Goal: Task Accomplishment & Management: Manage account settings

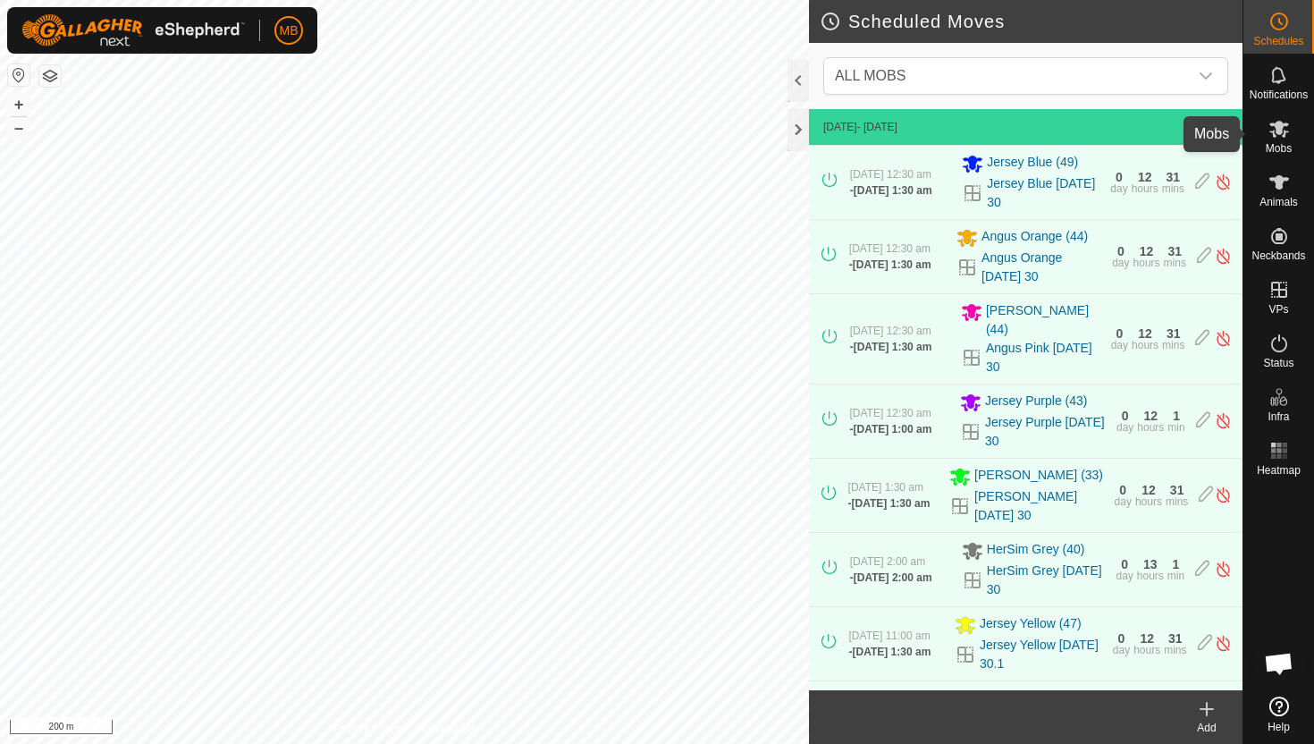
click at [1274, 134] on icon at bounding box center [1280, 129] width 20 height 17
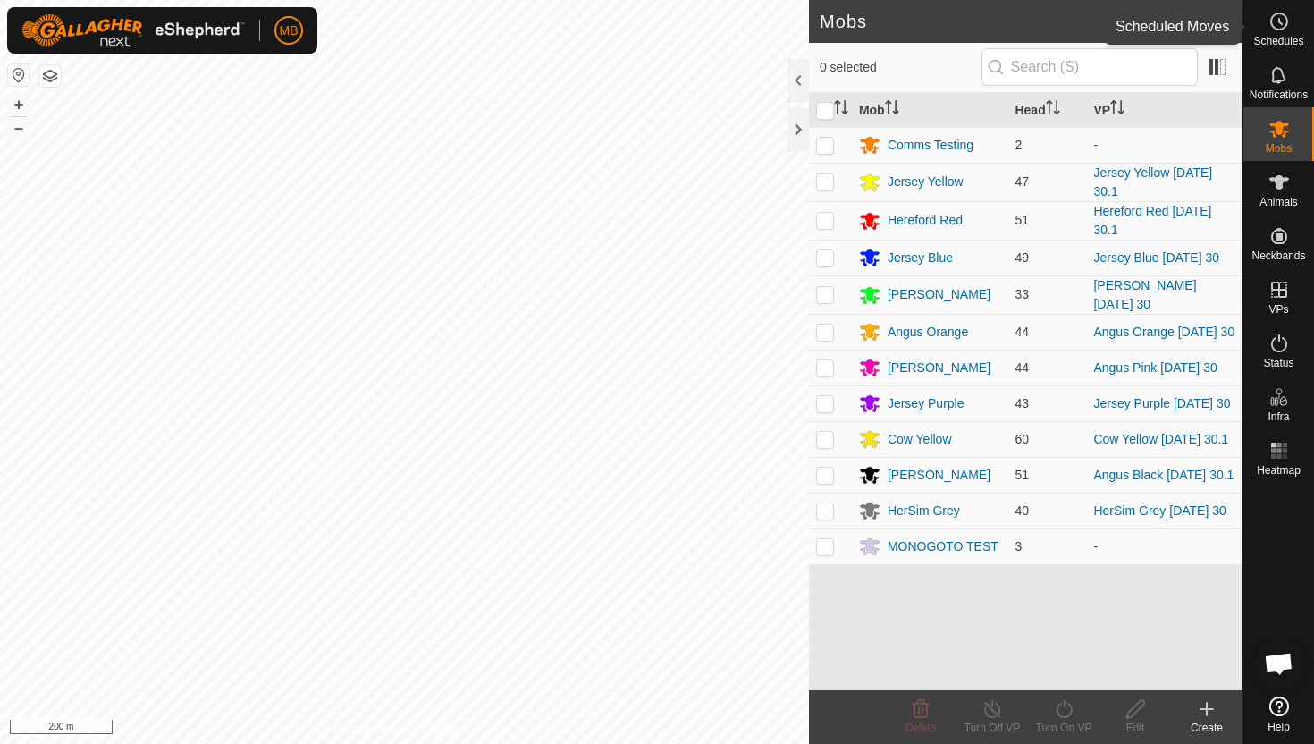
click at [1282, 26] on icon at bounding box center [1279, 21] width 21 height 21
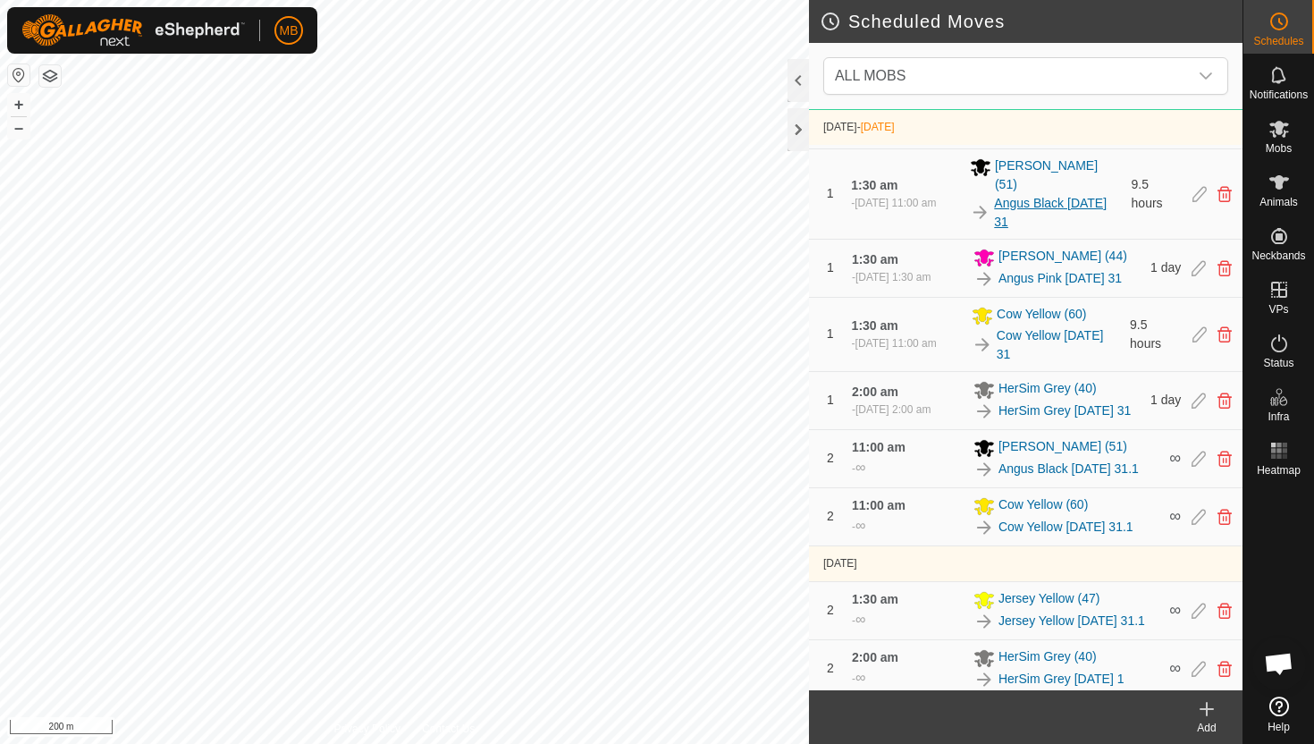
scroll to position [1184, 0]
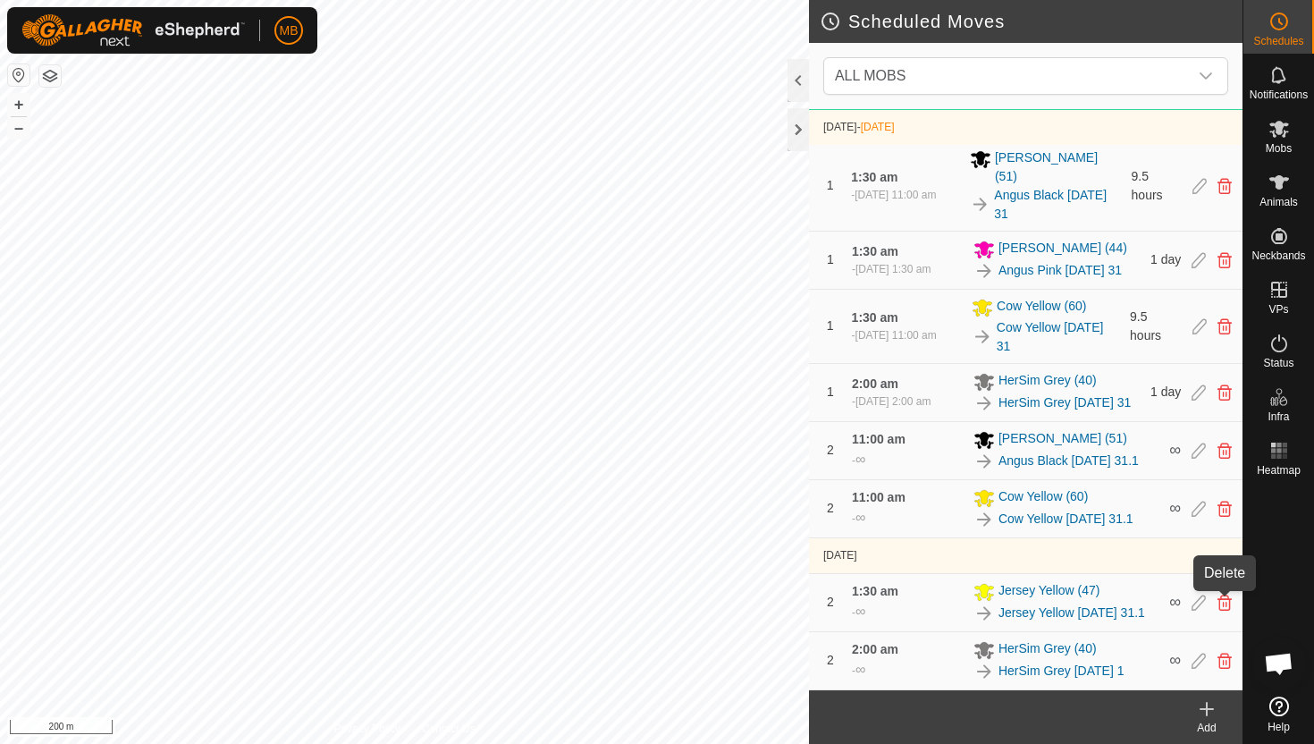
click at [1227, 601] on icon at bounding box center [1225, 603] width 14 height 16
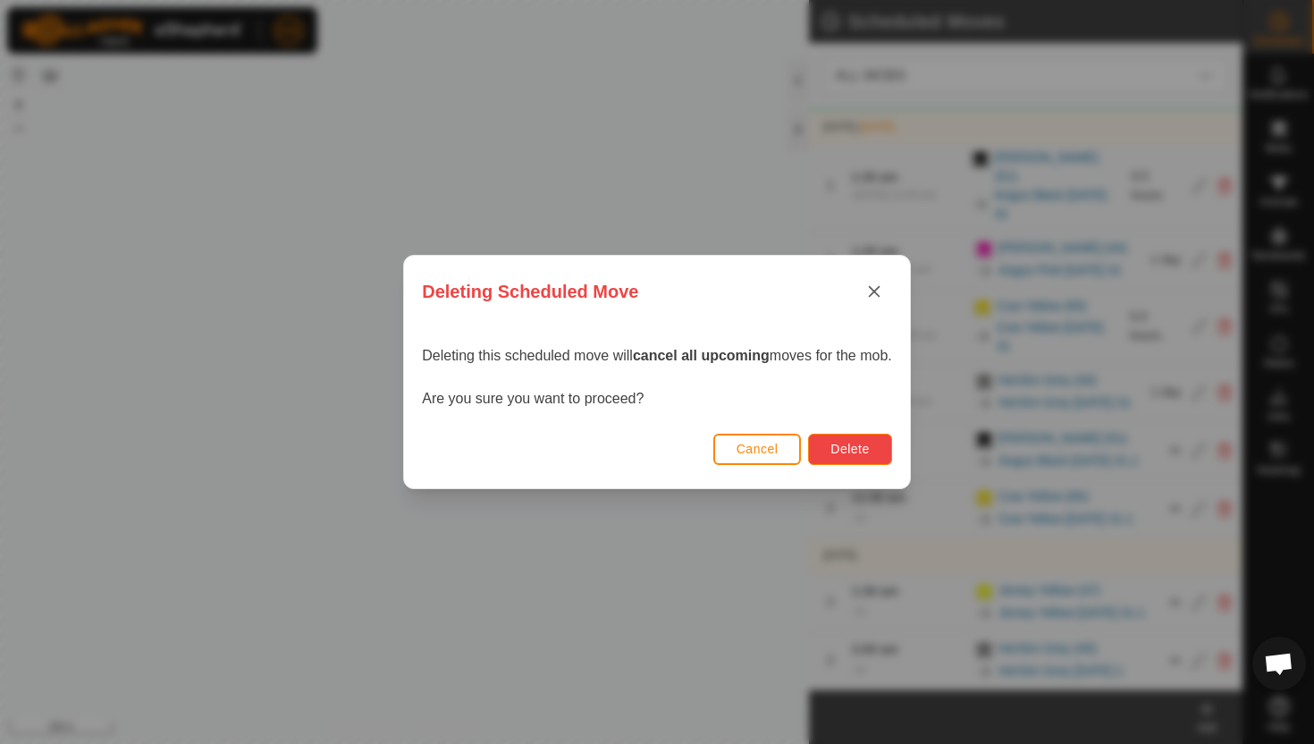
click at [857, 443] on span "Delete" at bounding box center [850, 449] width 38 height 14
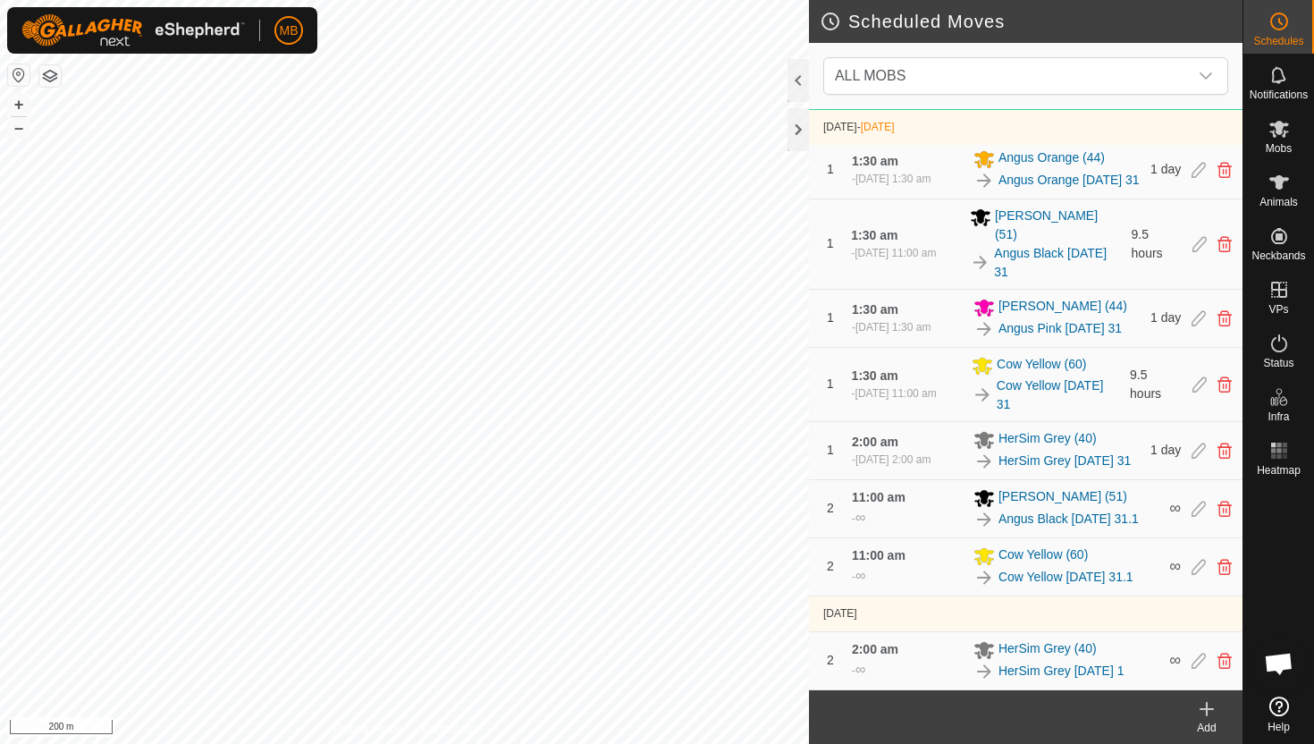
scroll to position [1126, 0]
click at [1278, 128] on icon at bounding box center [1280, 129] width 20 height 17
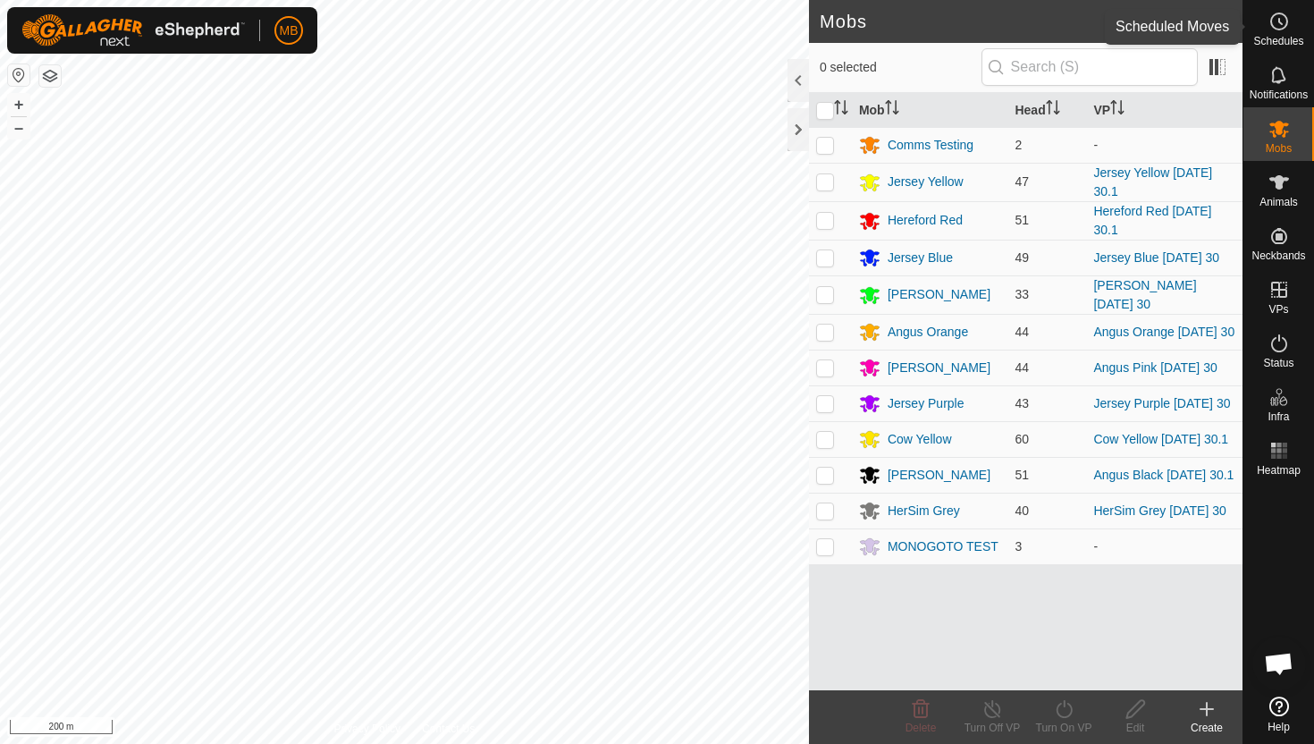
click at [1274, 24] on icon at bounding box center [1279, 21] width 21 height 21
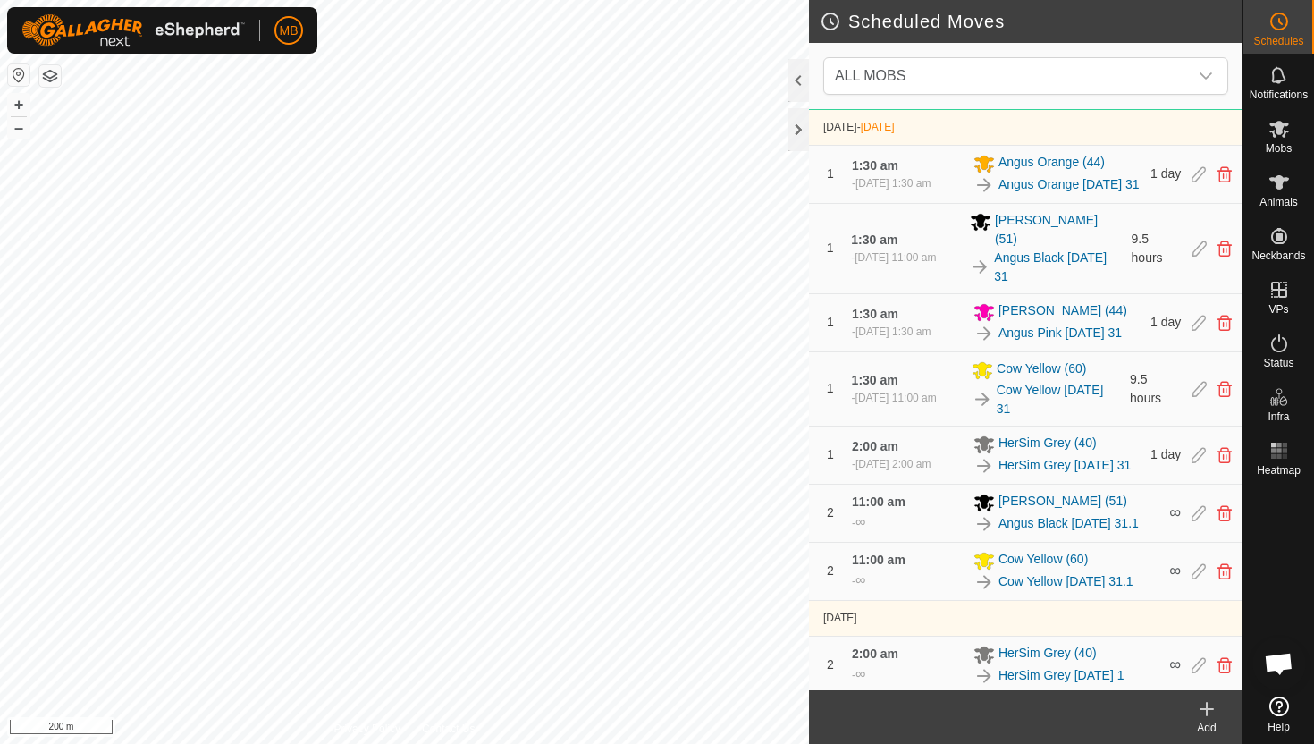
scroll to position [1126, 0]
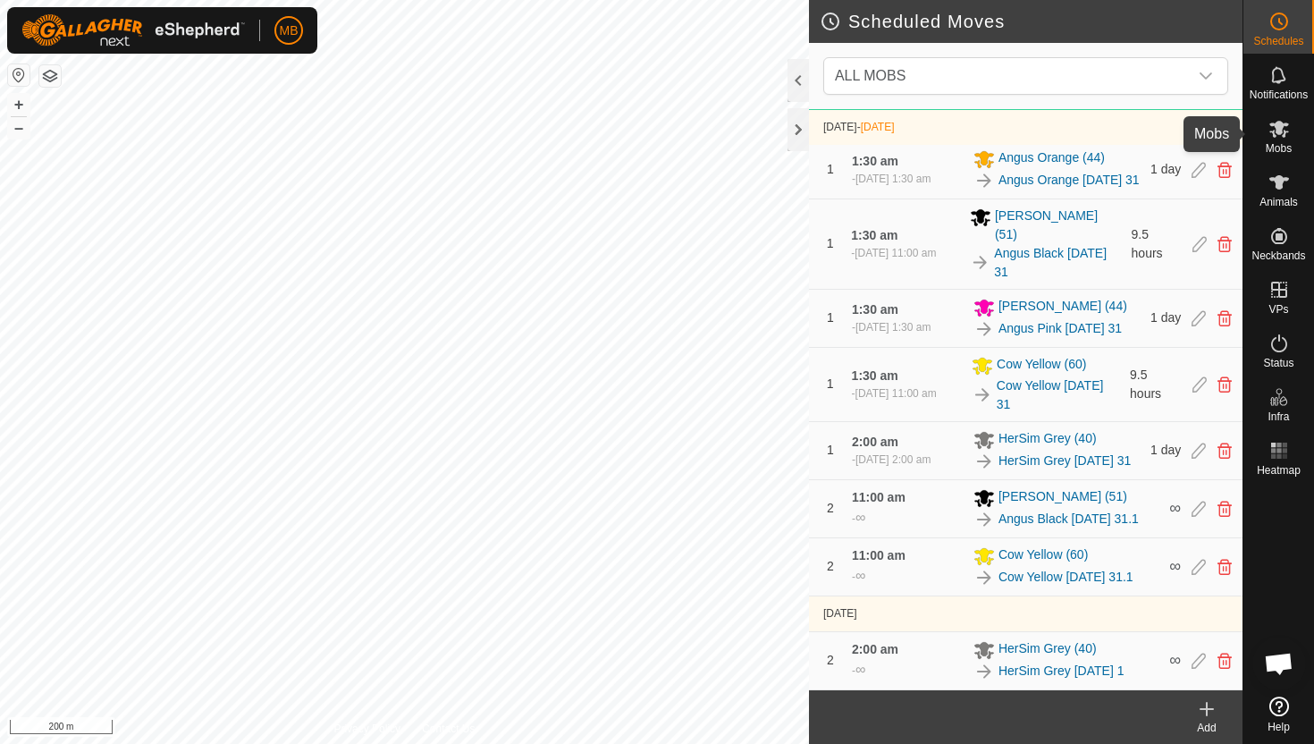
click at [1281, 129] on icon at bounding box center [1280, 129] width 20 height 17
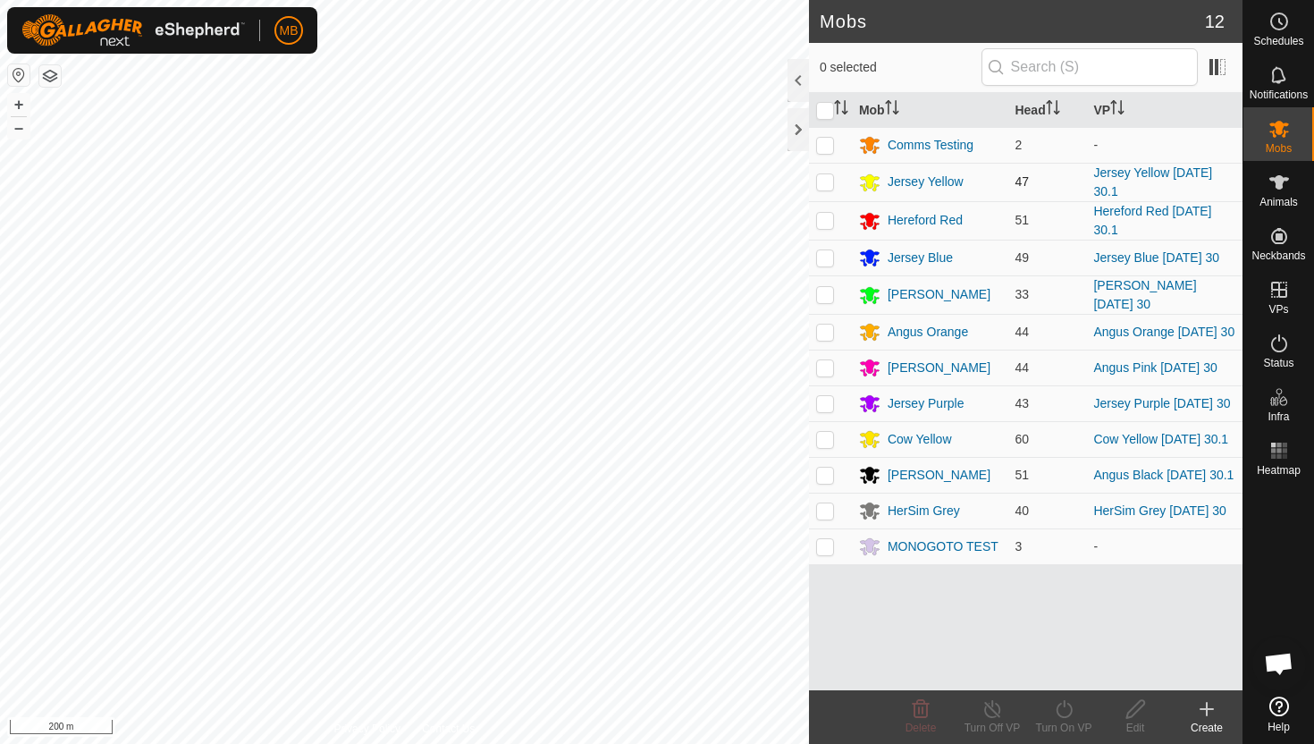
click at [824, 182] on p-checkbox at bounding box center [825, 181] width 18 height 14
checkbox input "true"
click at [1064, 711] on icon at bounding box center [1064, 708] width 22 height 21
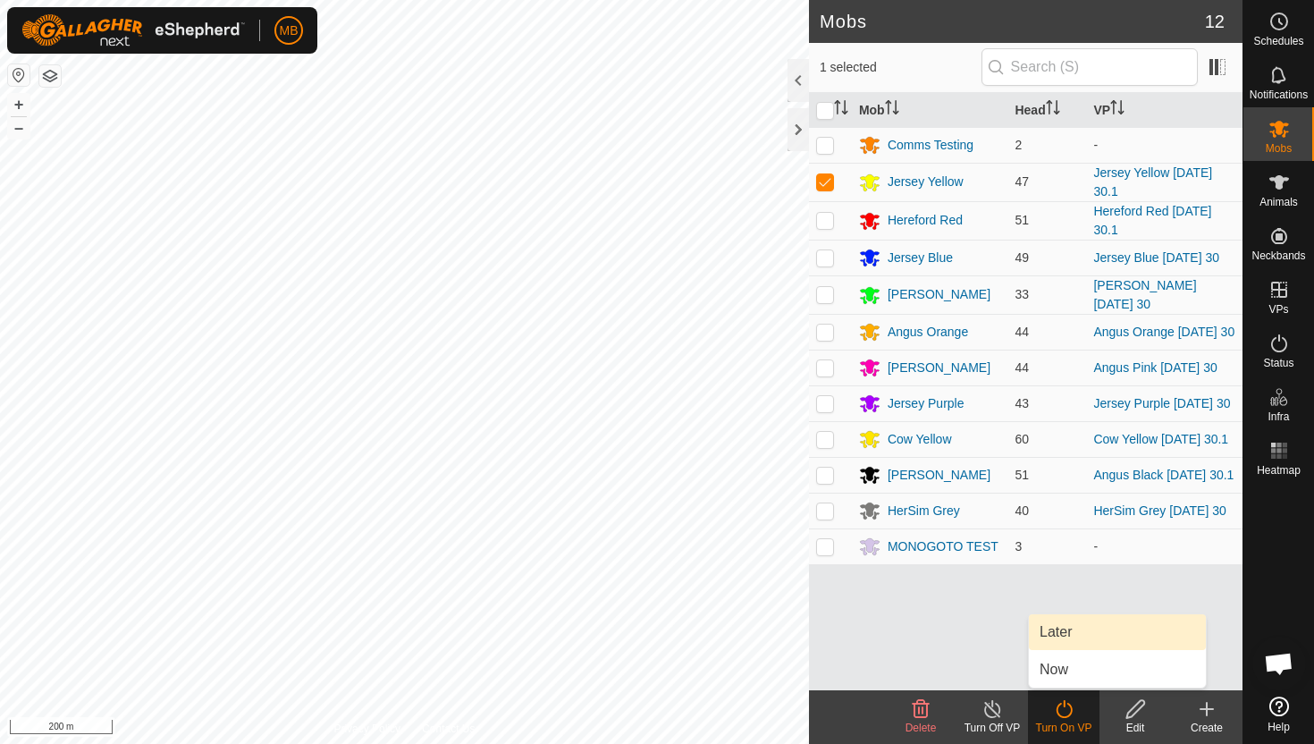
click at [1071, 634] on link "Later" at bounding box center [1117, 632] width 177 height 36
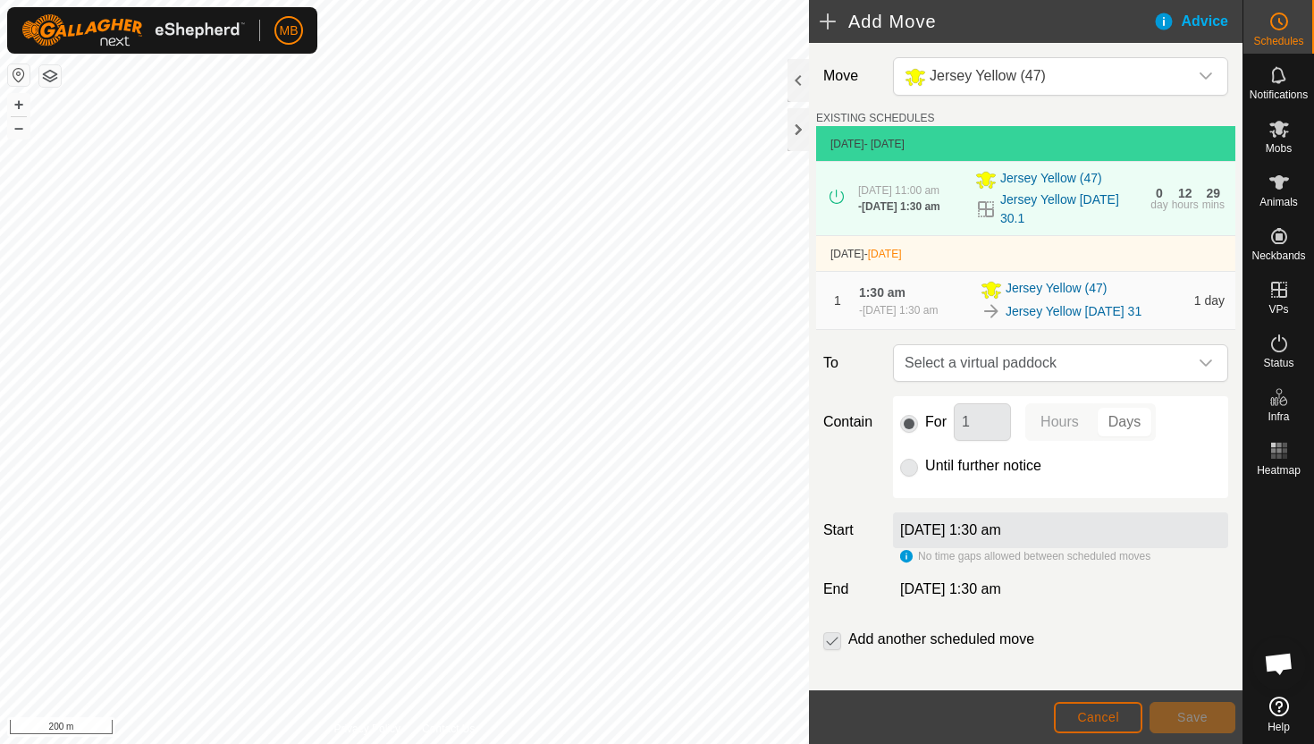
click at [1107, 710] on span "Cancel" at bounding box center [1098, 717] width 42 height 14
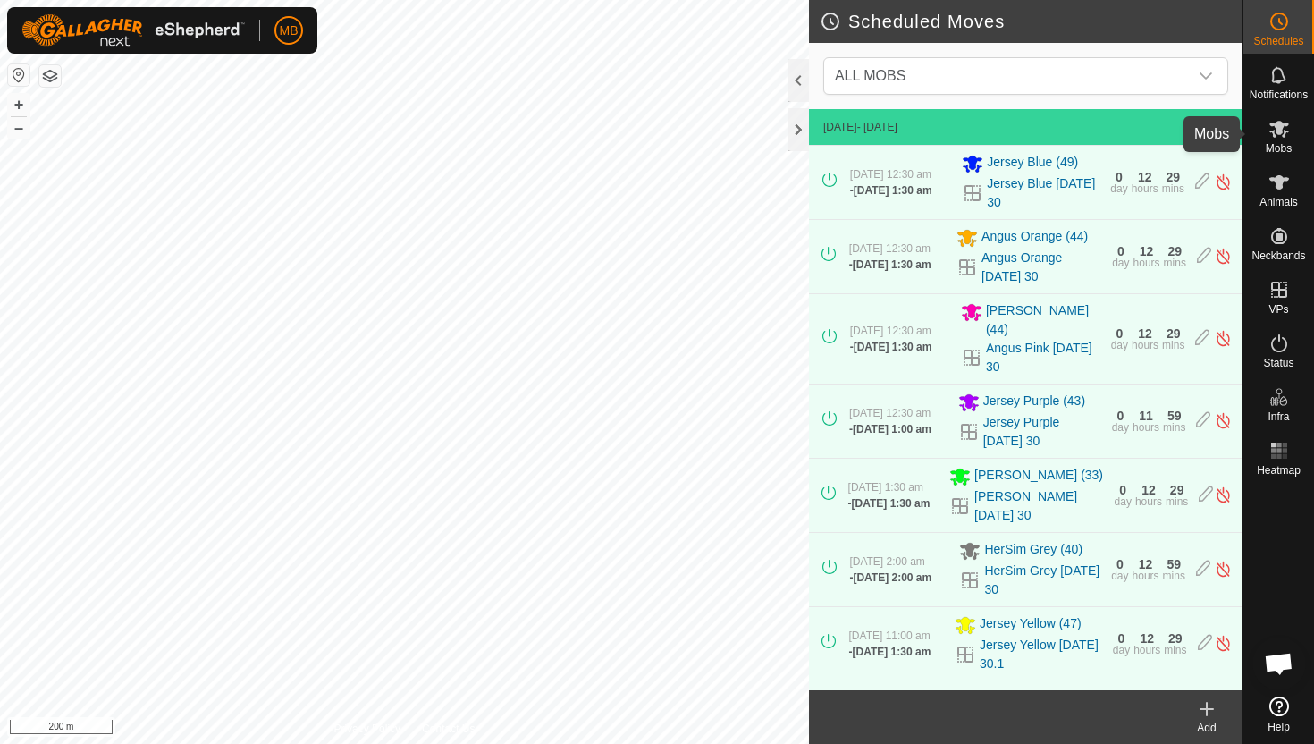
click at [1286, 123] on icon at bounding box center [1280, 129] width 20 height 17
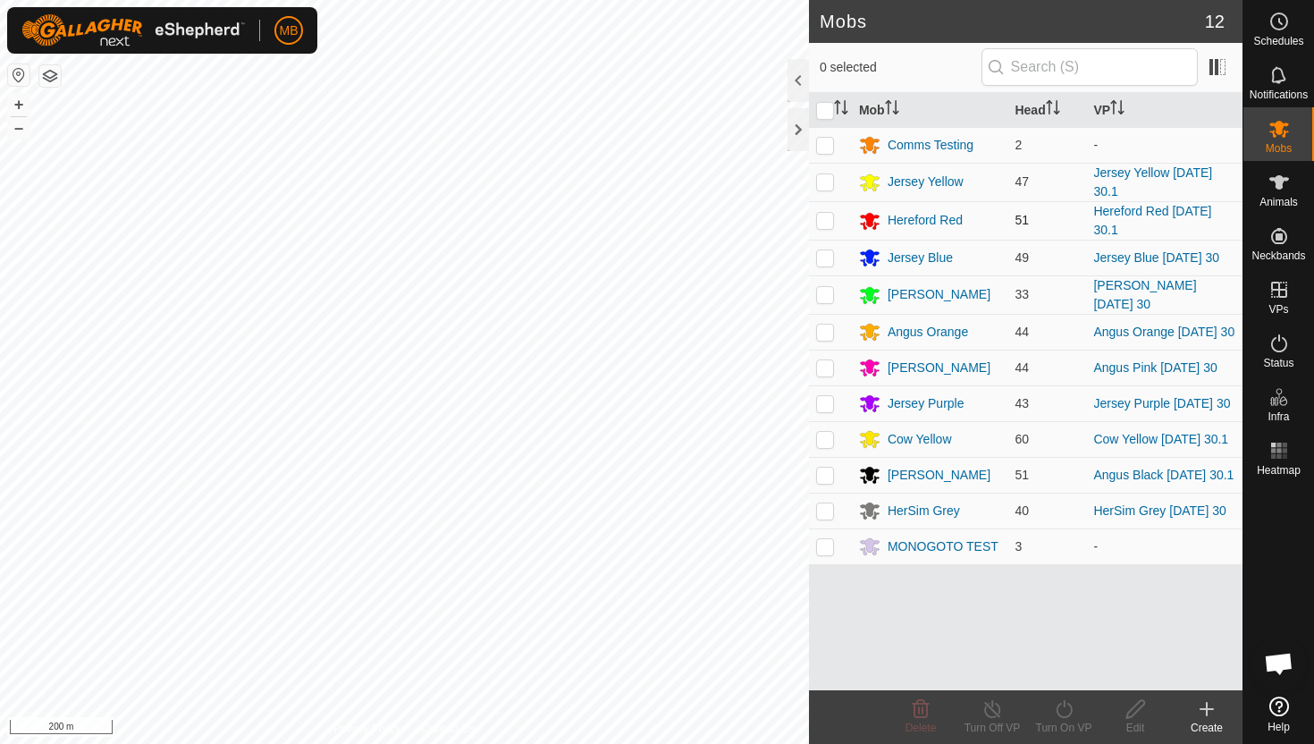
click at [824, 220] on p-checkbox at bounding box center [825, 220] width 18 height 14
checkbox input "true"
click at [1066, 709] on icon at bounding box center [1064, 708] width 22 height 21
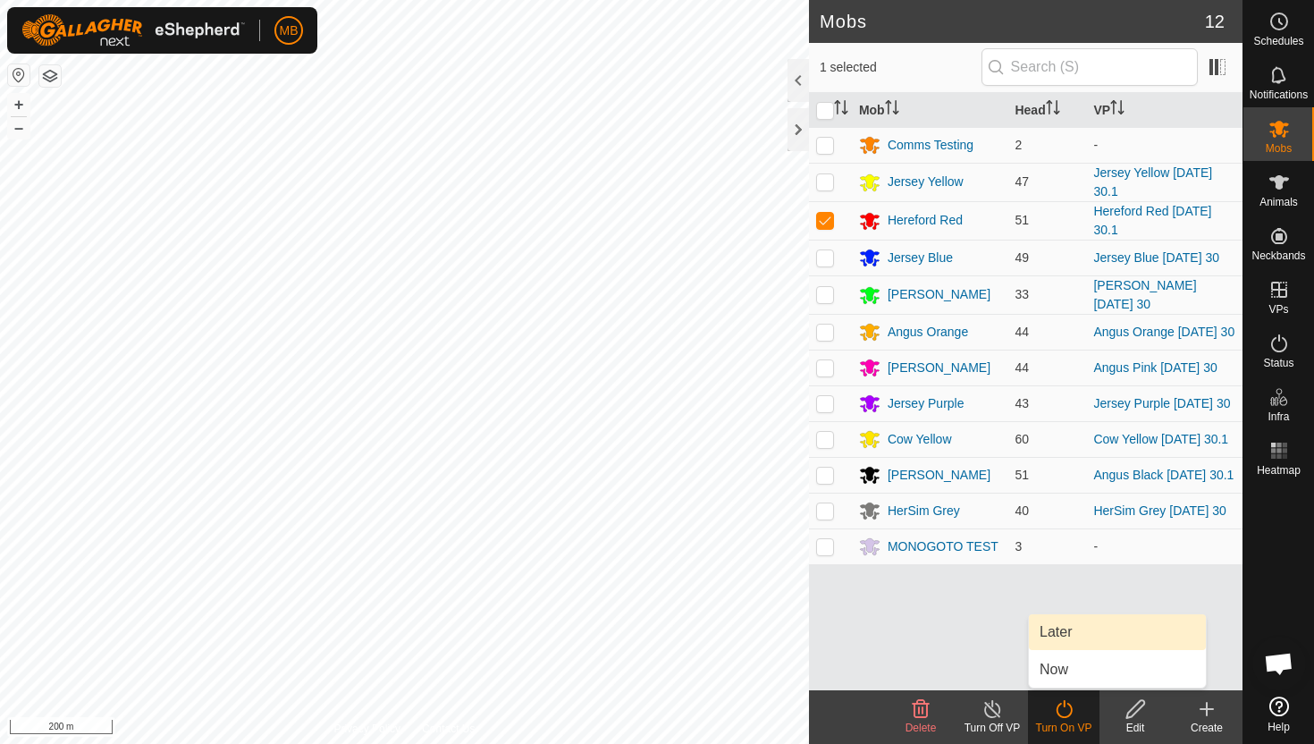
click at [1080, 626] on link "Later" at bounding box center [1117, 632] width 177 height 36
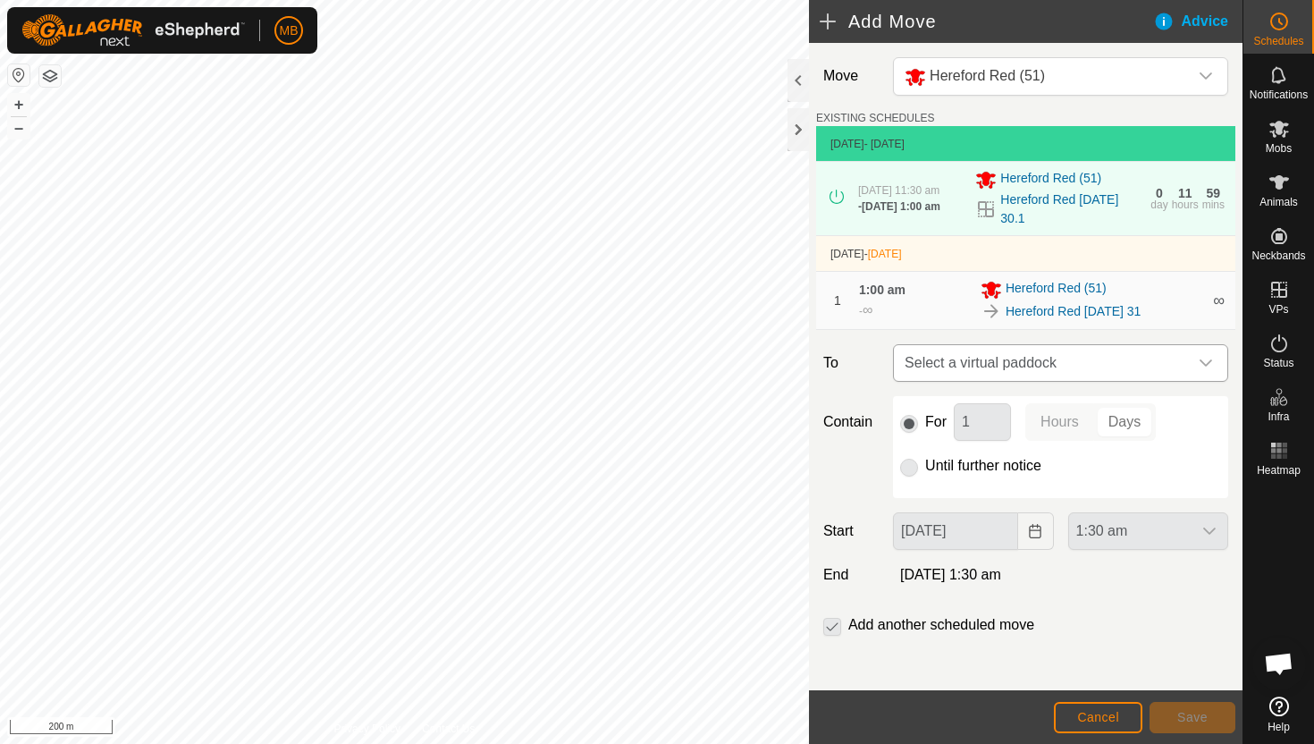
click at [1190, 368] on div "dropdown trigger" at bounding box center [1206, 363] width 36 height 36
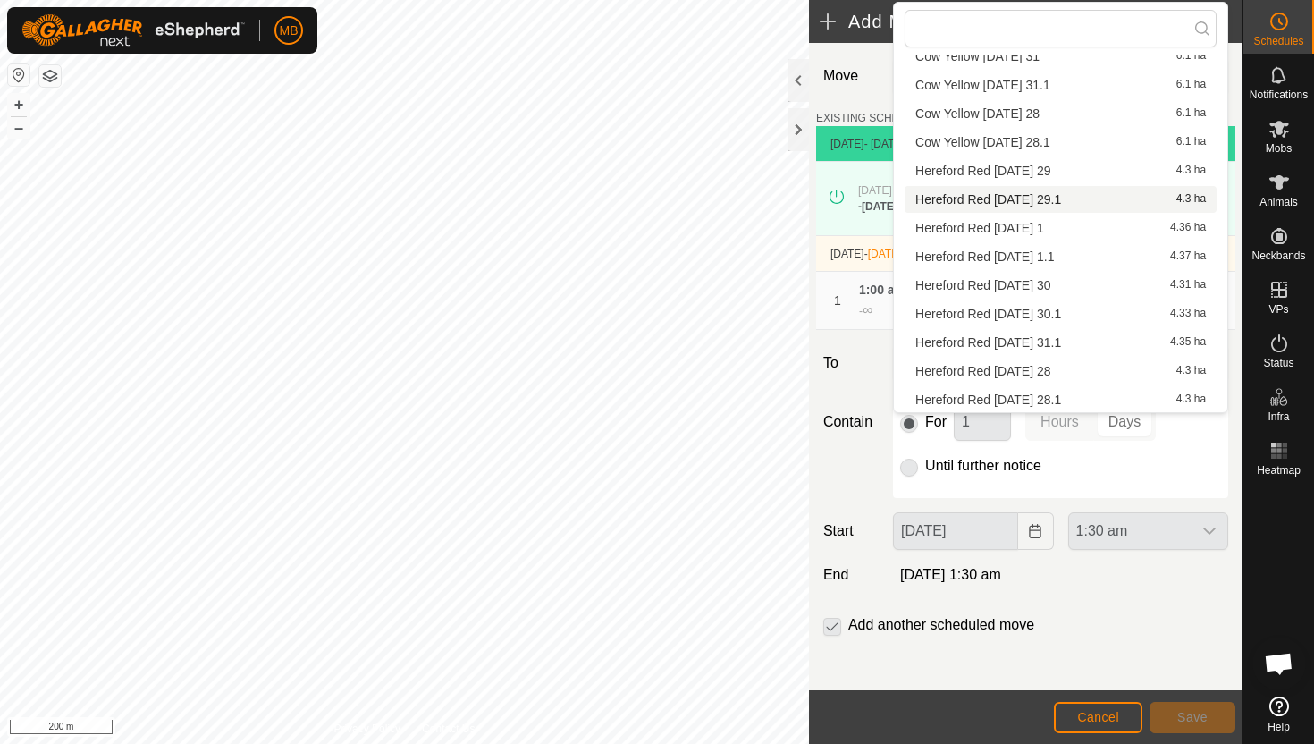
scroll to position [543, 0]
click at [1061, 338] on li "Hereford Red Sunday 31.1 4.35 ha" at bounding box center [1061, 338] width 312 height 27
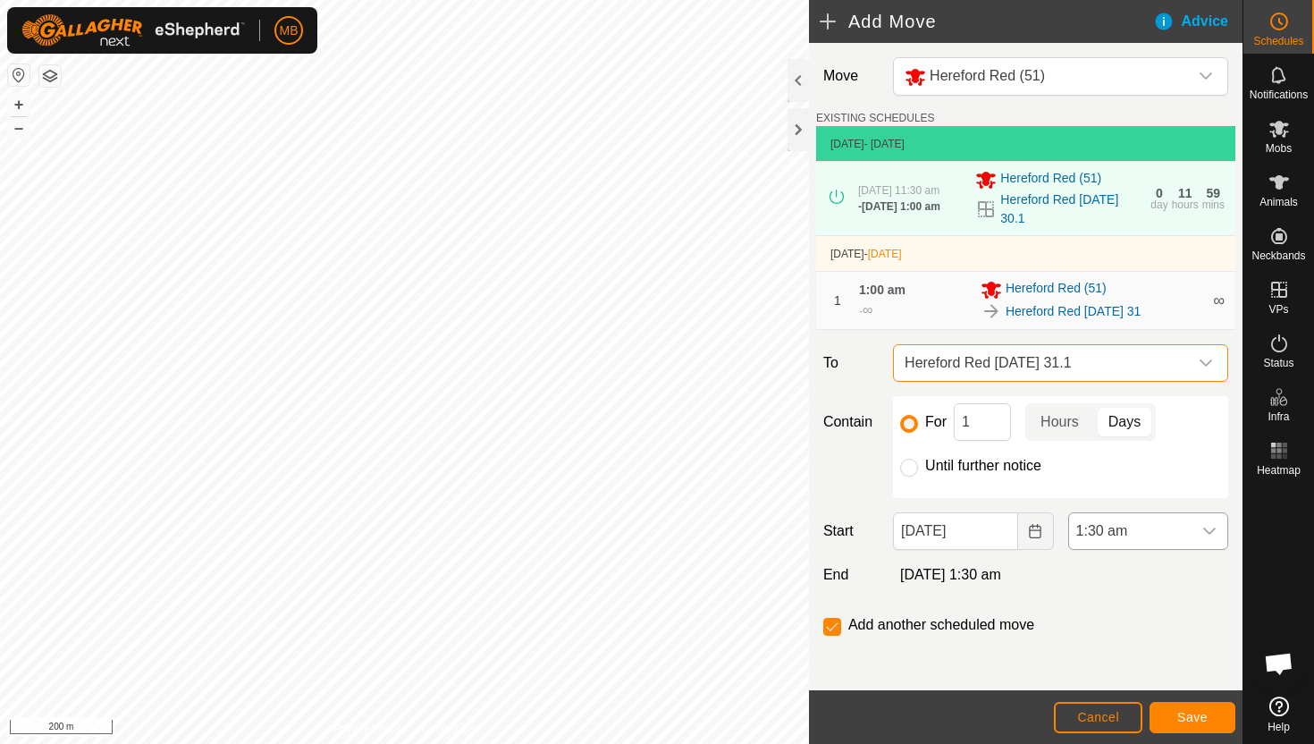
click at [1197, 532] on div "dropdown trigger" at bounding box center [1210, 531] width 36 height 36
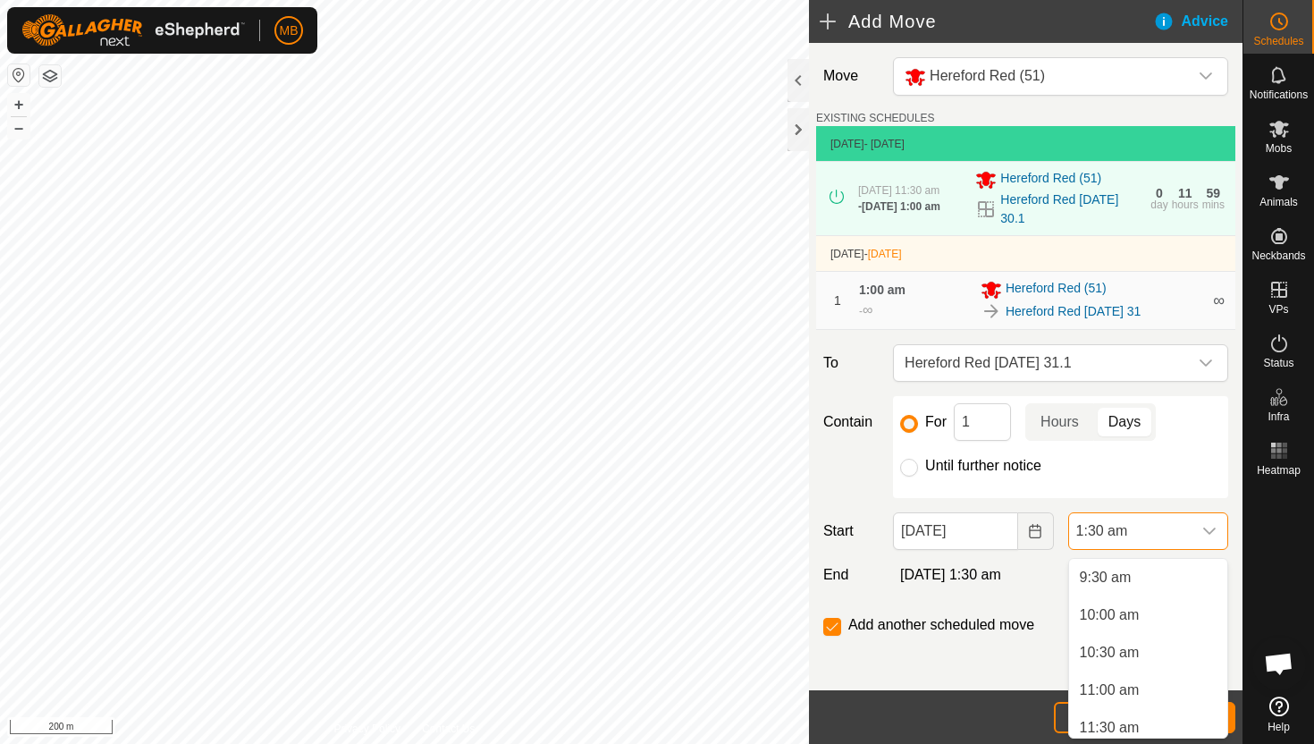
scroll to position [726, 0]
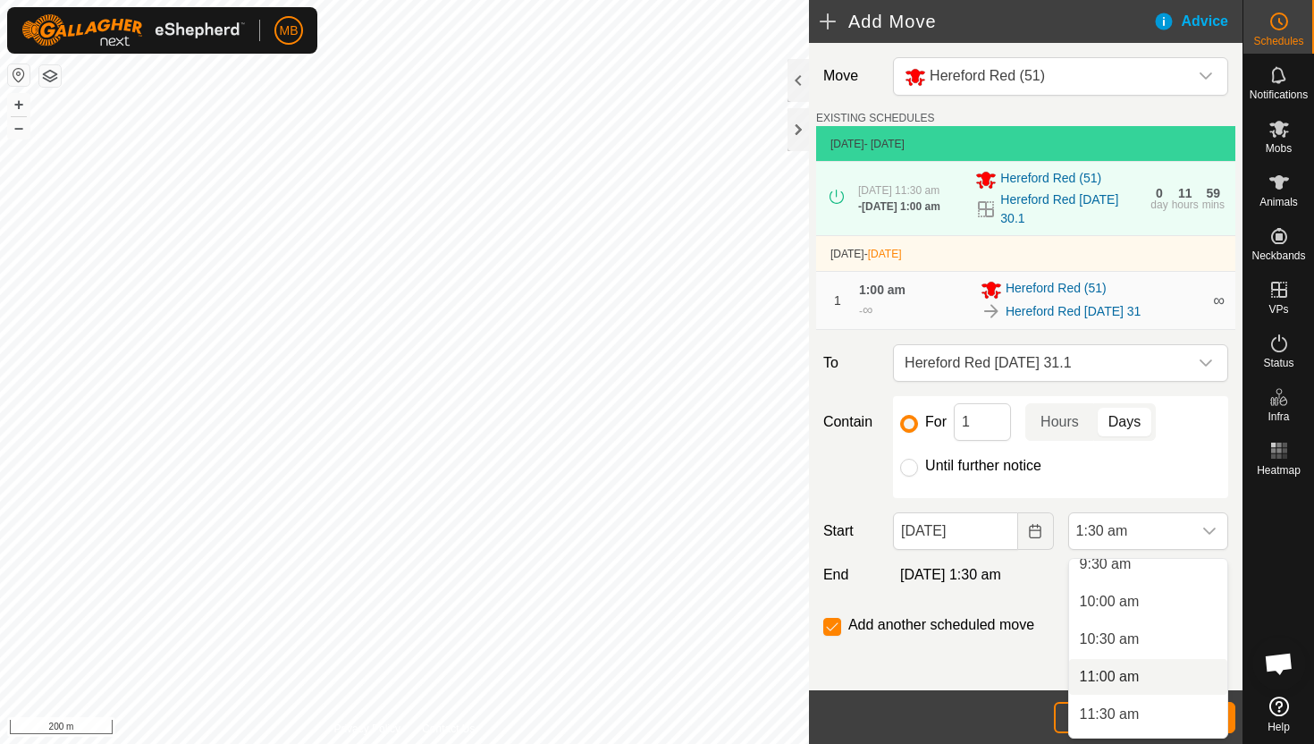
click at [1136, 677] on li "11:00 am" at bounding box center [1148, 677] width 158 height 36
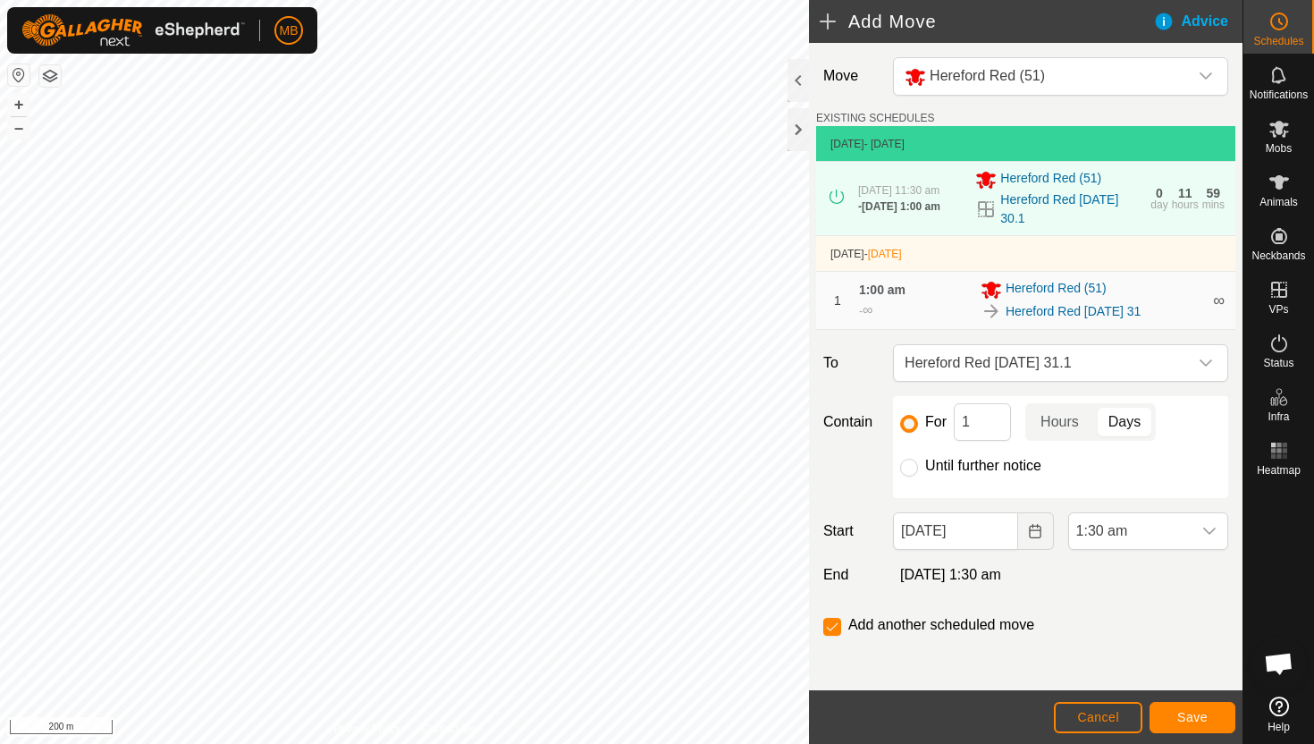
scroll to position [113, 0]
click at [1186, 719] on span "Save" at bounding box center [1193, 717] width 30 height 14
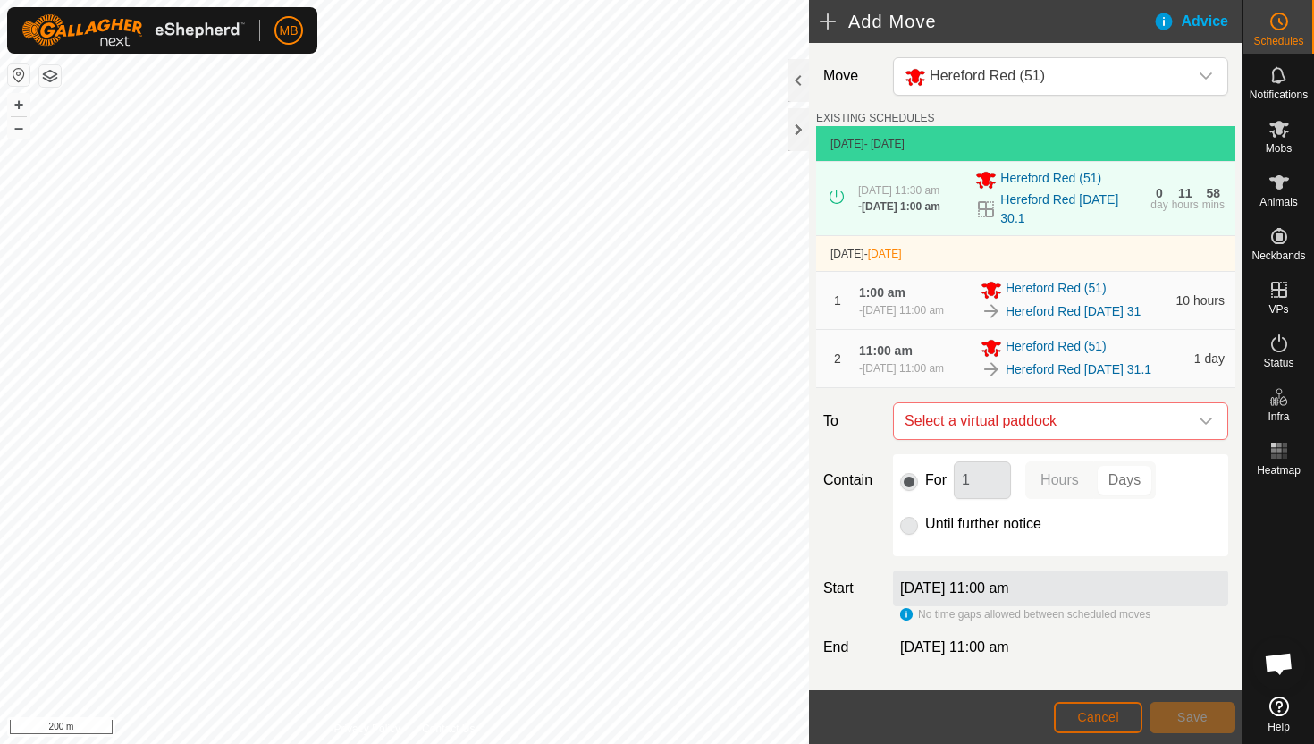
click at [1112, 714] on span "Cancel" at bounding box center [1098, 717] width 42 height 14
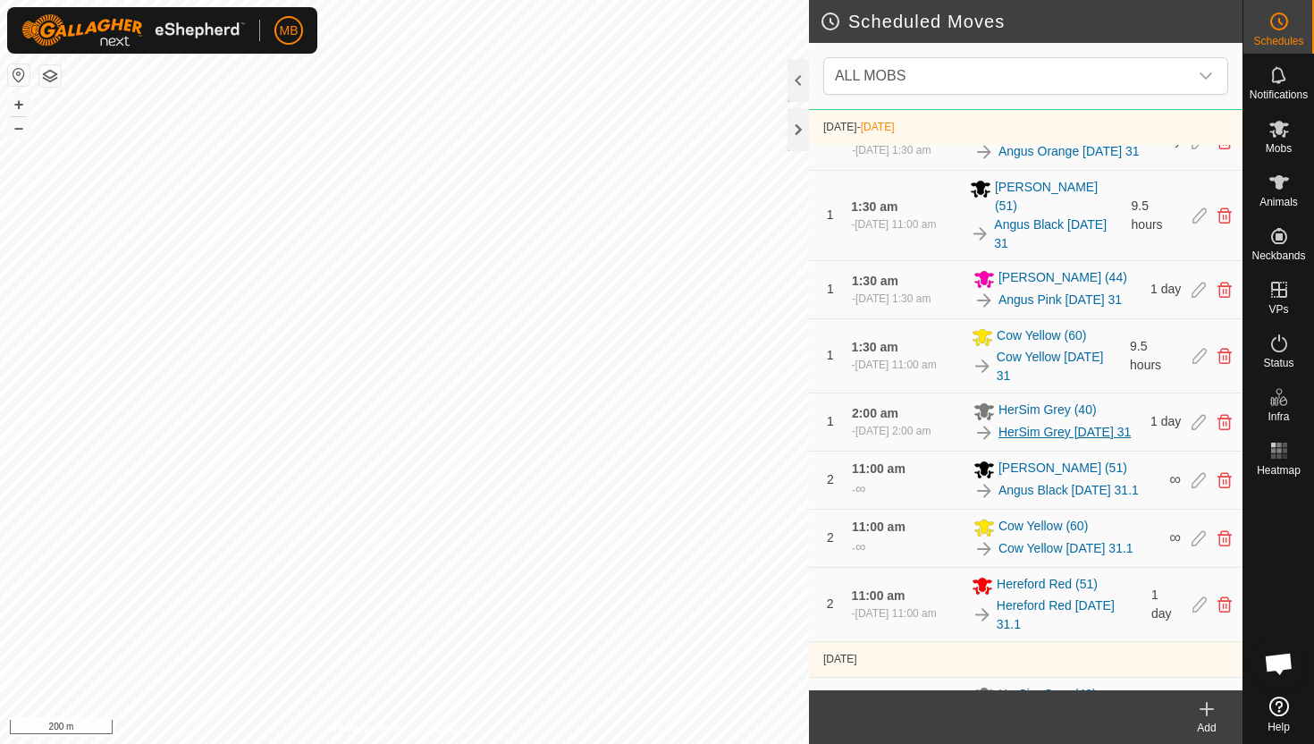
scroll to position [1216, 0]
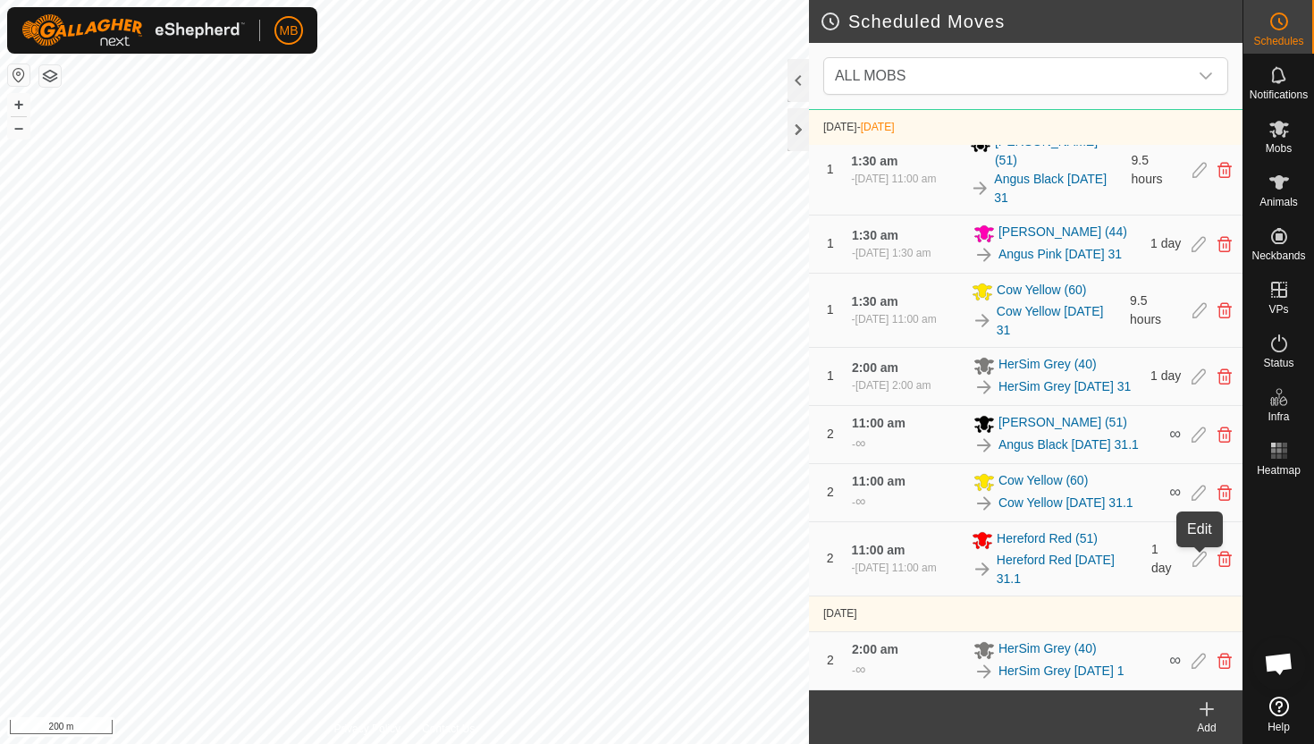
click at [1199, 561] on icon at bounding box center [1200, 559] width 14 height 16
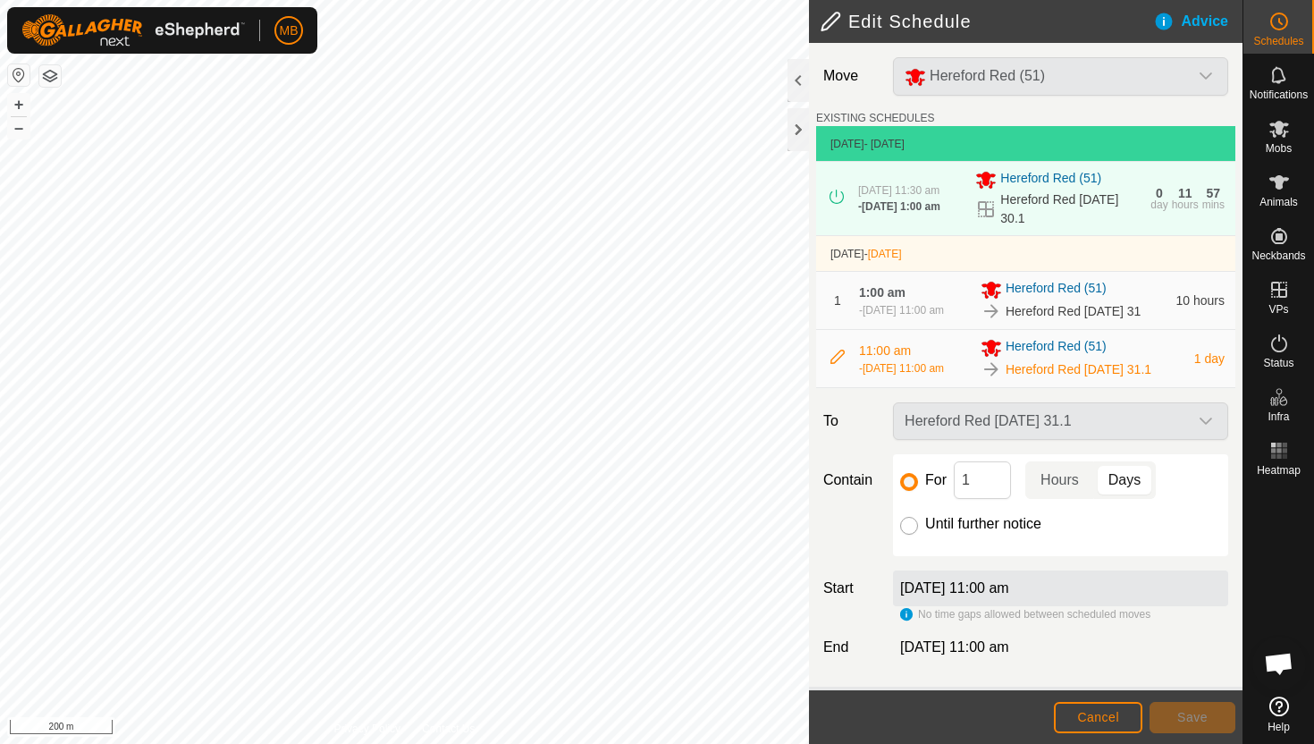
click at [908, 535] on input "Until further notice" at bounding box center [909, 526] width 18 height 18
radio input "true"
click at [1206, 716] on span "Save" at bounding box center [1193, 717] width 30 height 14
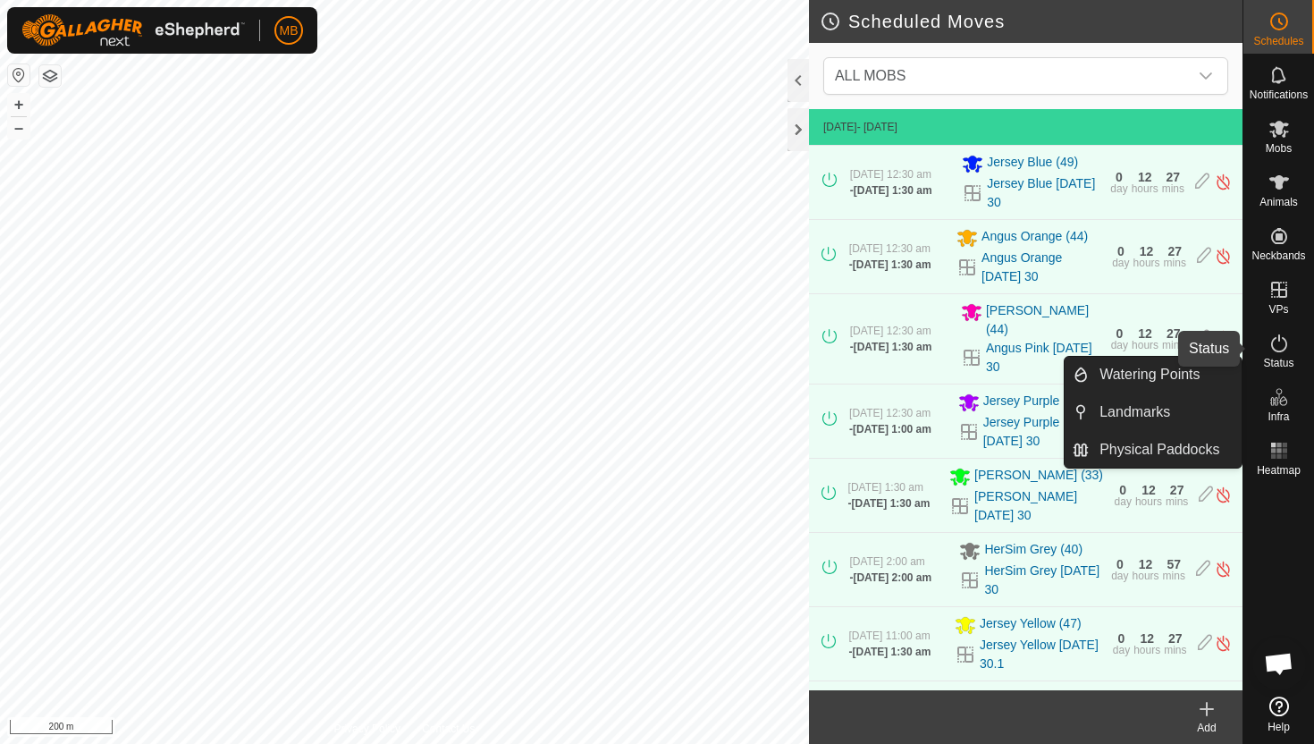
click at [1276, 342] on icon at bounding box center [1279, 343] width 21 height 21
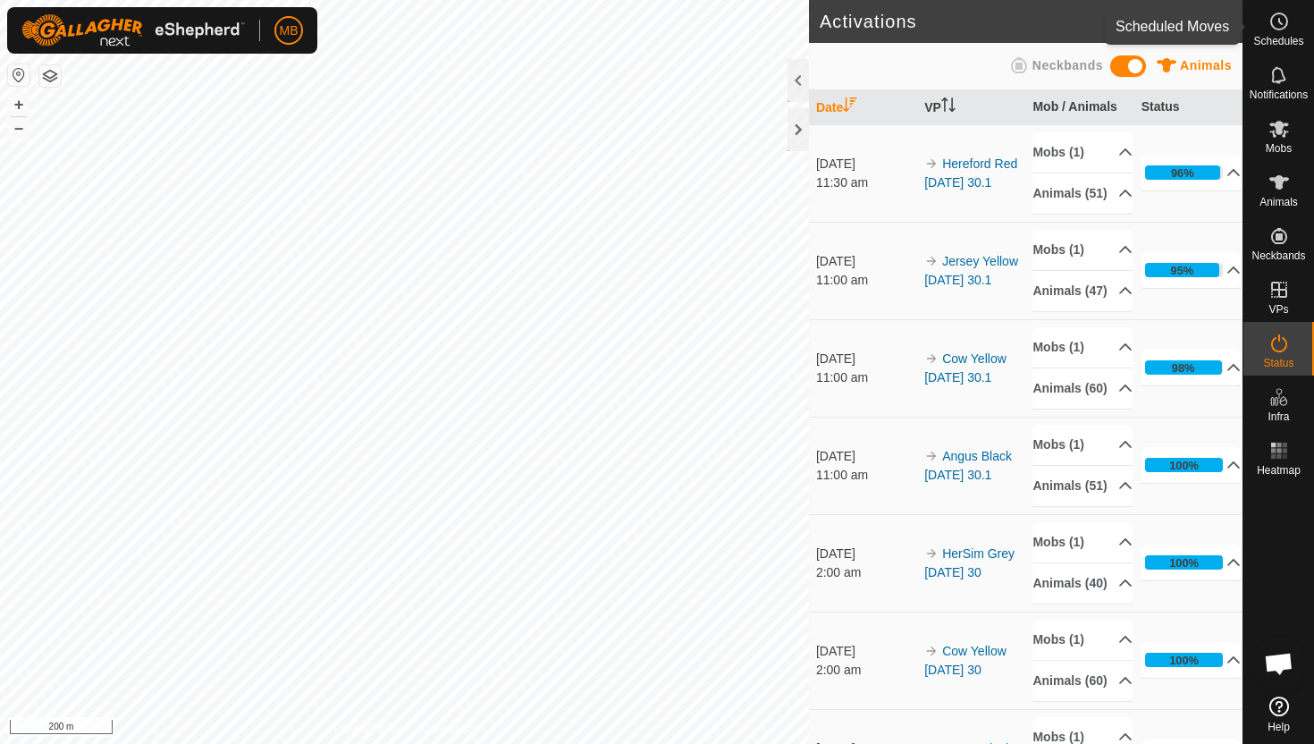
click at [1277, 36] on span "Schedules" at bounding box center [1279, 41] width 50 height 11
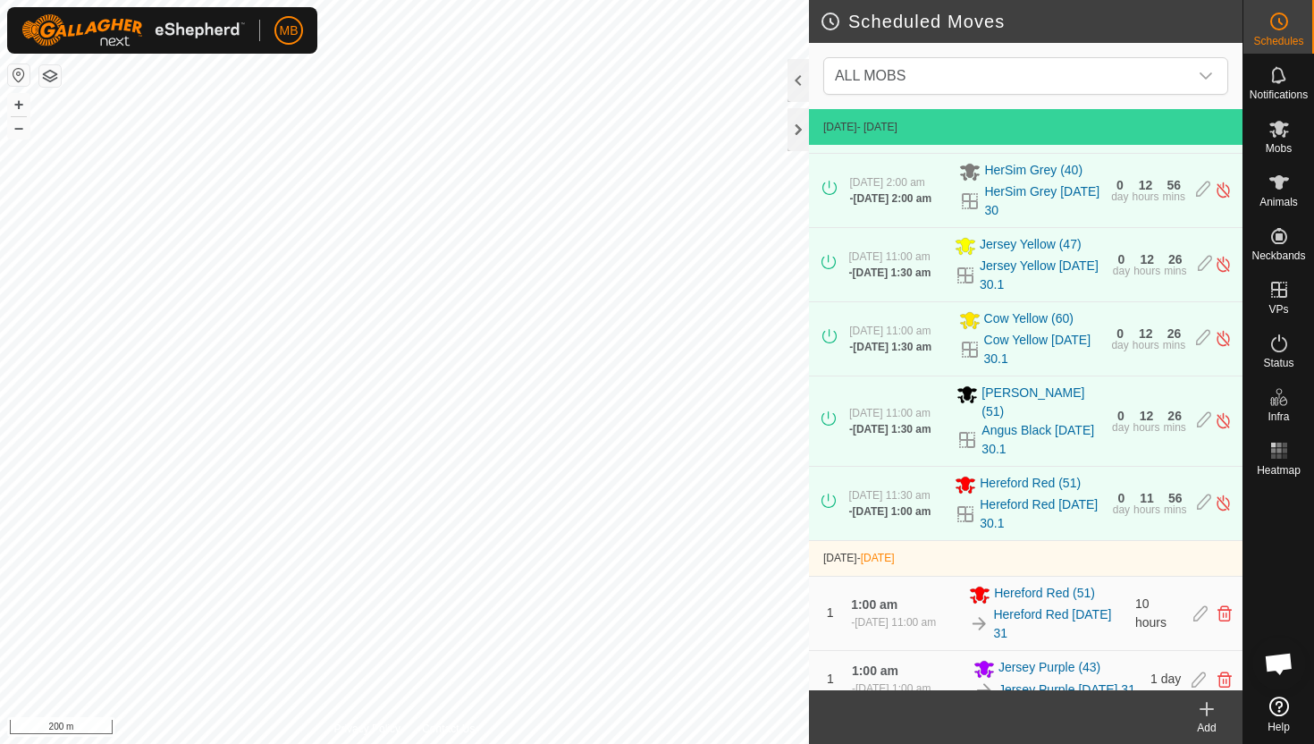
scroll to position [384, 0]
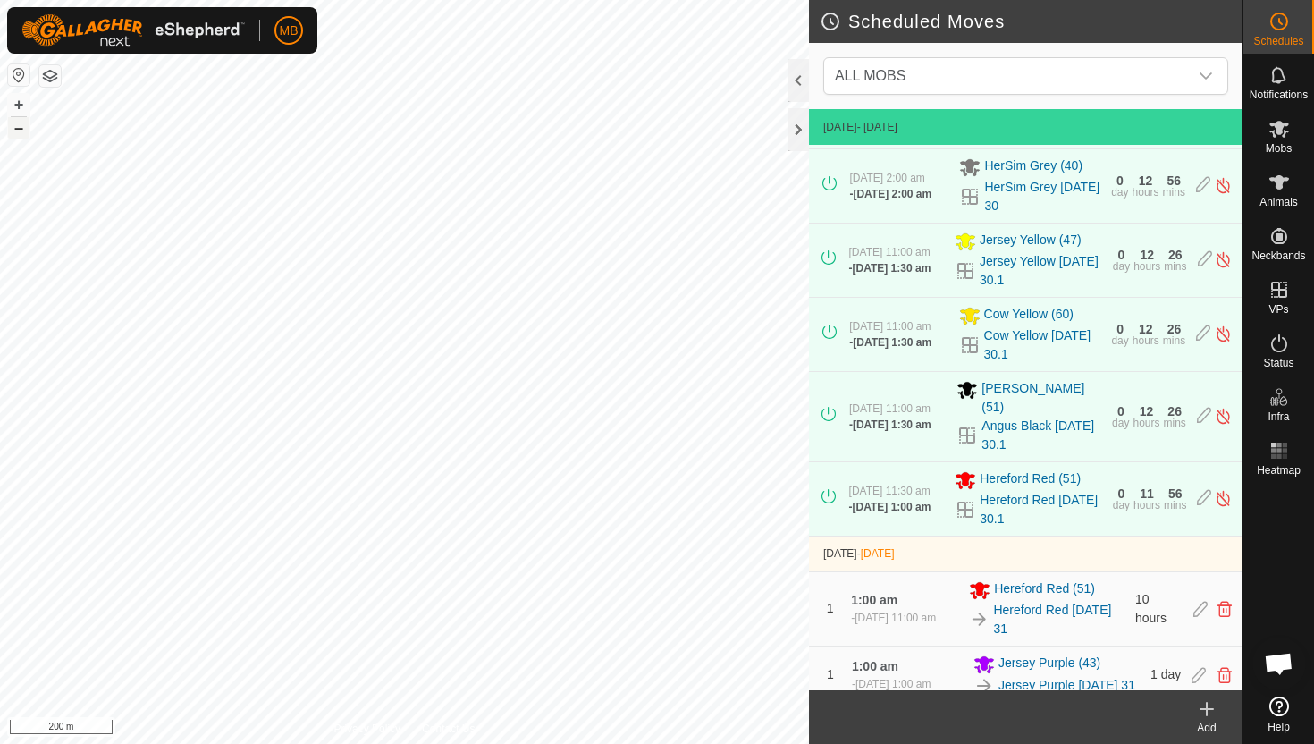
click at [15, 130] on button "–" at bounding box center [18, 127] width 21 height 21
click at [1280, 184] on icon at bounding box center [1280, 182] width 20 height 14
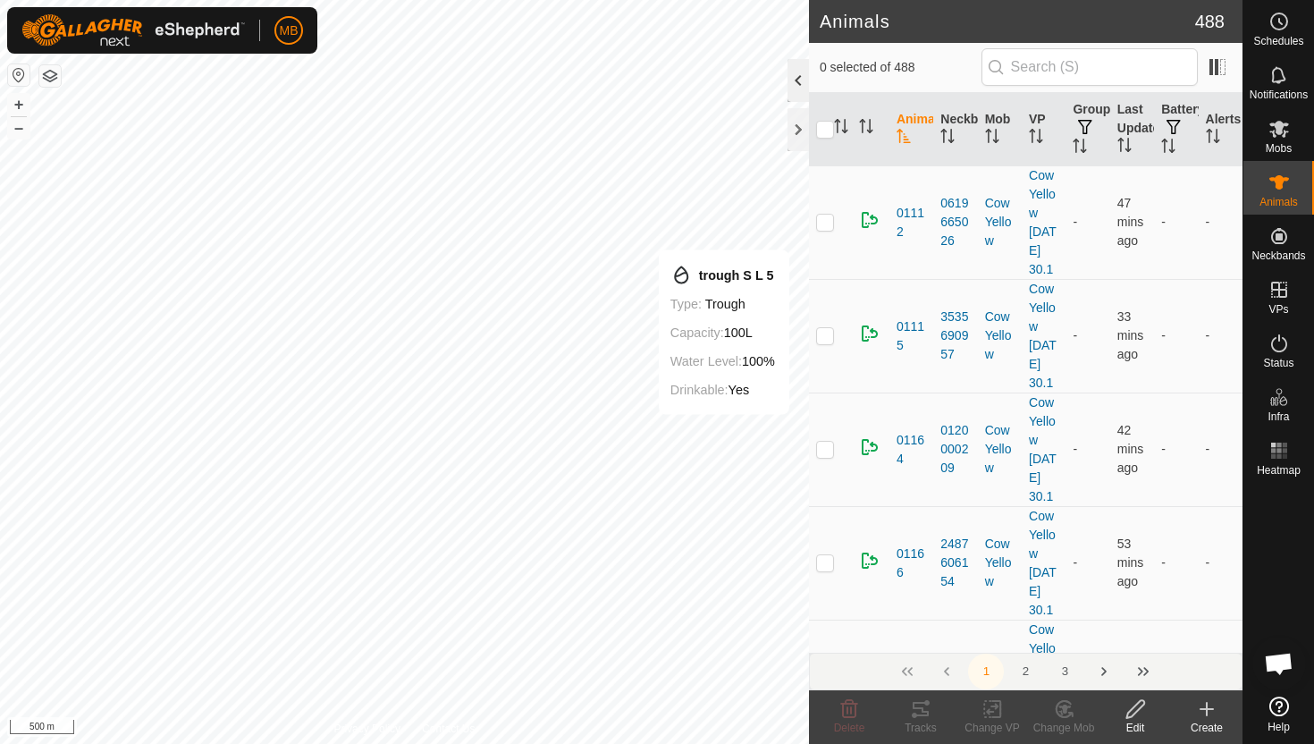
click at [795, 81] on div at bounding box center [798, 80] width 21 height 43
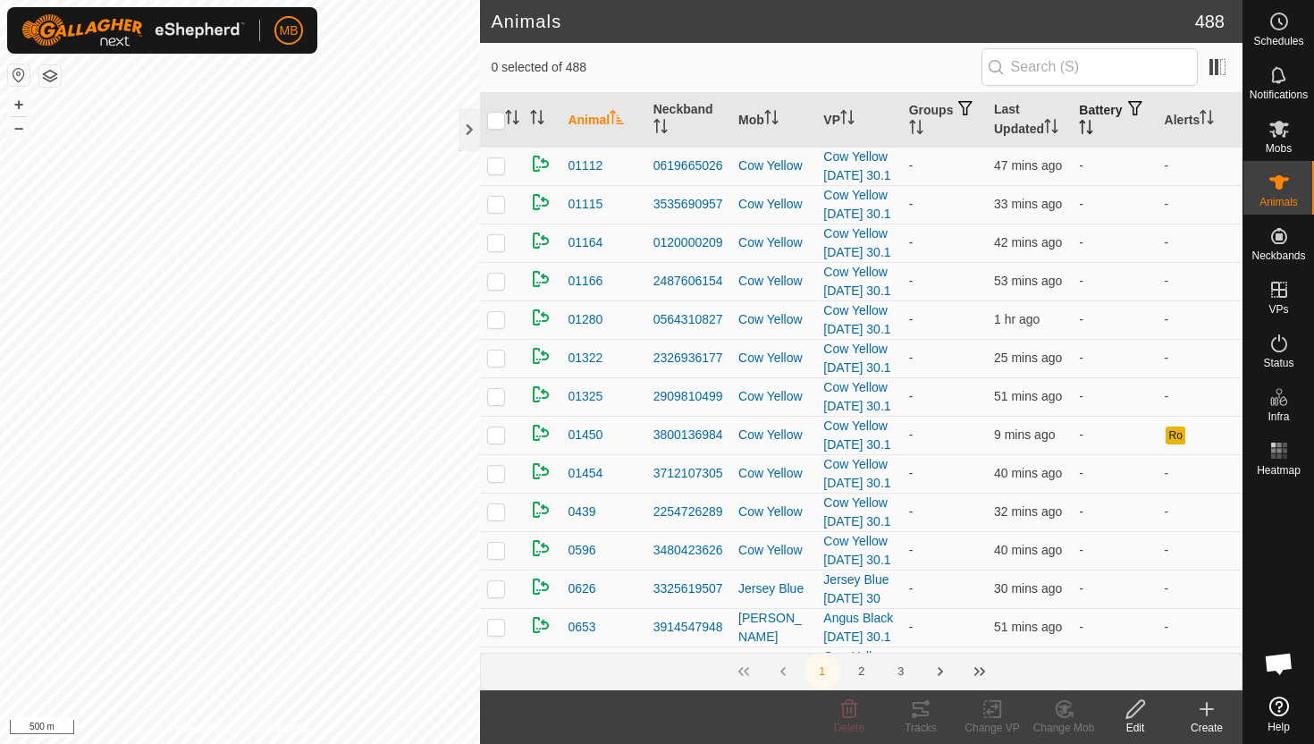
click at [1092, 127] on icon "Activate to sort" at bounding box center [1091, 127] width 2 height 14
click at [1094, 127] on icon "Activate to sort" at bounding box center [1086, 127] width 14 height 14
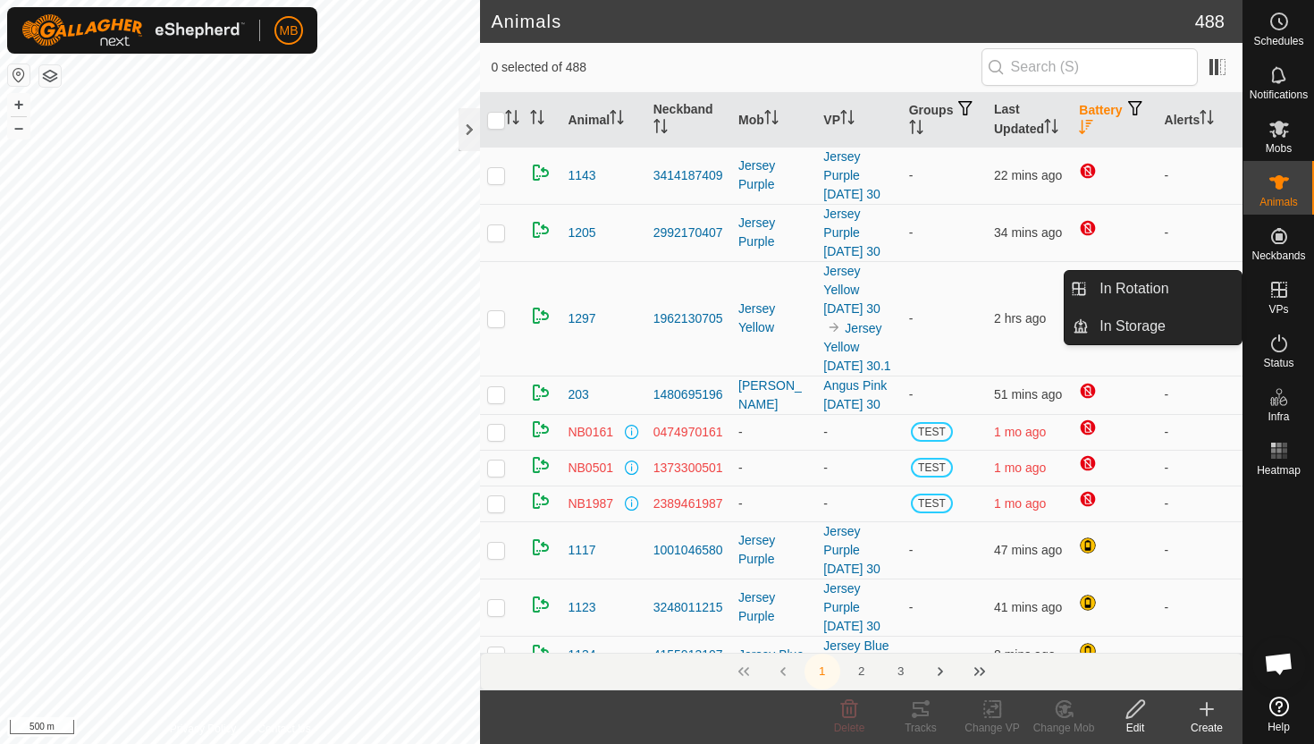
click at [1277, 292] on icon at bounding box center [1279, 289] width 21 height 21
click at [1159, 283] on link "In Rotation" at bounding box center [1165, 289] width 153 height 36
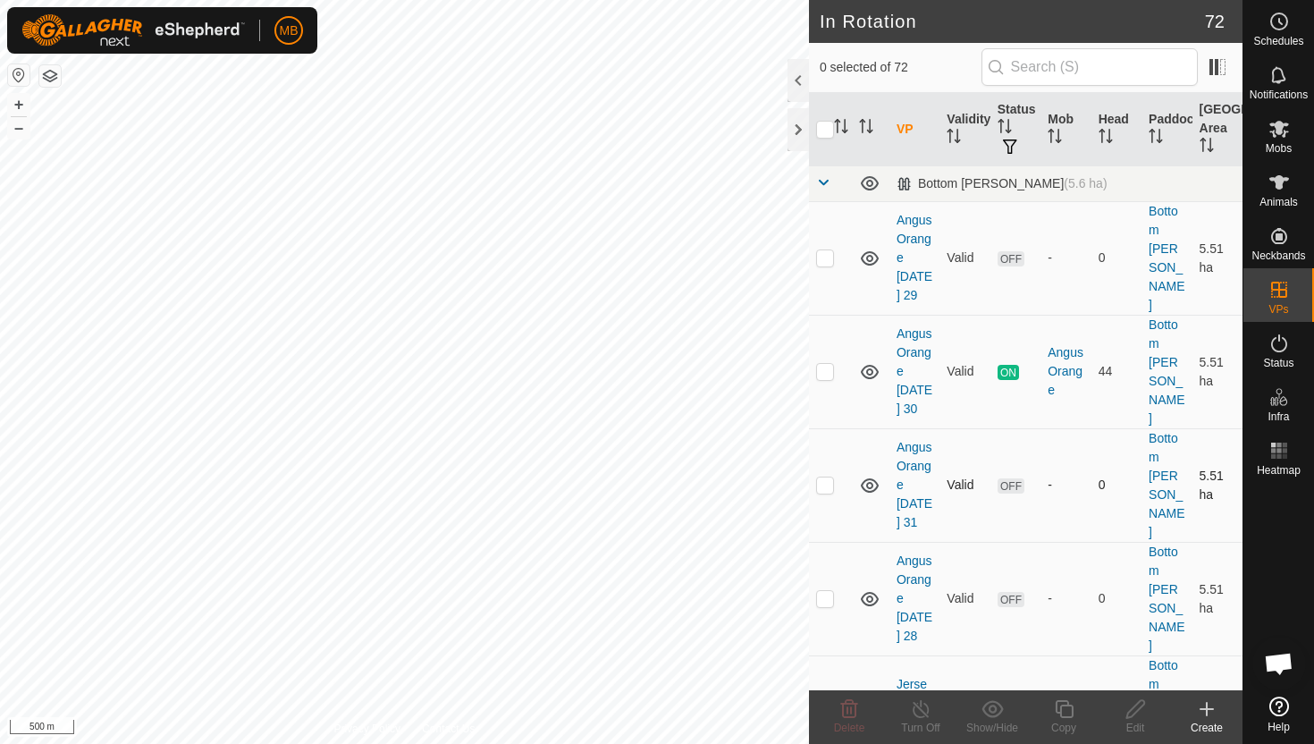
click at [823, 477] on p-checkbox at bounding box center [825, 484] width 18 height 14
checkbox input "true"
click at [1063, 708] on icon at bounding box center [1064, 708] width 22 height 21
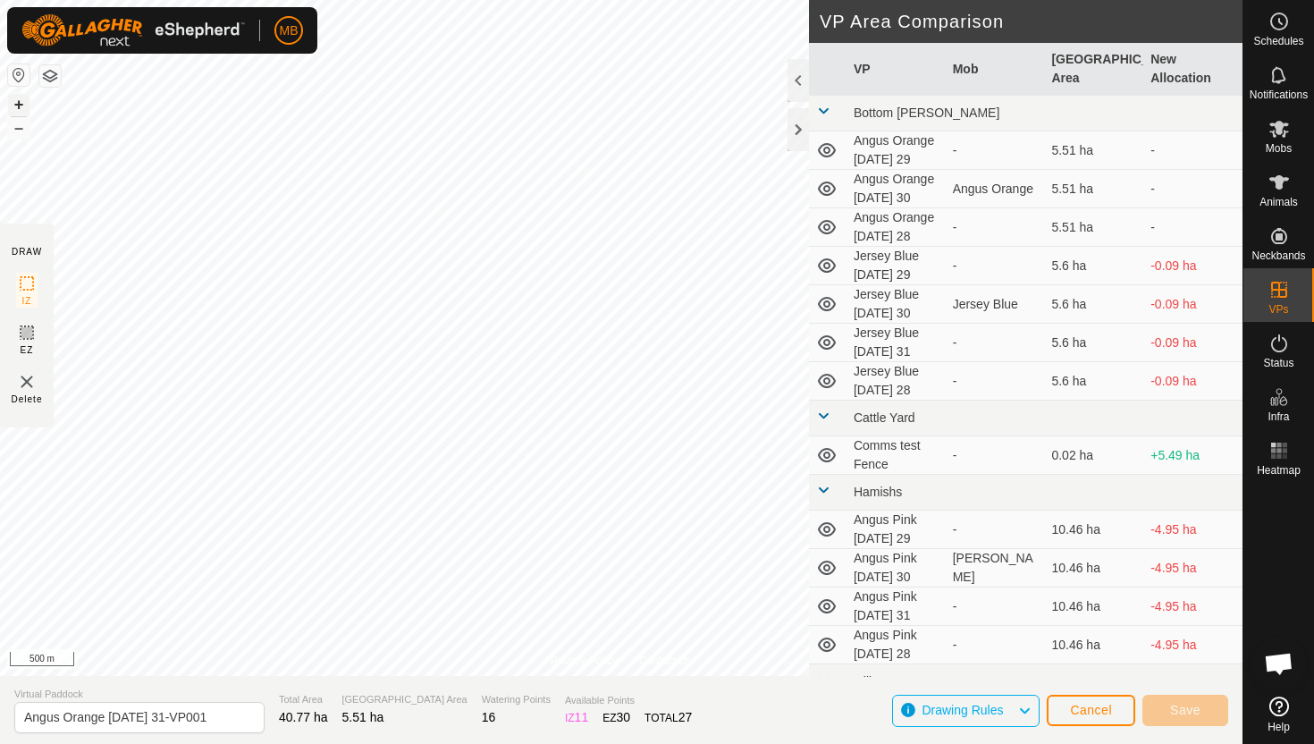
click at [19, 98] on button "+" at bounding box center [18, 104] width 21 height 21
click at [21, 111] on button "+" at bounding box center [18, 104] width 21 height 21
click at [466, 0] on html "MB Schedules Notifications Mobs Animals Neckbands VPs Status Infra Heatmap Help…" at bounding box center [657, 372] width 1314 height 744
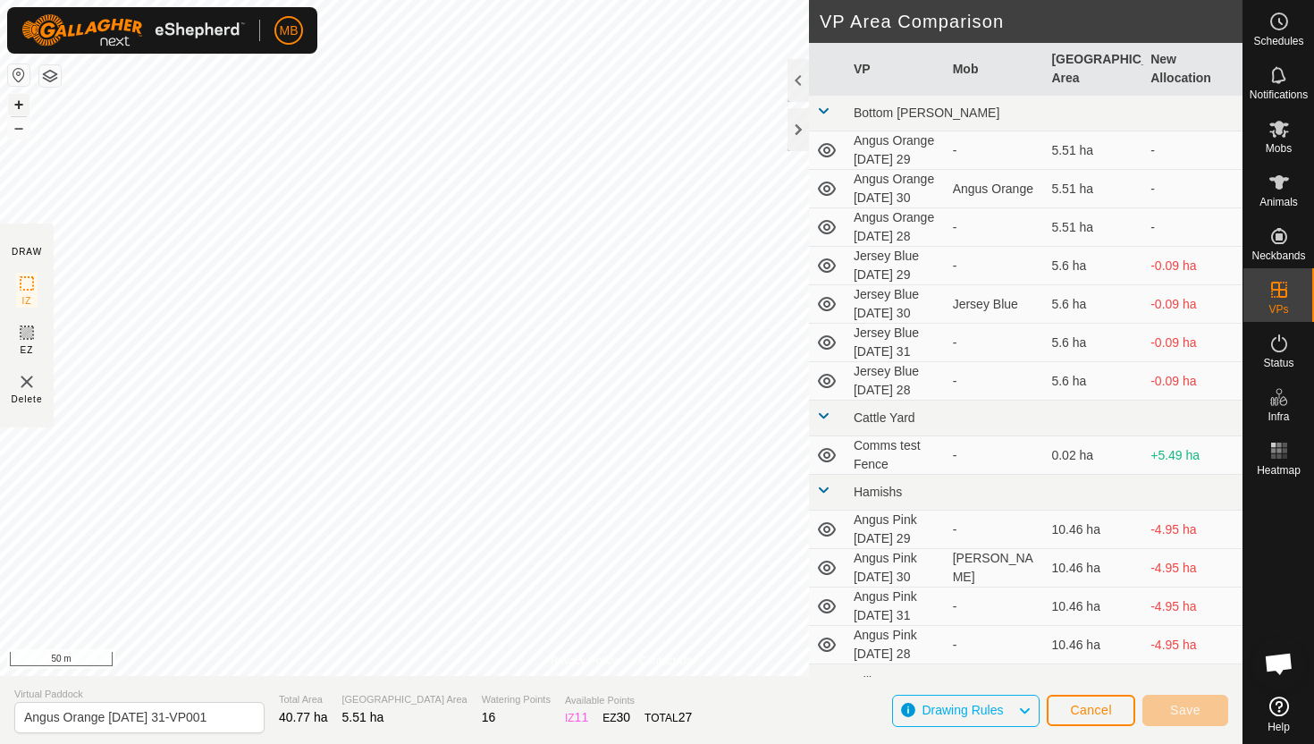
click at [16, 98] on button "+" at bounding box center [18, 104] width 21 height 21
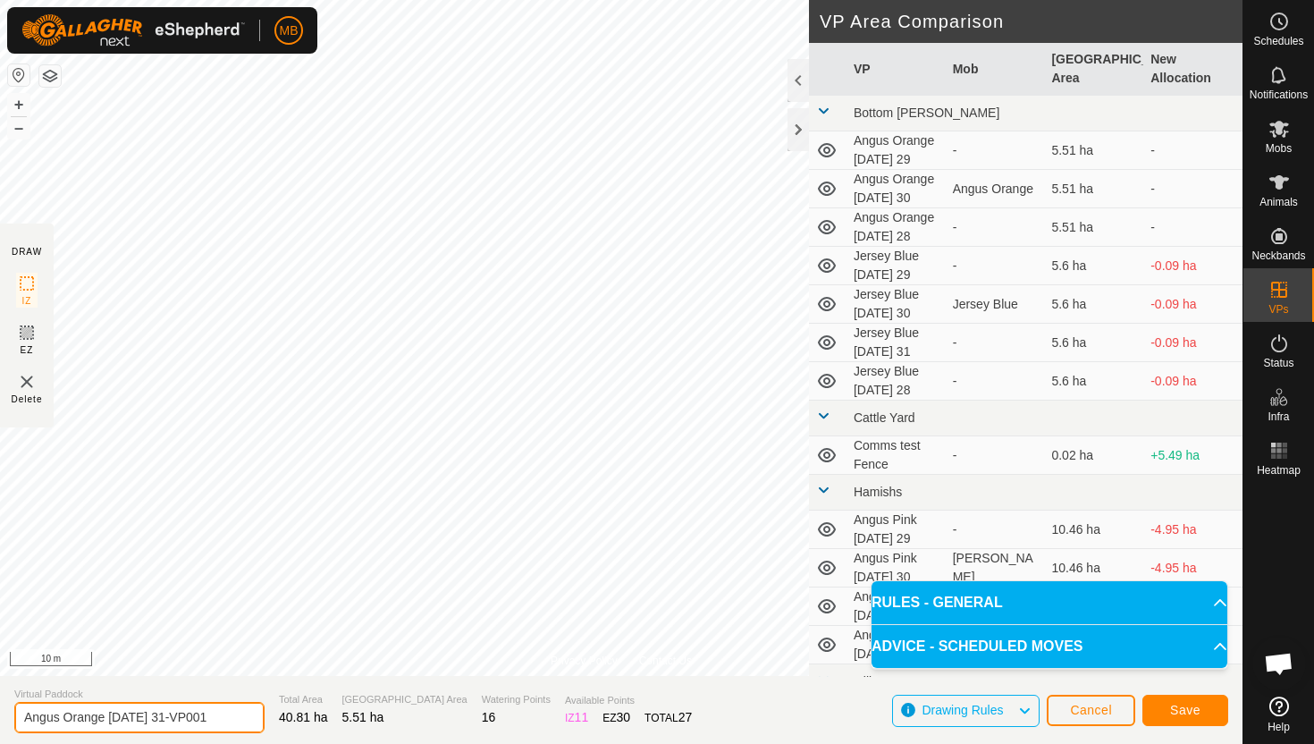
click at [222, 718] on input "Angus Orange Sunday 31-VP001" at bounding box center [139, 717] width 250 height 31
type input "Angus Orange Monday 1"
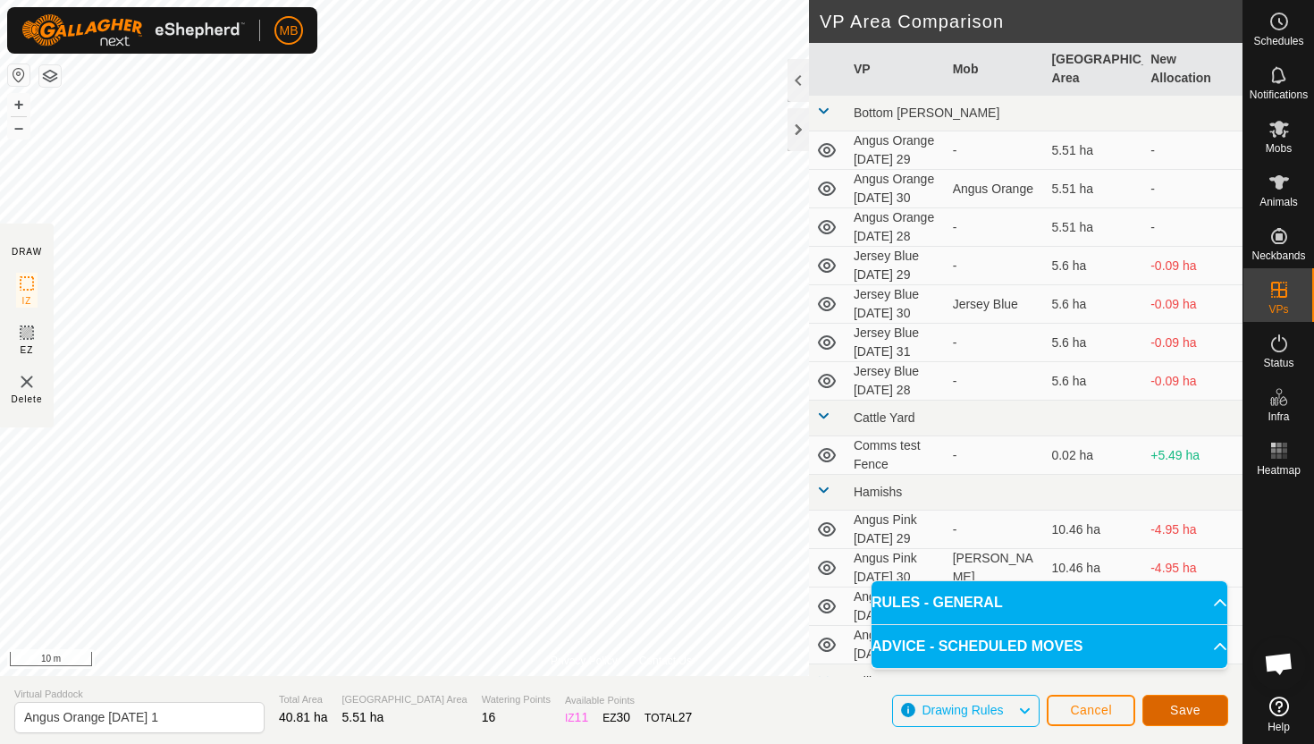
click at [1210, 714] on button "Save" at bounding box center [1186, 710] width 86 height 31
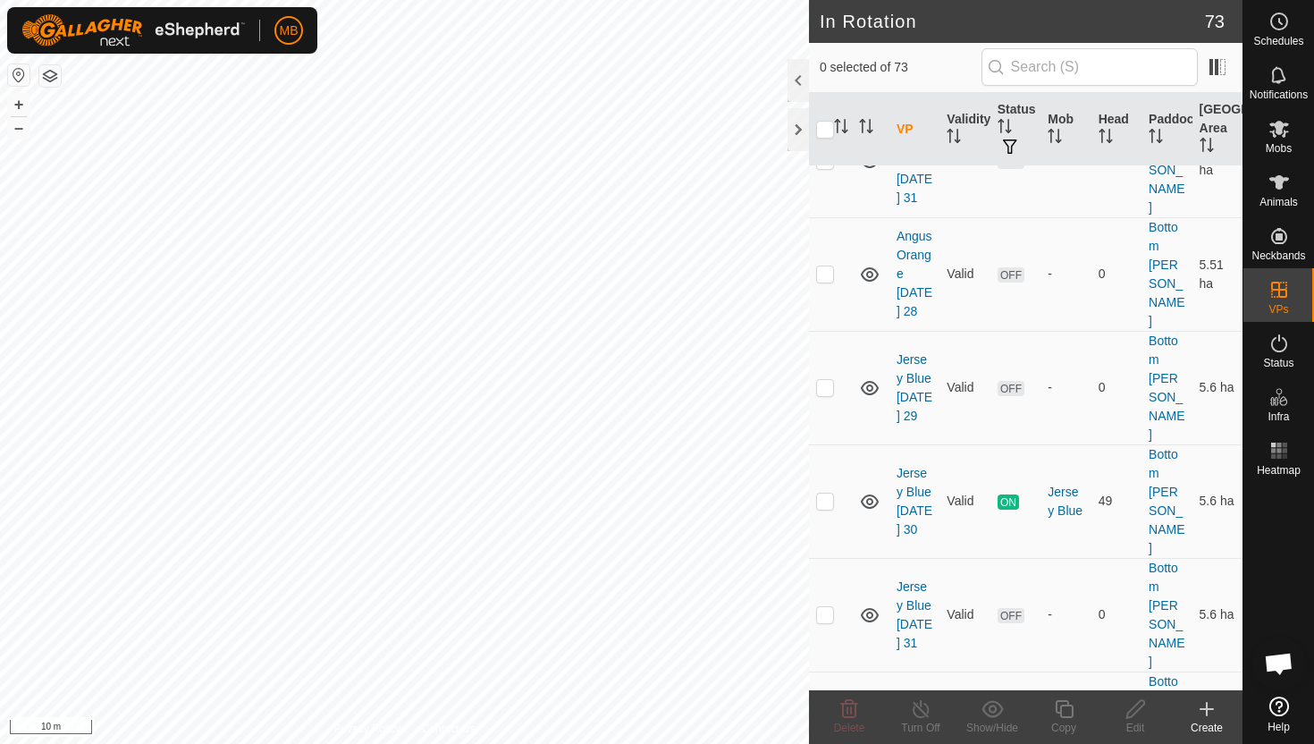
scroll to position [440, 0]
click at [822, 605] on p-checkbox at bounding box center [825, 612] width 18 height 14
checkbox input "true"
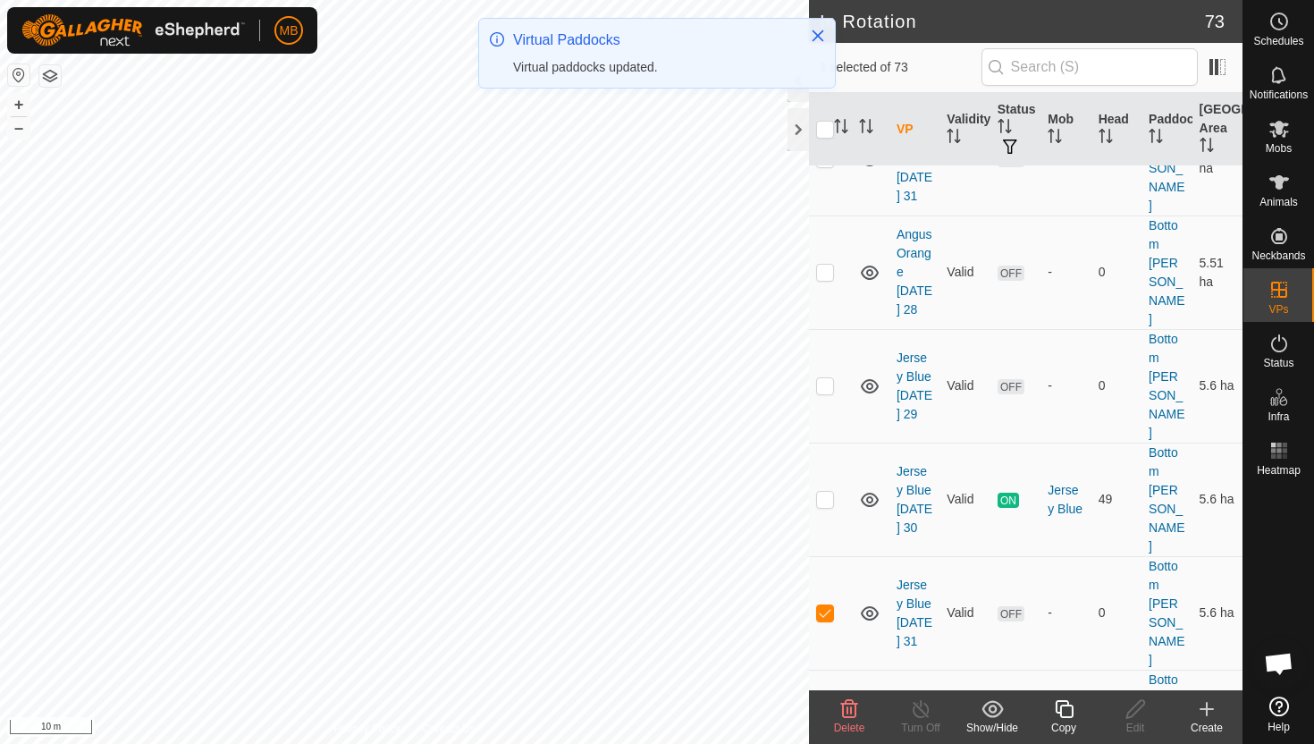
click at [1060, 714] on icon at bounding box center [1064, 709] width 18 height 18
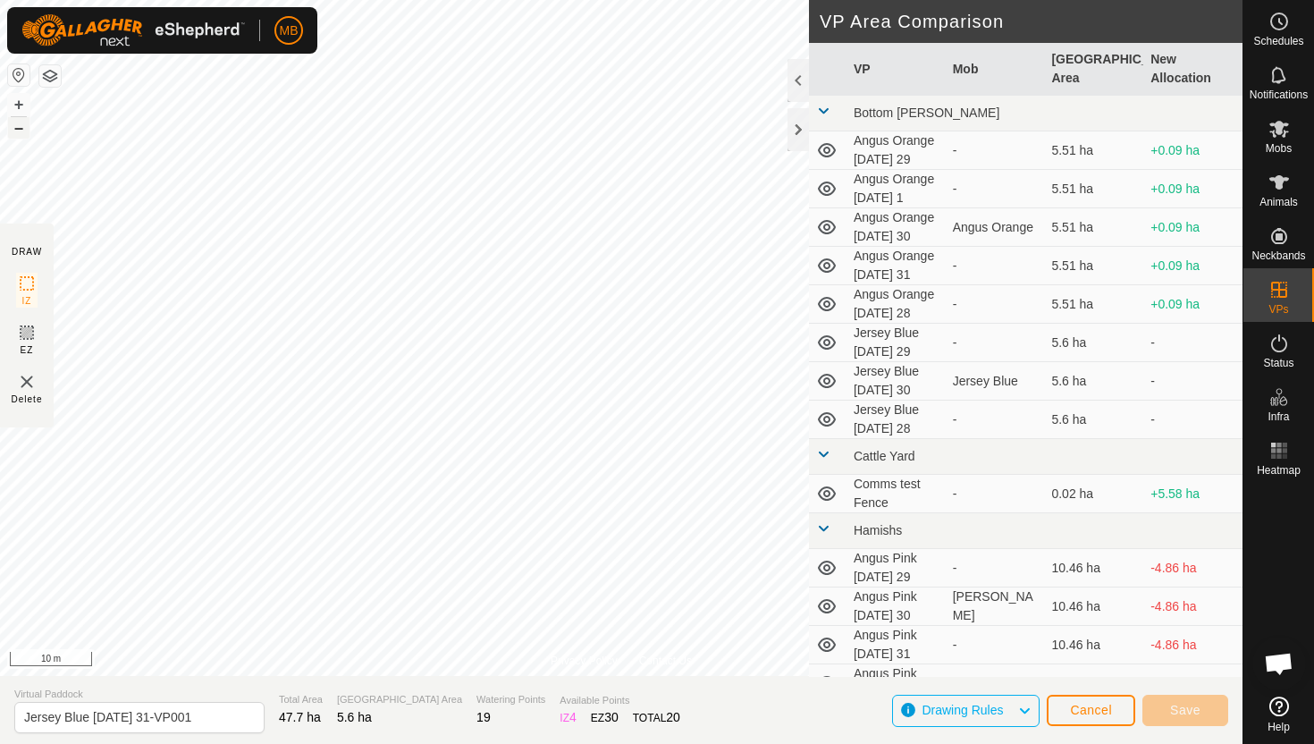
click at [17, 127] on button "–" at bounding box center [18, 127] width 21 height 21
click at [21, 98] on button "+" at bounding box center [18, 104] width 21 height 21
click at [13, 101] on button "+" at bounding box center [18, 104] width 21 height 21
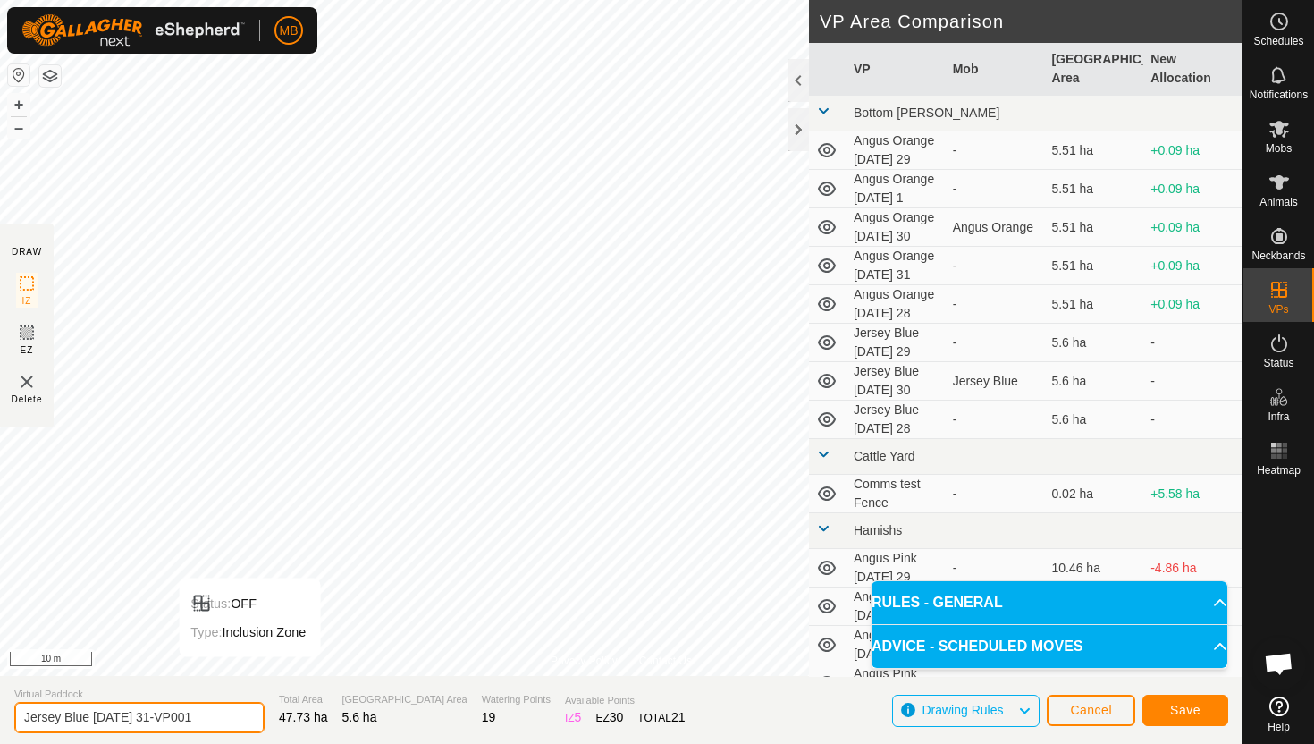
click at [201, 722] on input "Jersey Blue Sunday 31-VP001" at bounding box center [139, 717] width 250 height 31
type input "Jersey Blue Monday 1"
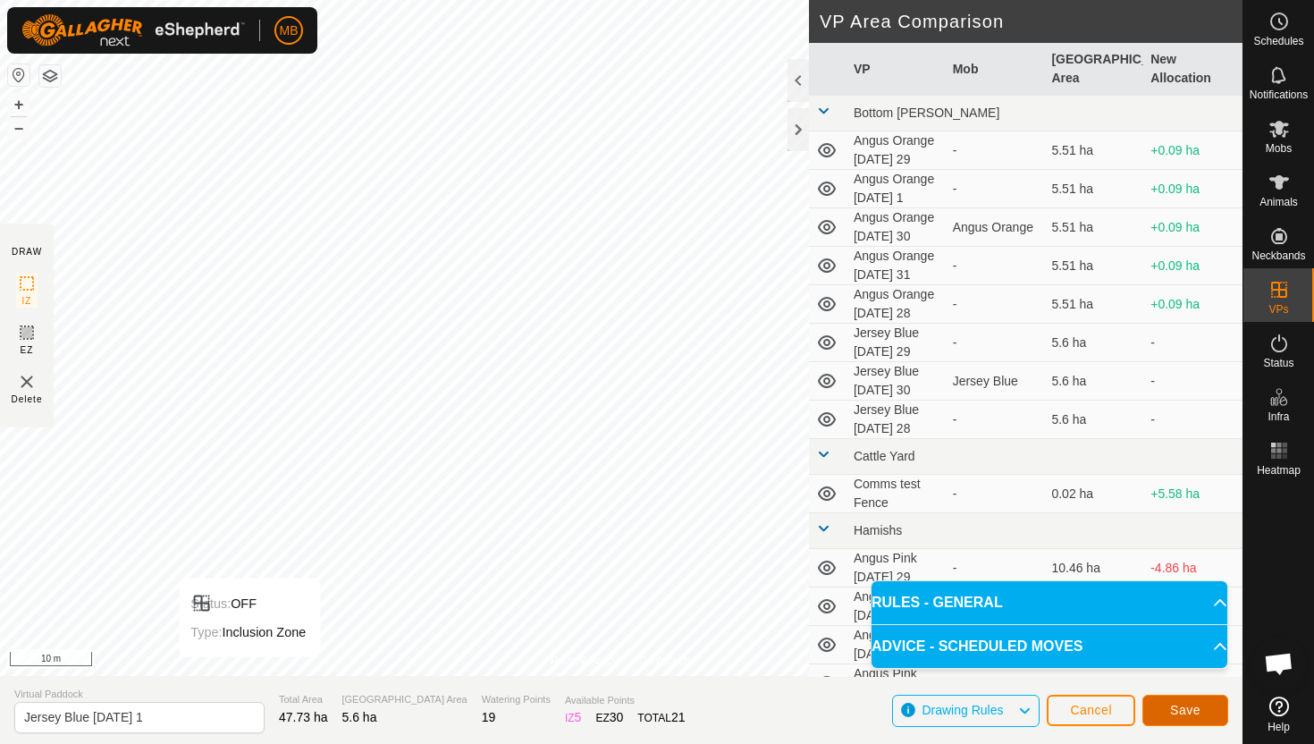
click at [1195, 712] on span "Save" at bounding box center [1185, 710] width 30 height 14
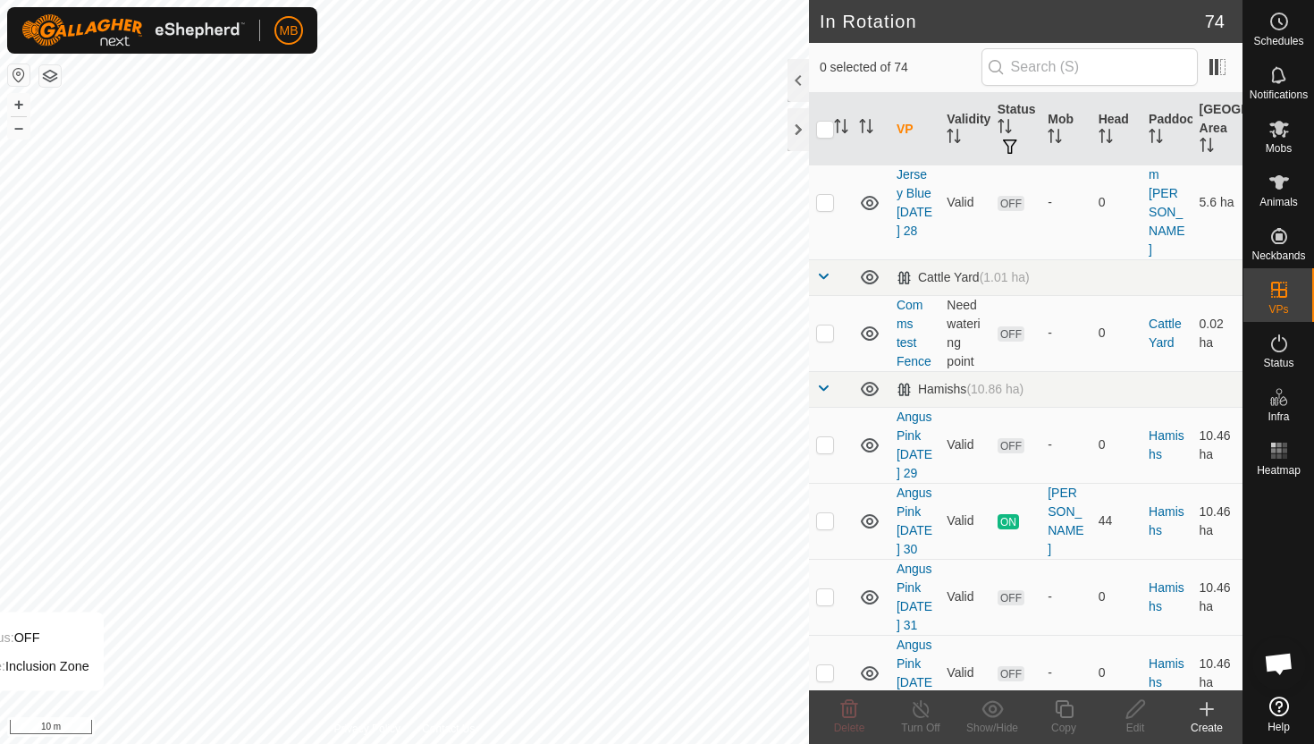
scroll to position [1077, 0]
click at [826, 590] on p-checkbox at bounding box center [825, 597] width 18 height 14
checkbox input "true"
click at [1069, 709] on icon at bounding box center [1064, 708] width 22 height 21
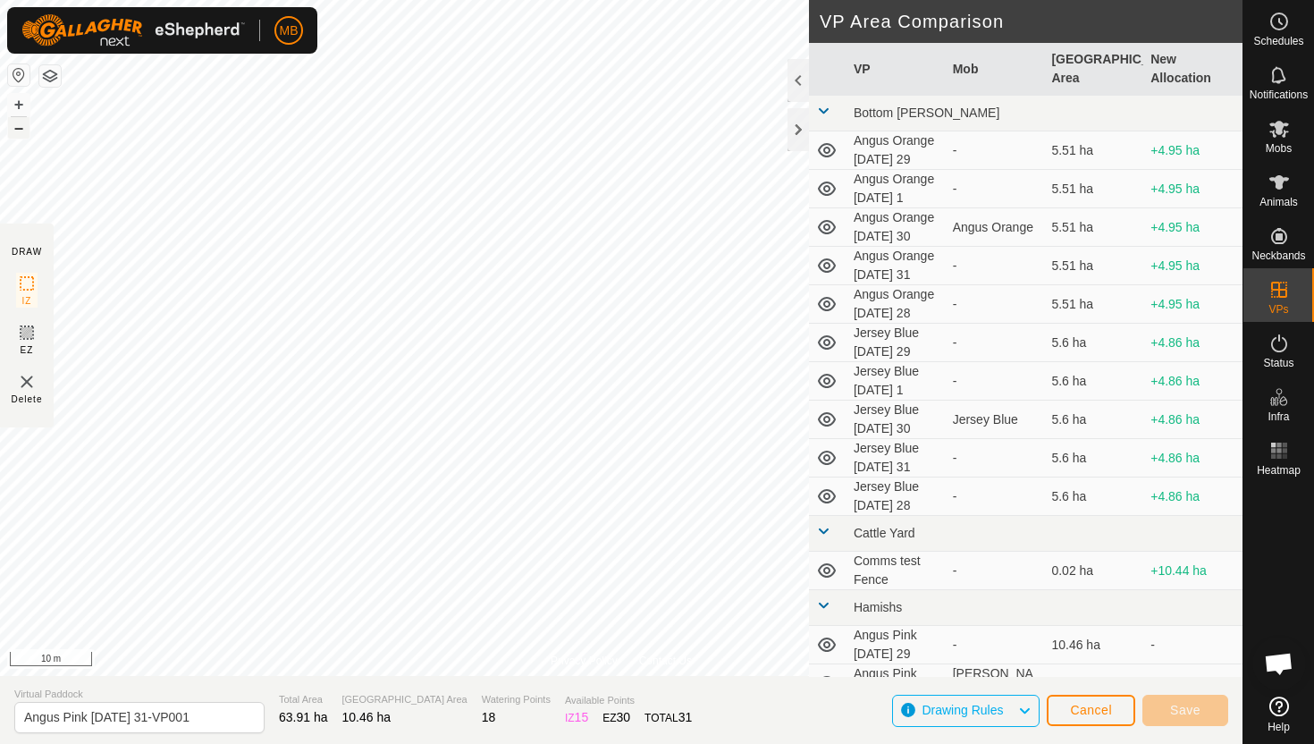
click at [21, 126] on button "–" at bounding box center [18, 127] width 21 height 21
click at [0, 410] on div "Privacy Policy Contact Us Status: OFF Type: Inclusion Zone + – ⇧ i 50 m DRAW IZ…" at bounding box center [621, 372] width 1243 height 744
click at [20, 127] on button "–" at bounding box center [18, 127] width 21 height 21
click at [14, 107] on button "+" at bounding box center [18, 104] width 21 height 21
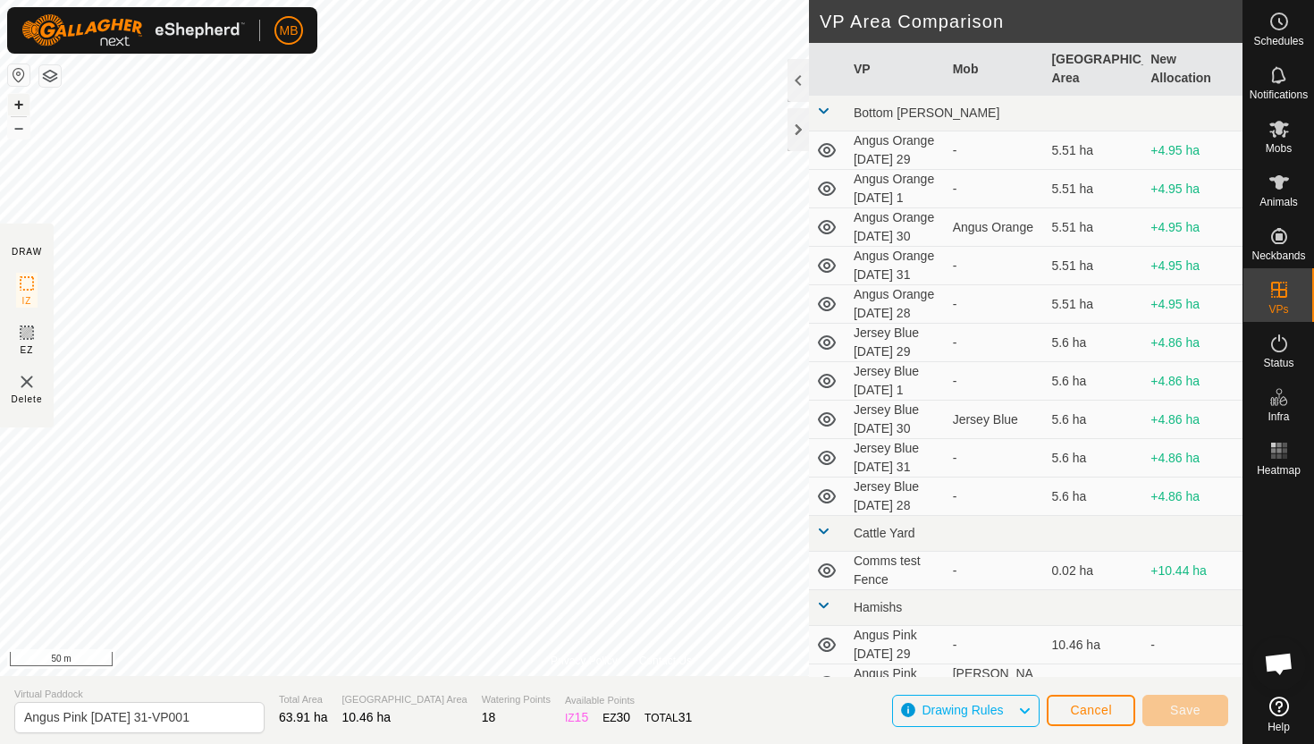
click at [14, 107] on button "+" at bounding box center [18, 104] width 21 height 21
click at [21, 101] on button "+" at bounding box center [18, 104] width 21 height 21
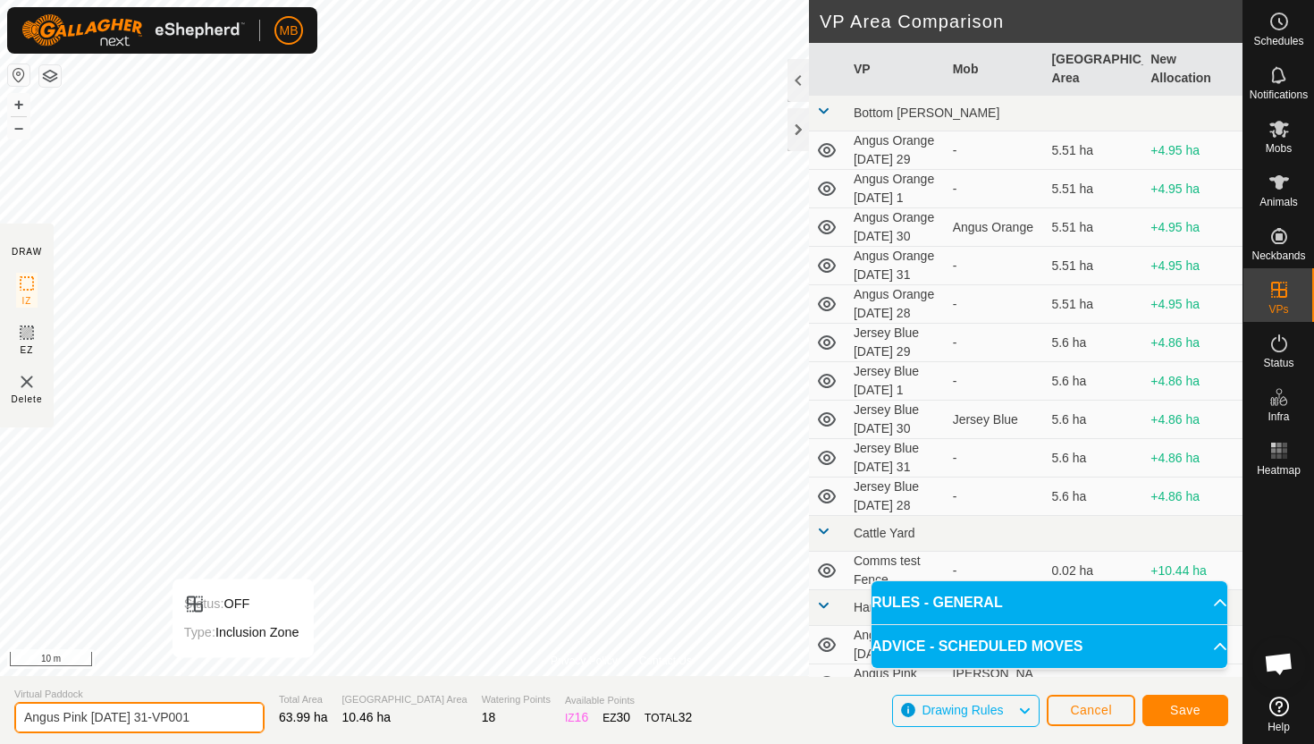
click at [206, 717] on input "Angus Pink Sunday 31-VP001" at bounding box center [139, 717] width 250 height 31
type input "Angus Pink Monday 1"
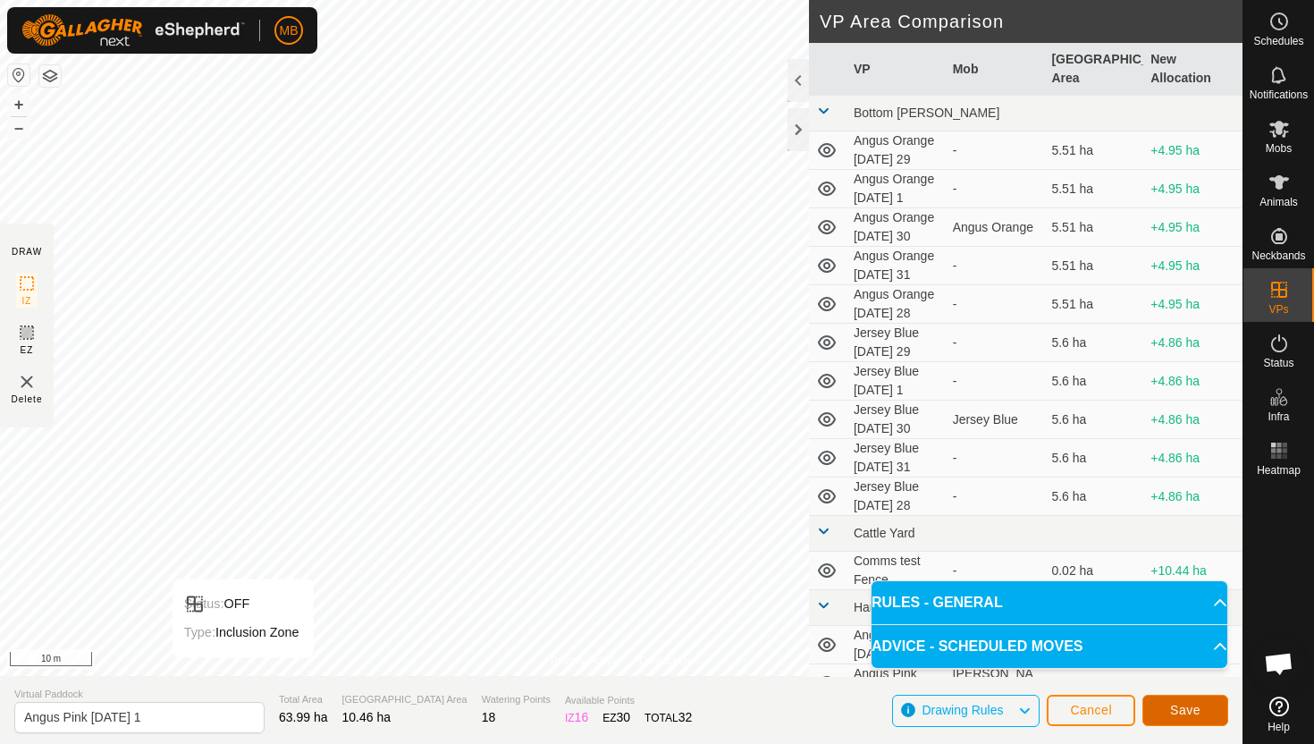
click at [1193, 713] on span "Save" at bounding box center [1185, 710] width 30 height 14
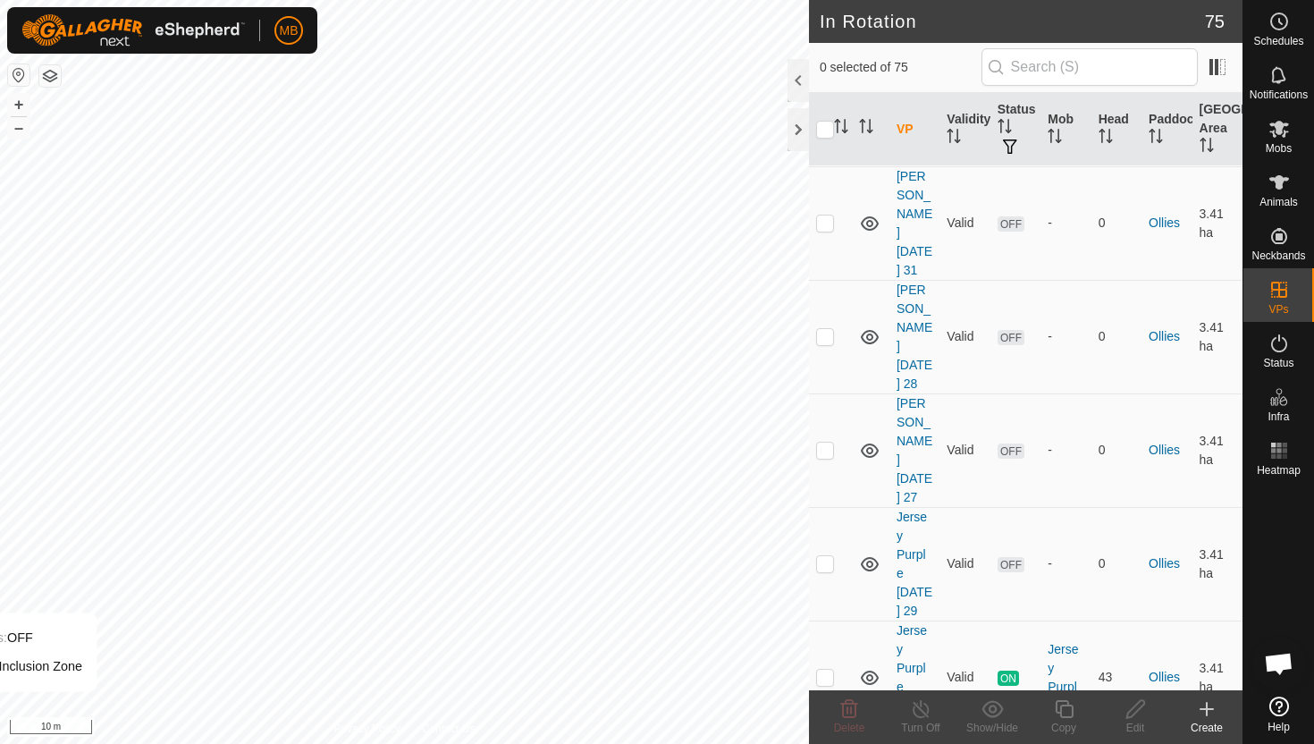
scroll to position [2068, 0]
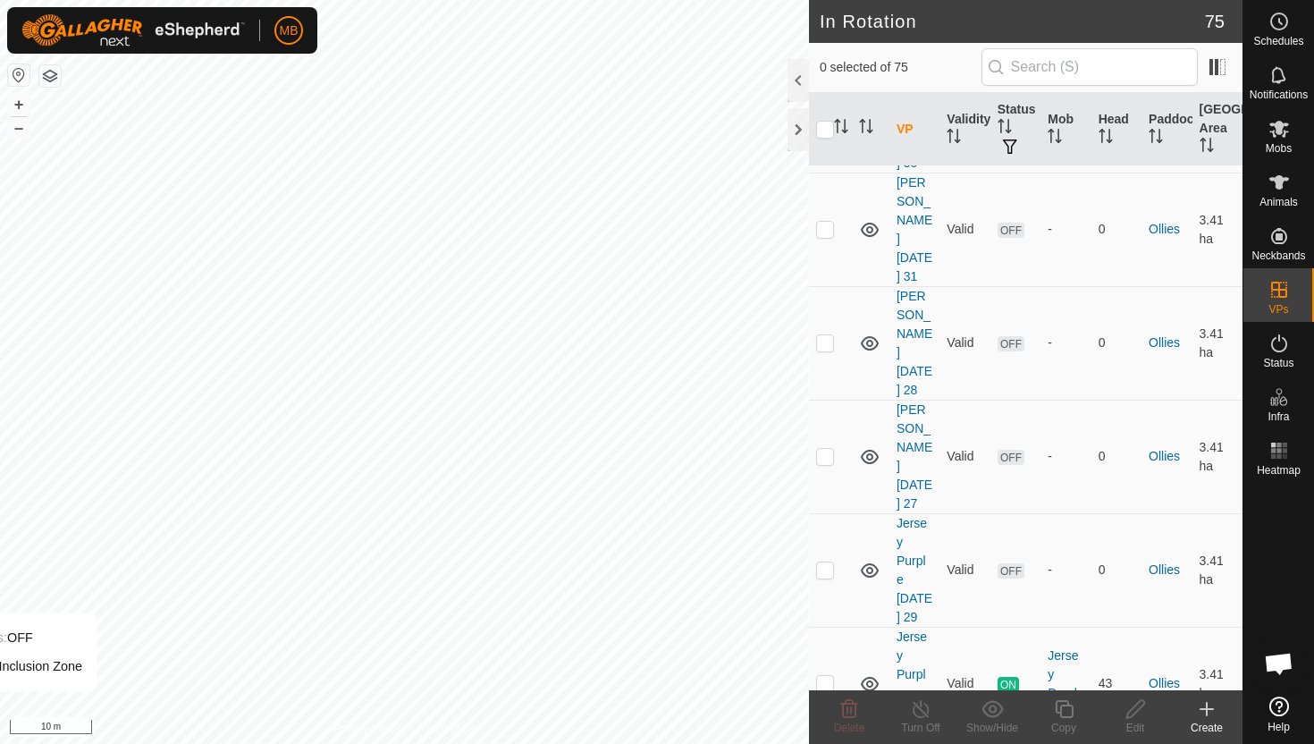
checkbox input "true"
click at [1072, 706] on icon at bounding box center [1064, 709] width 18 height 18
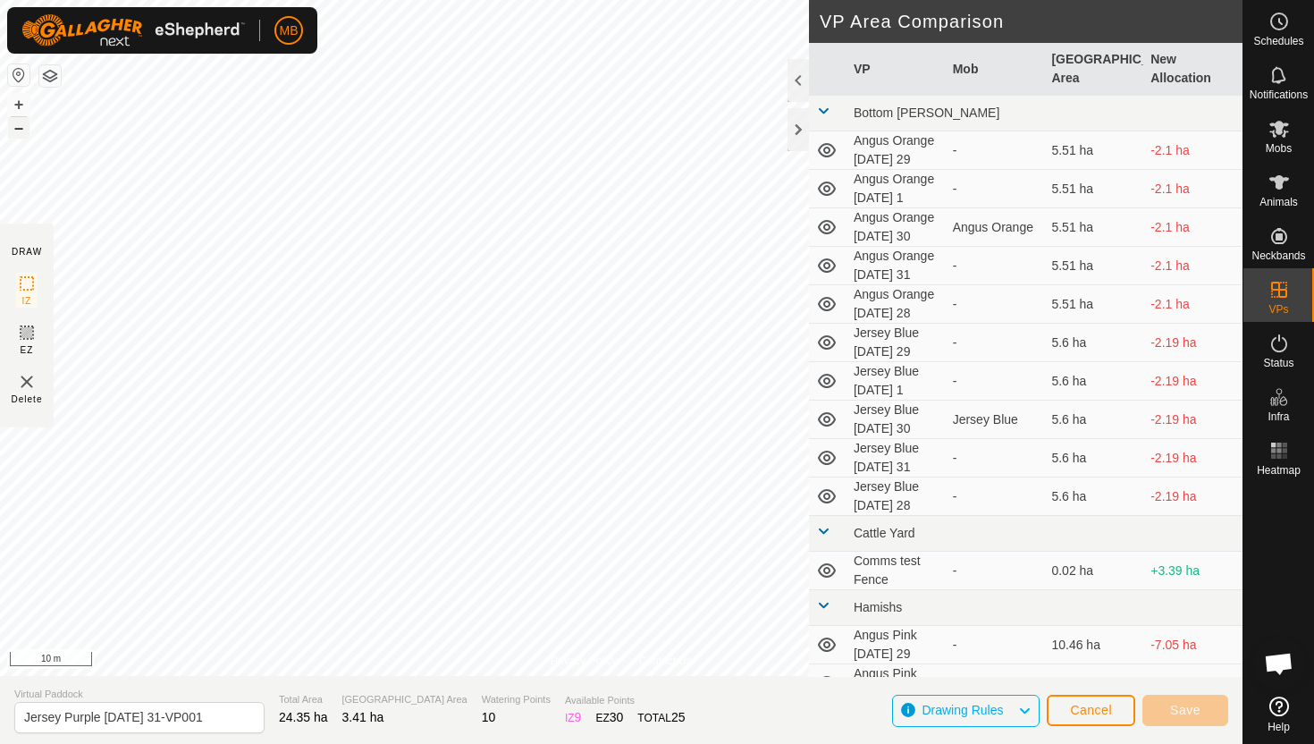
click at [21, 126] on button "–" at bounding box center [18, 127] width 21 height 21
click at [21, 106] on button "+" at bounding box center [18, 104] width 21 height 21
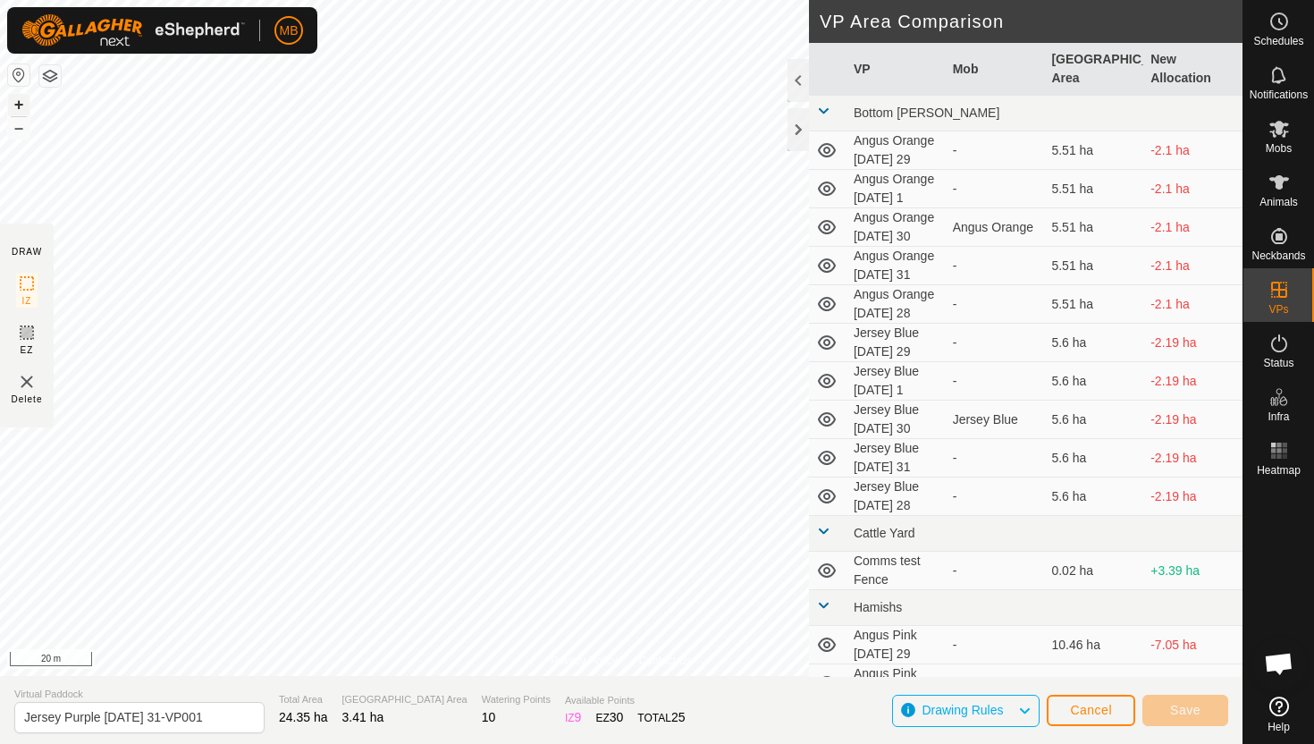
click at [21, 106] on button "+" at bounding box center [18, 104] width 21 height 21
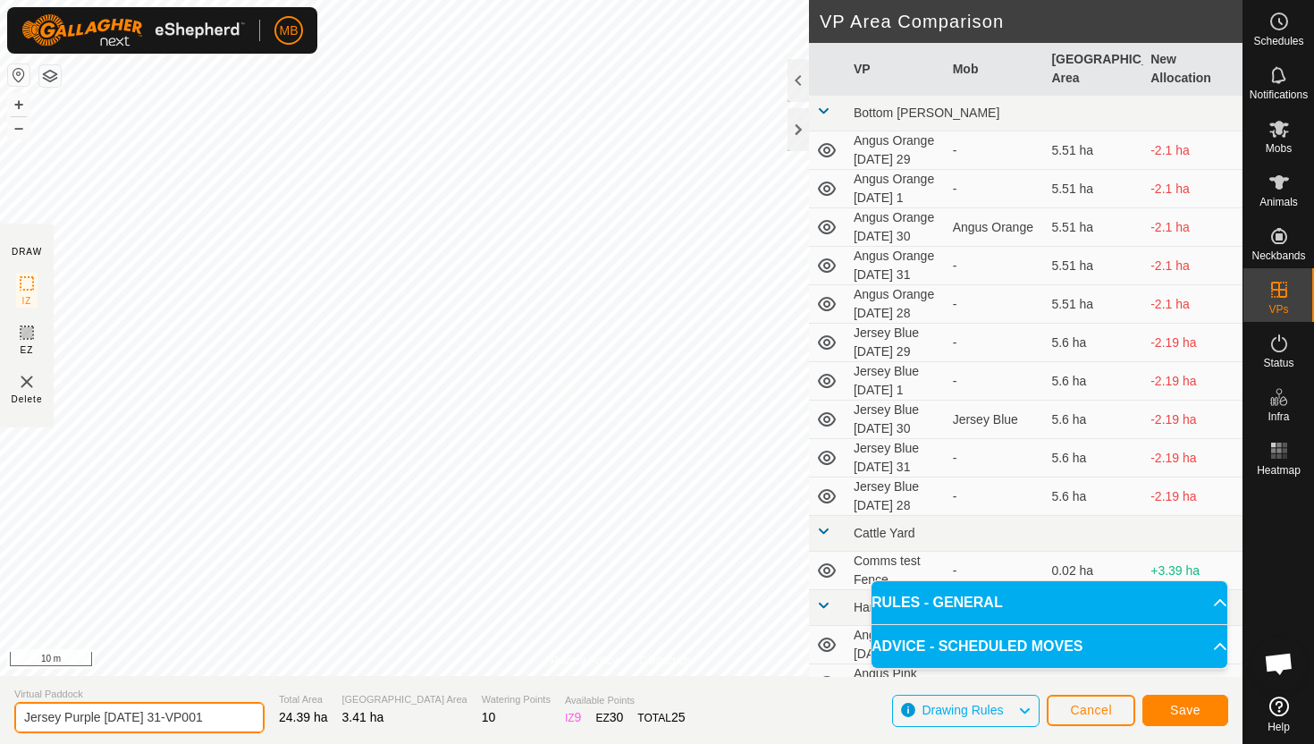
click at [215, 714] on input "Jersey Purple Sunday 31-VP001" at bounding box center [139, 717] width 250 height 31
type input "Jersey Purple Monday 1"
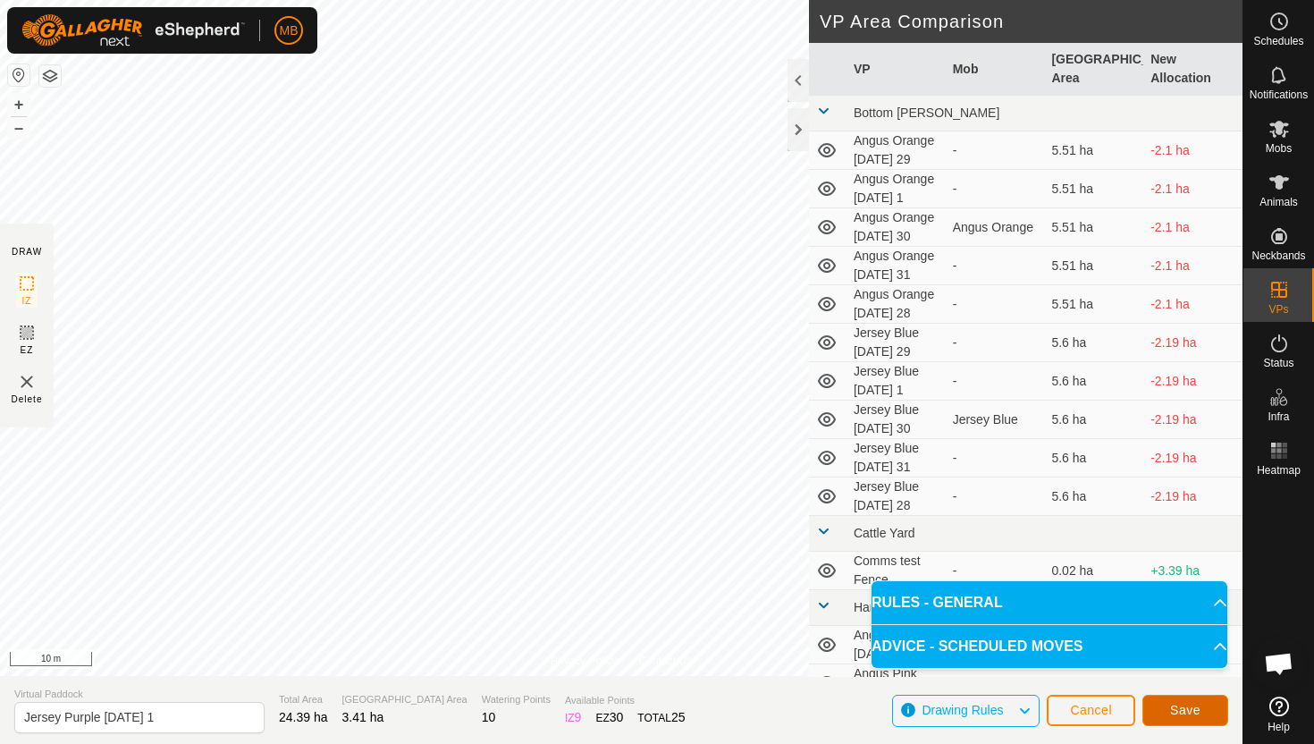
click at [1209, 711] on button "Save" at bounding box center [1186, 710] width 86 height 31
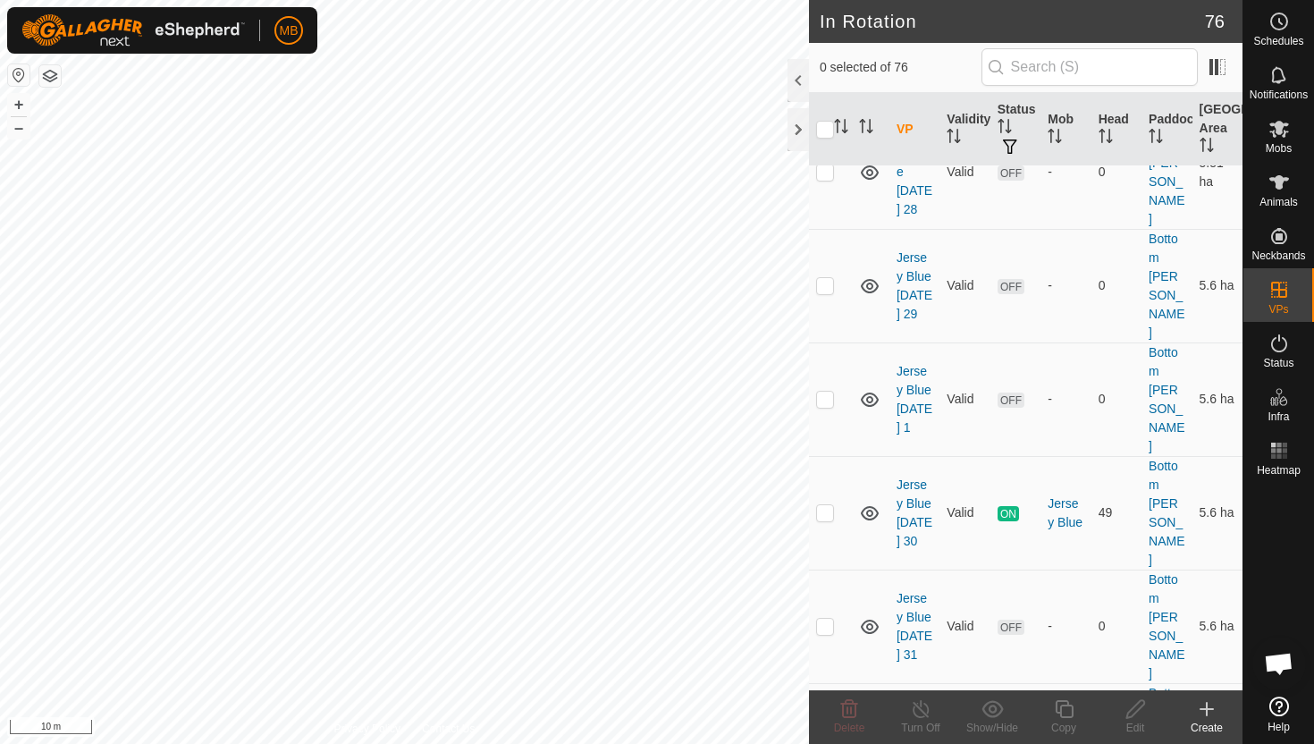
scroll to position [545, 0]
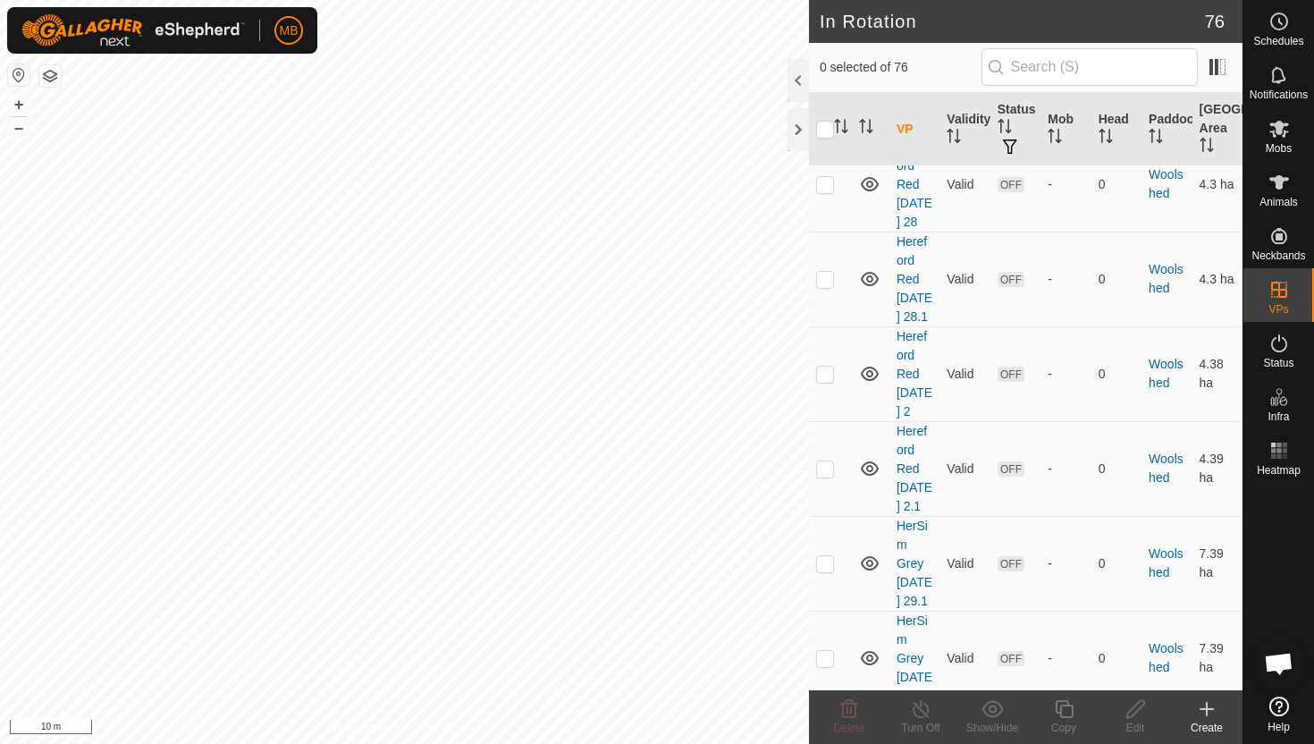
scroll to position [6874, 0]
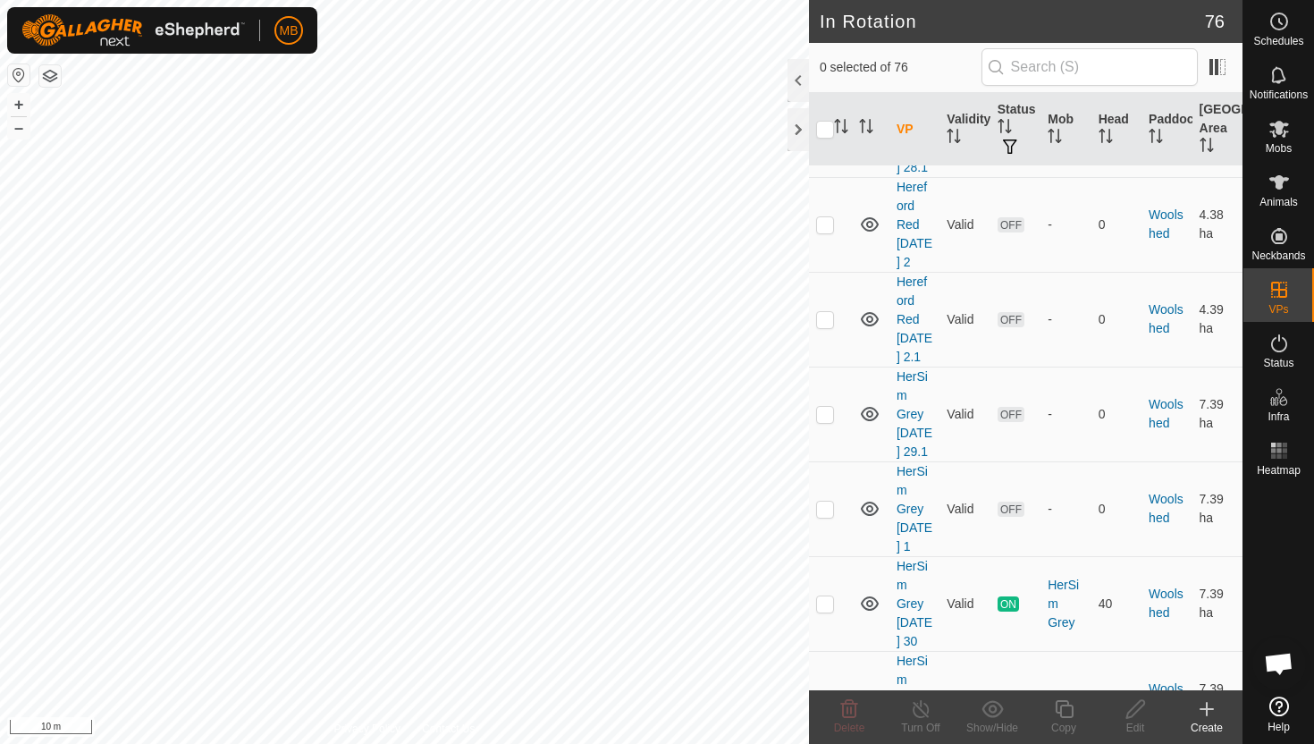
checkbox input "true"
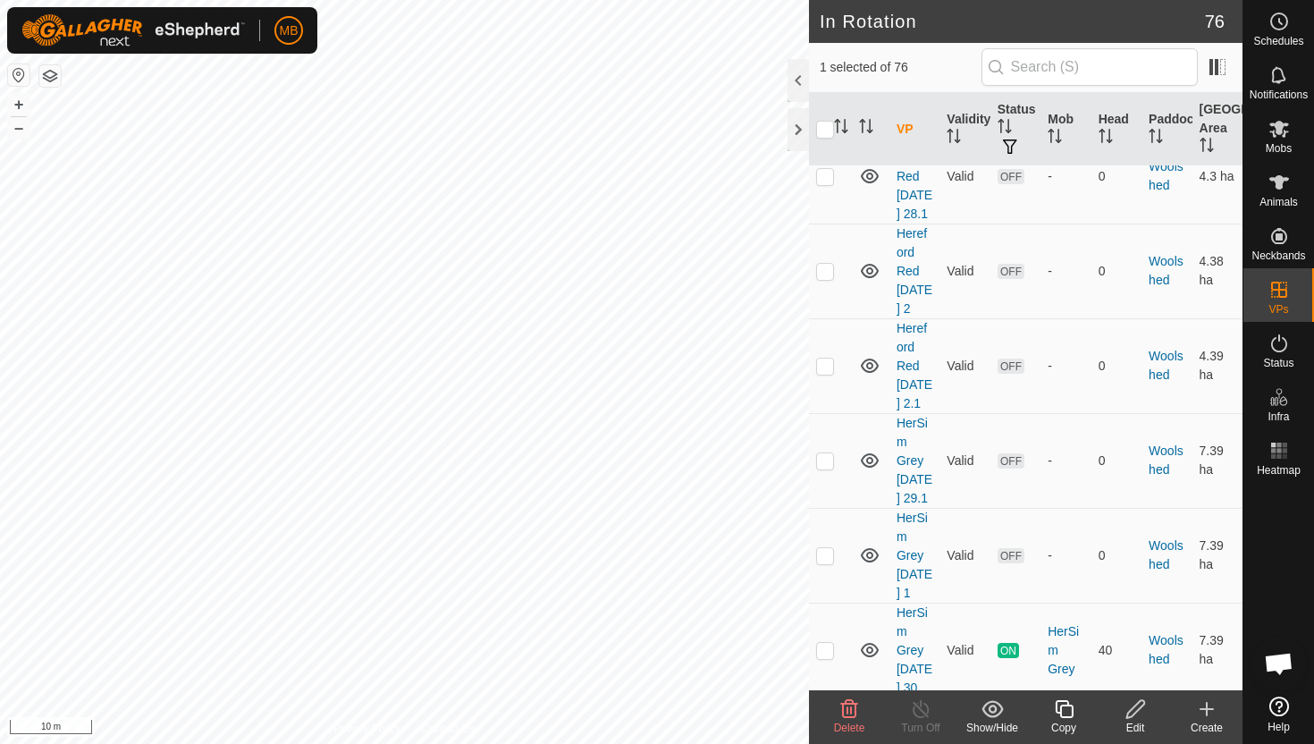
scroll to position [6801, 0]
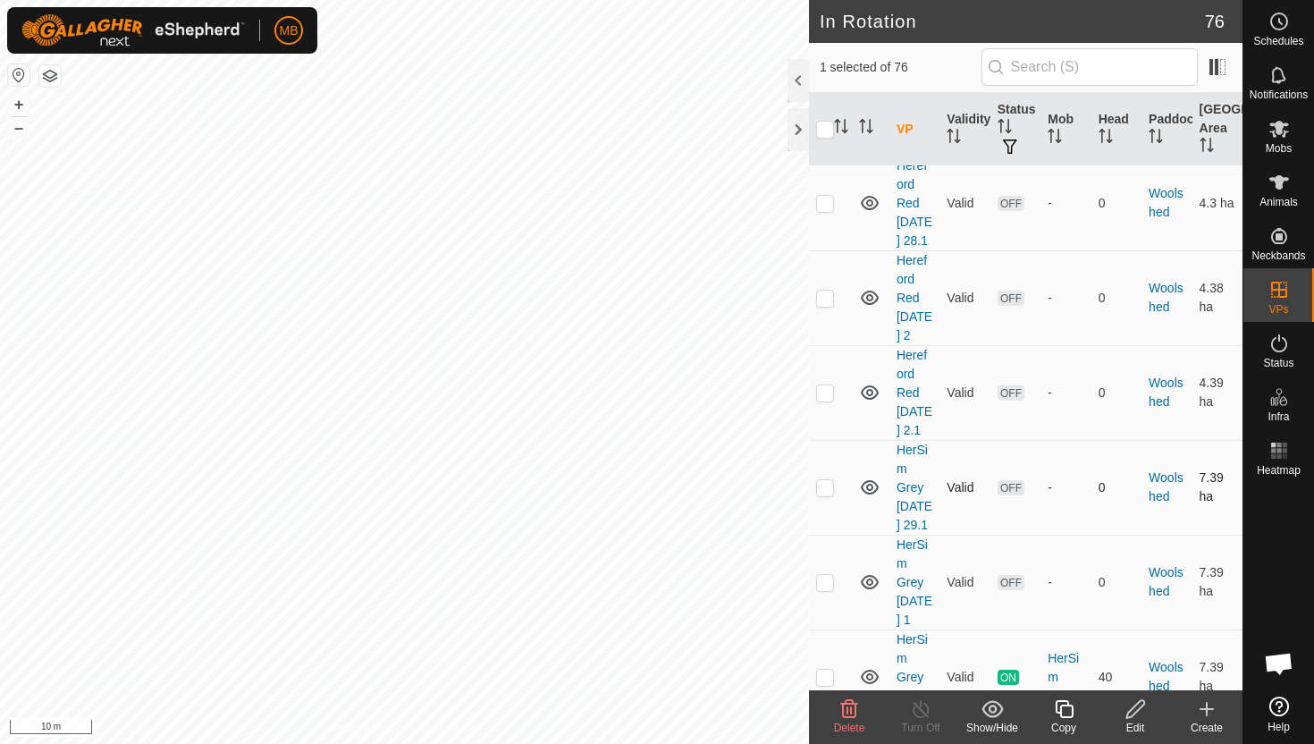
click at [822, 480] on p-checkbox at bounding box center [825, 487] width 18 height 14
checkbox input "true"
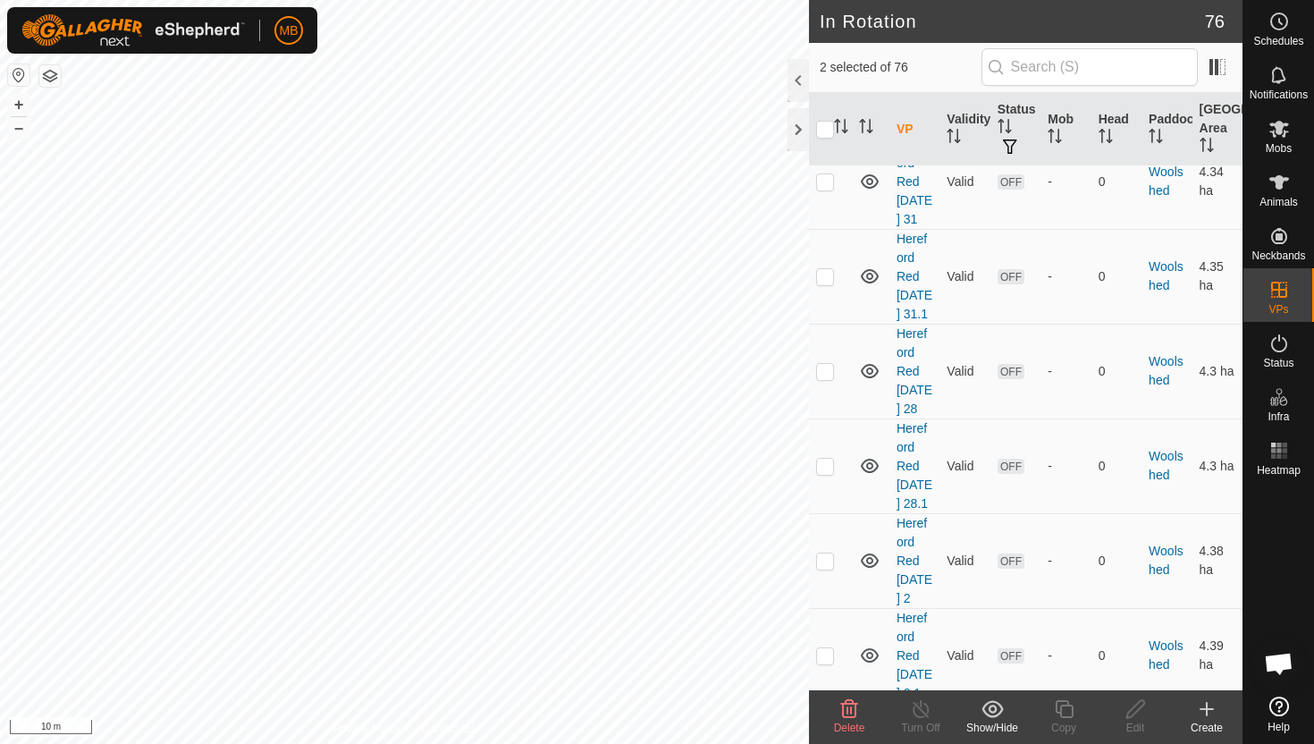
scroll to position [6534, 0]
click at [826, 463] on p-checkbox at bounding box center [825, 470] width 18 height 14
checkbox input "true"
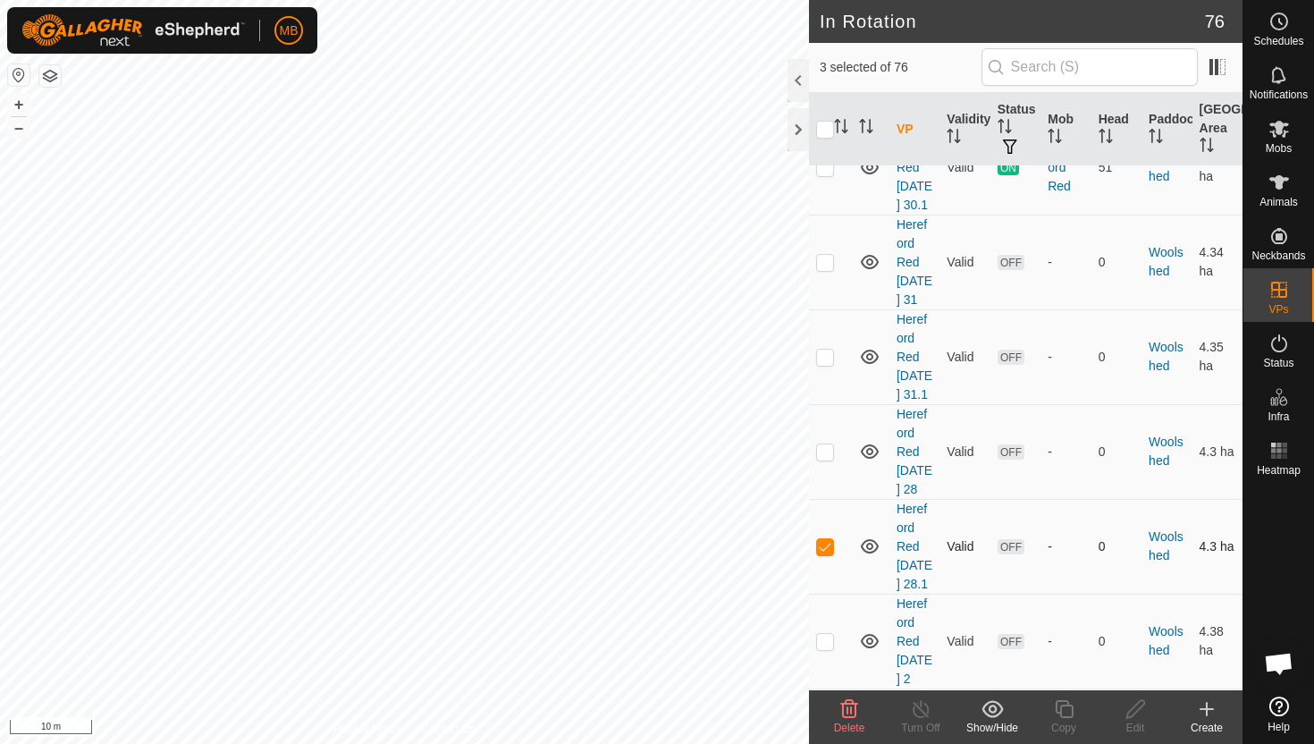
scroll to position [6447, 0]
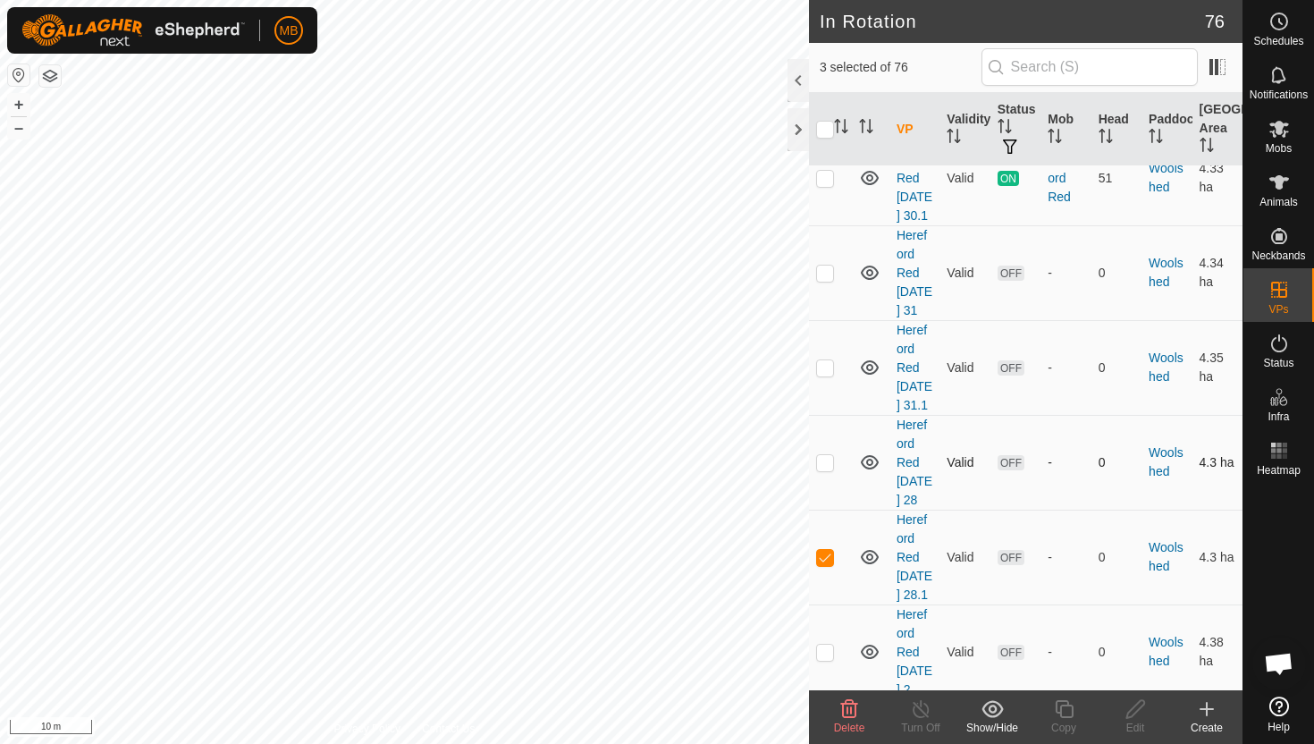
click at [826, 455] on p-checkbox at bounding box center [825, 462] width 18 height 14
checkbox input "true"
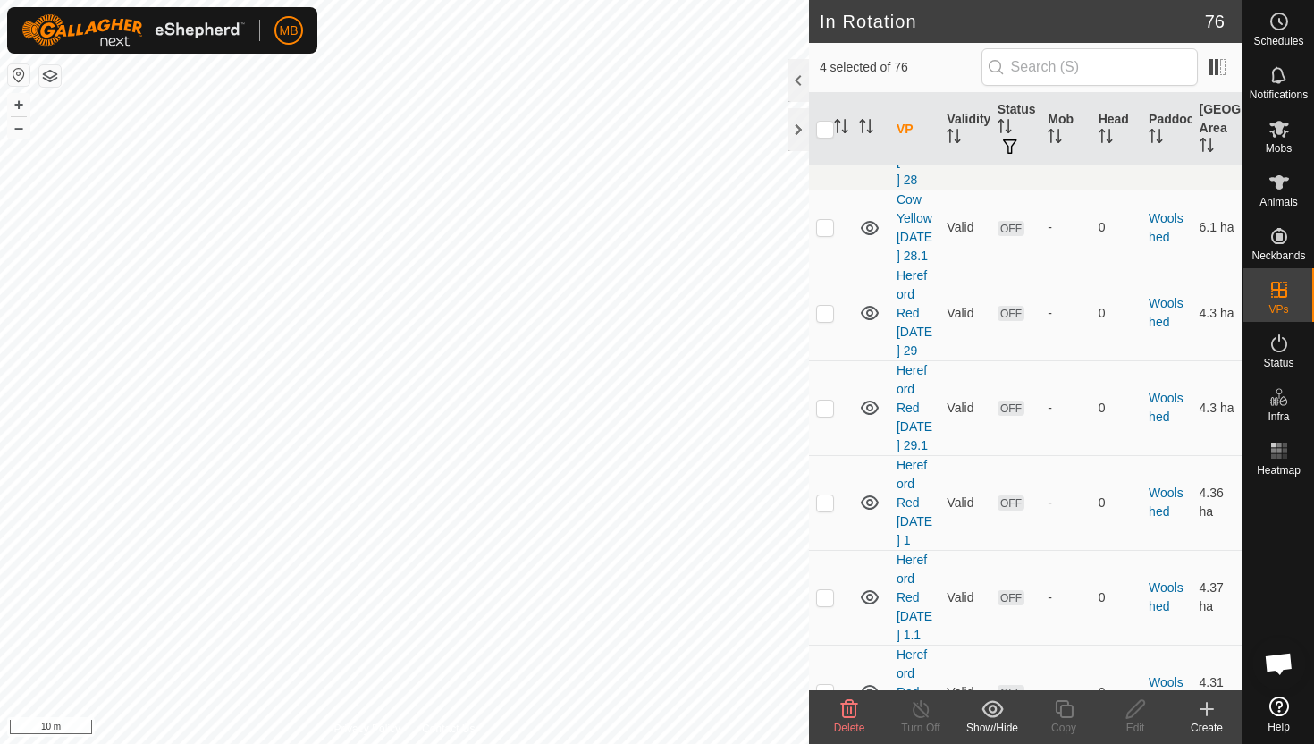
scroll to position [5811, 0]
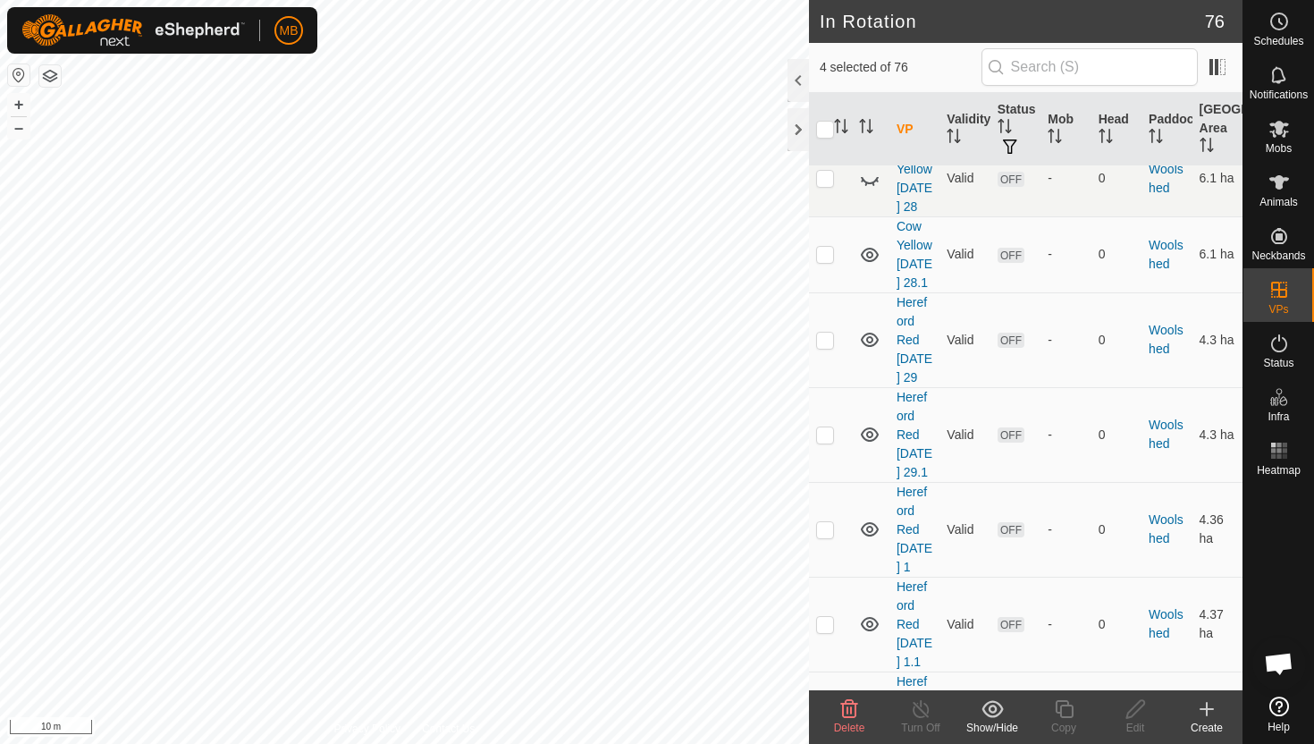
click at [828, 712] on p-checkbox at bounding box center [825, 719] width 18 height 14
checkbox input "true"
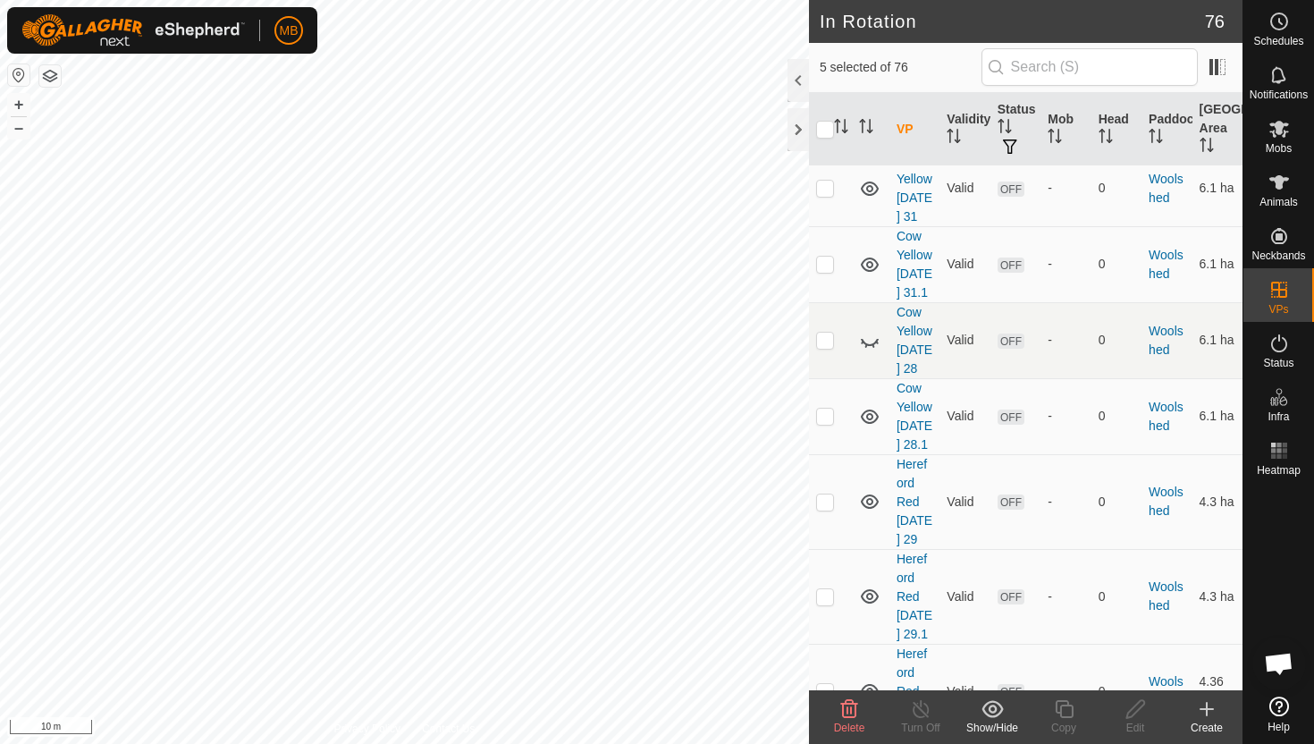
scroll to position [5647, 0]
click at [828, 592] on p-checkbox at bounding box center [825, 599] width 18 height 14
checkbox input "true"
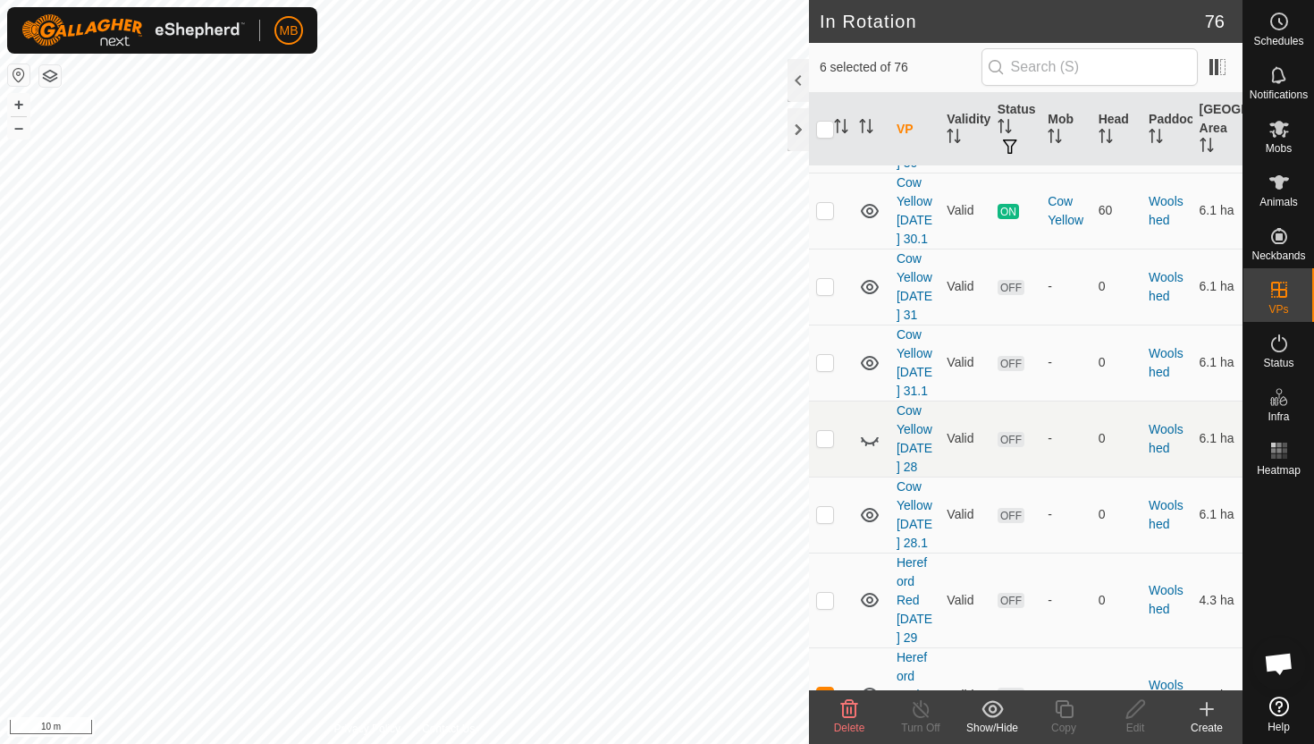
scroll to position [5530, 0]
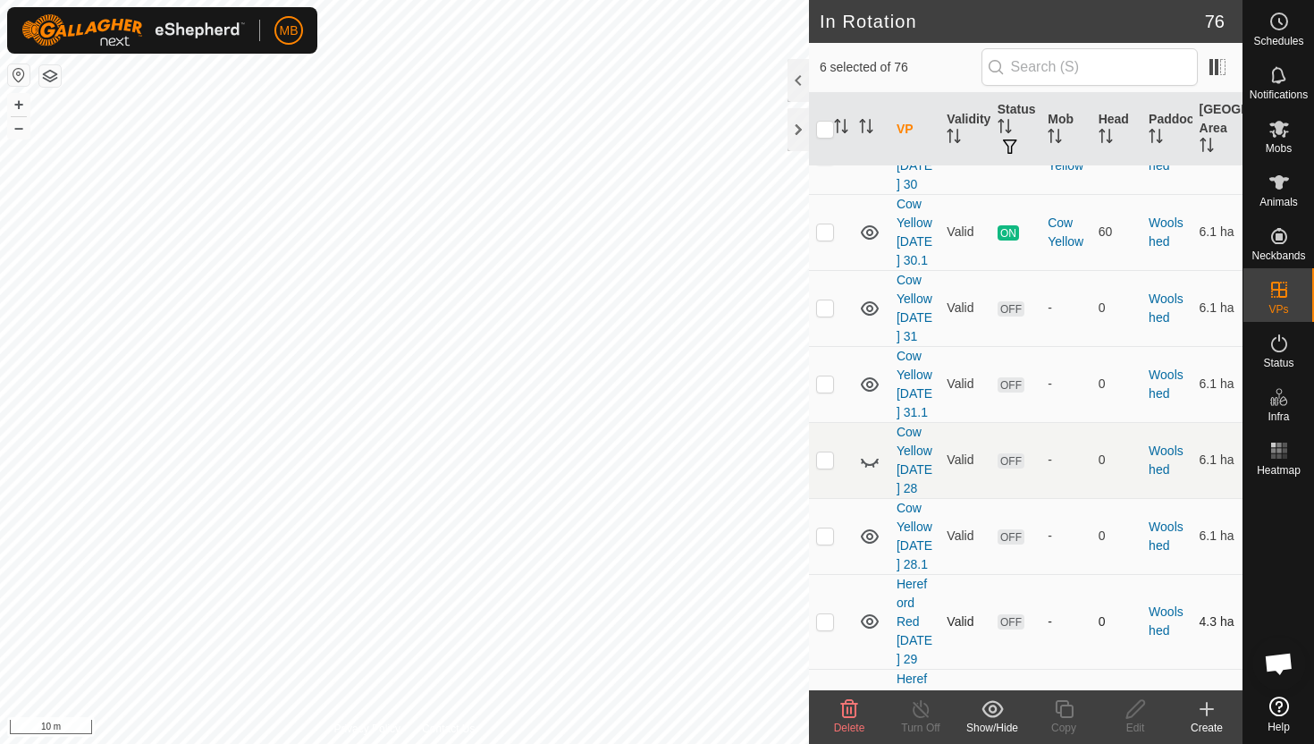
click at [825, 614] on p-checkbox at bounding box center [825, 621] width 18 height 14
checkbox input "true"
click at [827, 528] on p-checkbox at bounding box center [825, 535] width 18 height 14
checkbox input "true"
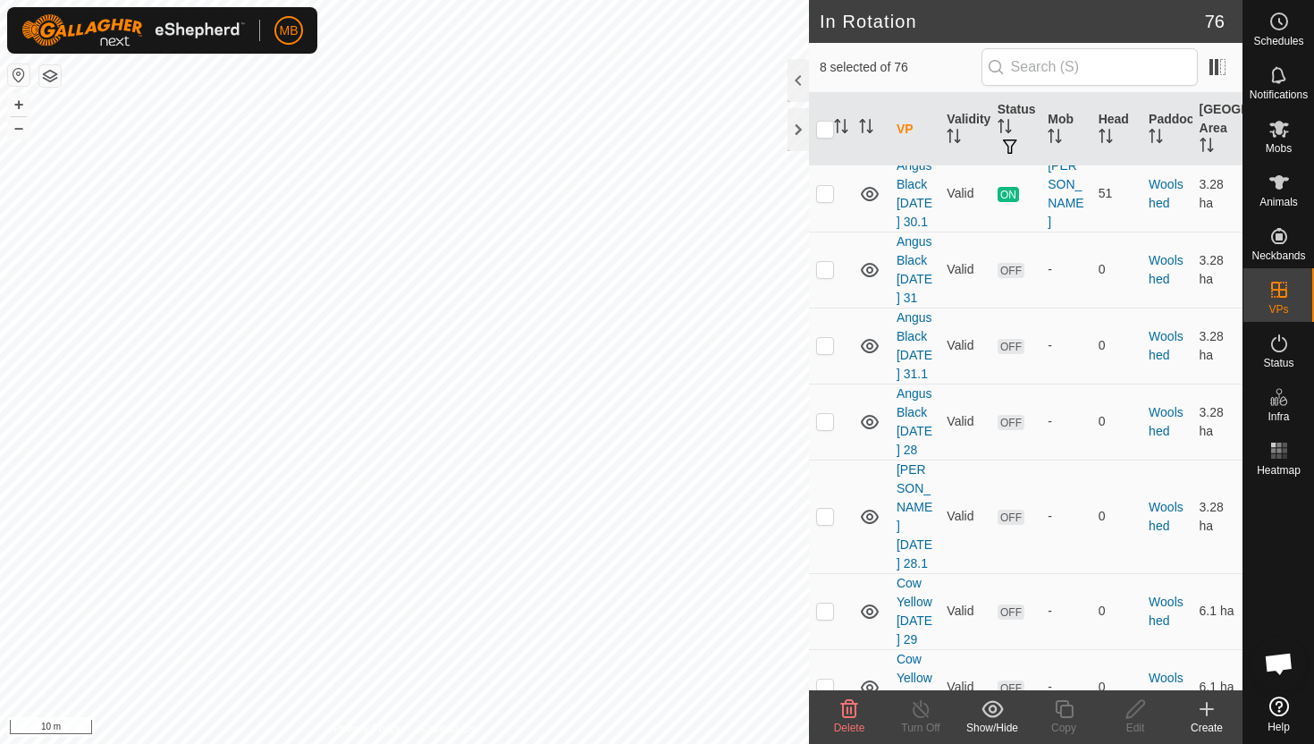
scroll to position [4766, 0]
click at [823, 684] on p-checkbox at bounding box center [825, 691] width 18 height 14
checkbox input "true"
click at [827, 608] on p-checkbox at bounding box center [825, 615] width 18 height 14
checkbox input "true"
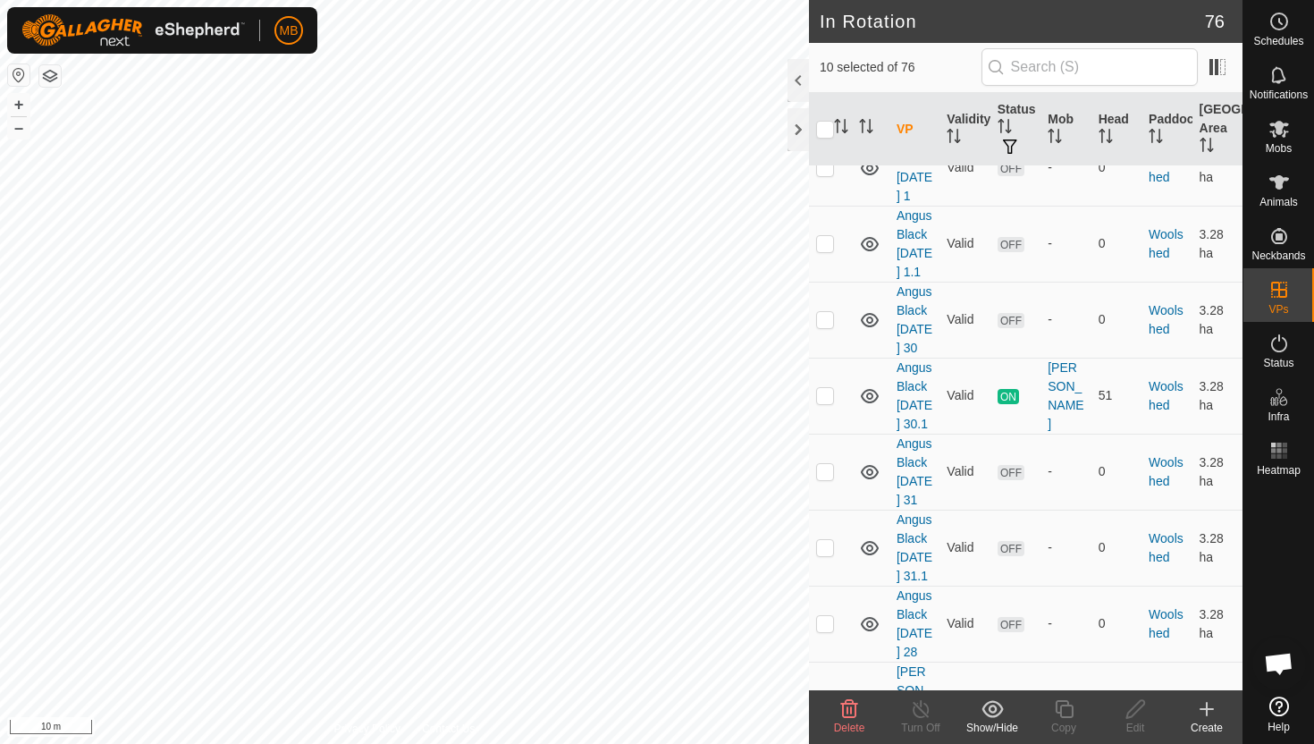
scroll to position [4566, 0]
click at [826, 714] on p-checkbox at bounding box center [825, 721] width 18 height 14
checkbox input "true"
click at [828, 619] on p-checkbox at bounding box center [825, 626] width 18 height 14
checkbox input "true"
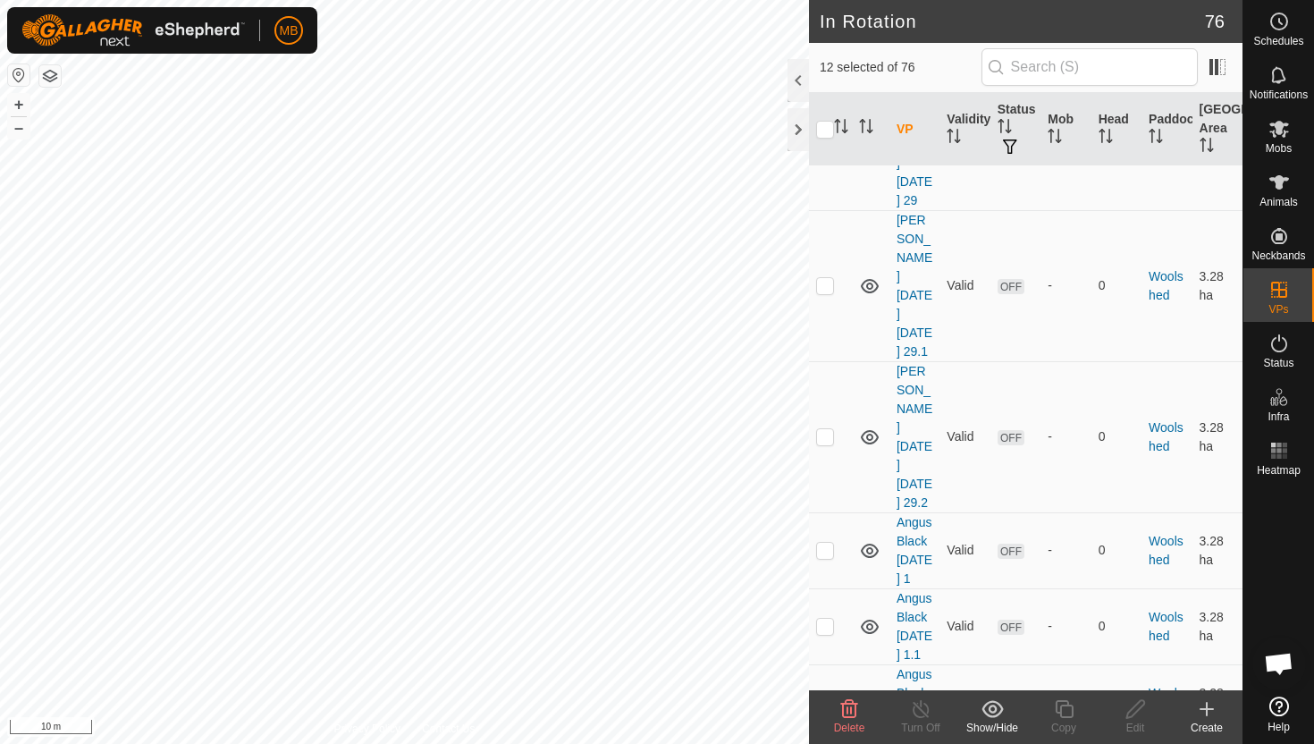
scroll to position [4185, 0]
click at [831, 696] on p-checkbox at bounding box center [825, 703] width 18 height 14
checkbox input "true"
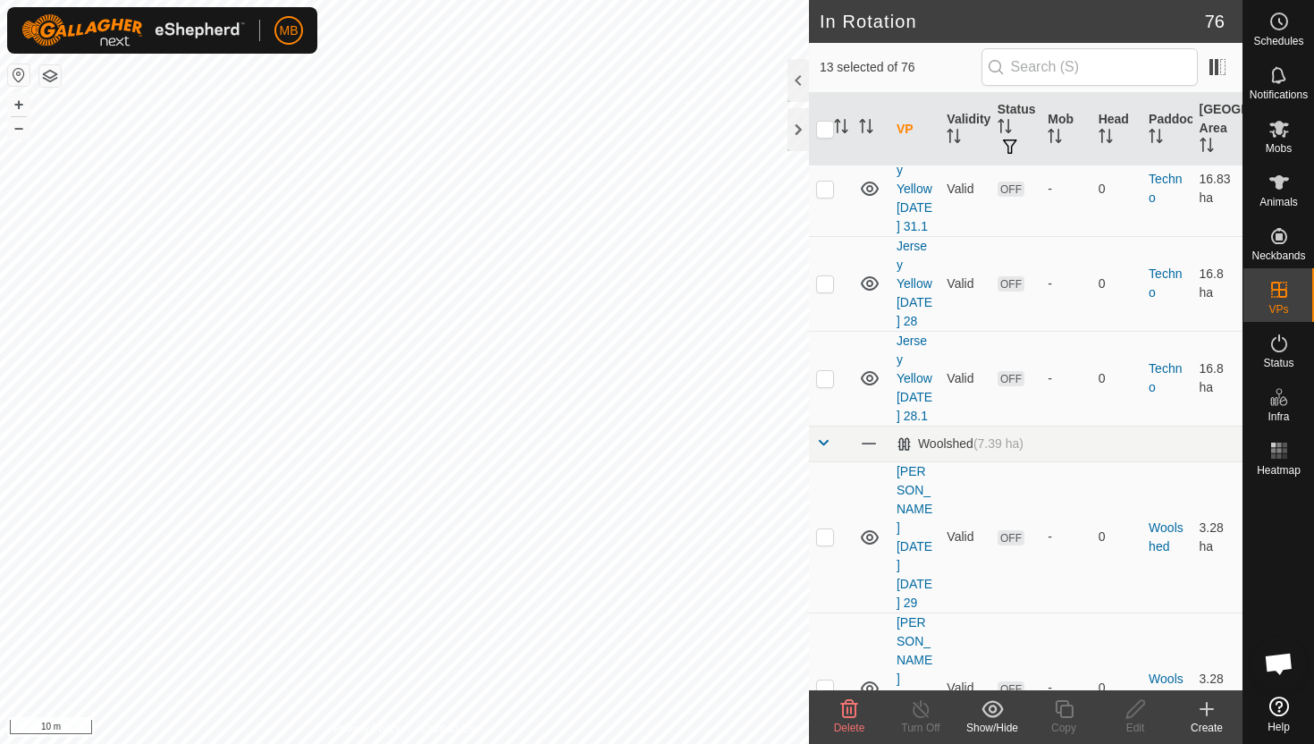
scroll to position [3779, 0]
checkbox input "true"
click at [827, 617] on td at bounding box center [830, 692] width 43 height 151
checkbox input "true"
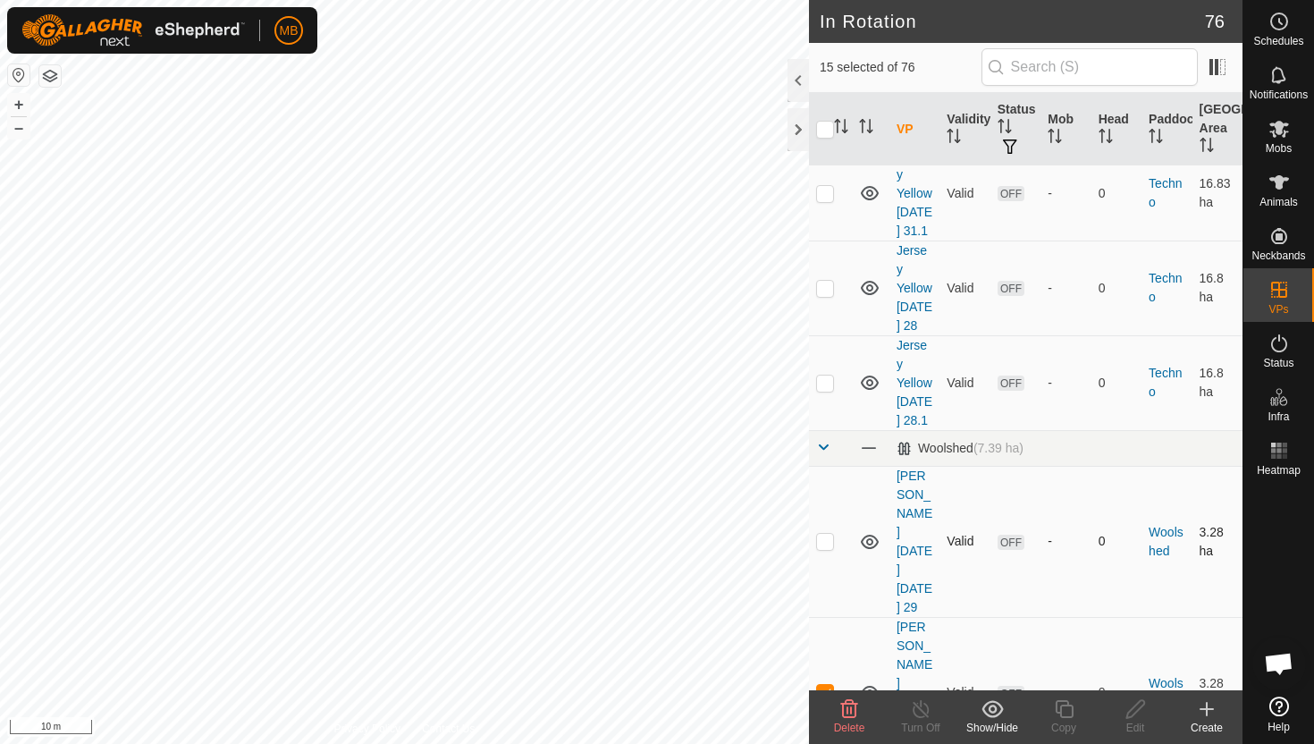
click at [823, 534] on p-checkbox at bounding box center [825, 541] width 18 height 14
checkbox input "true"
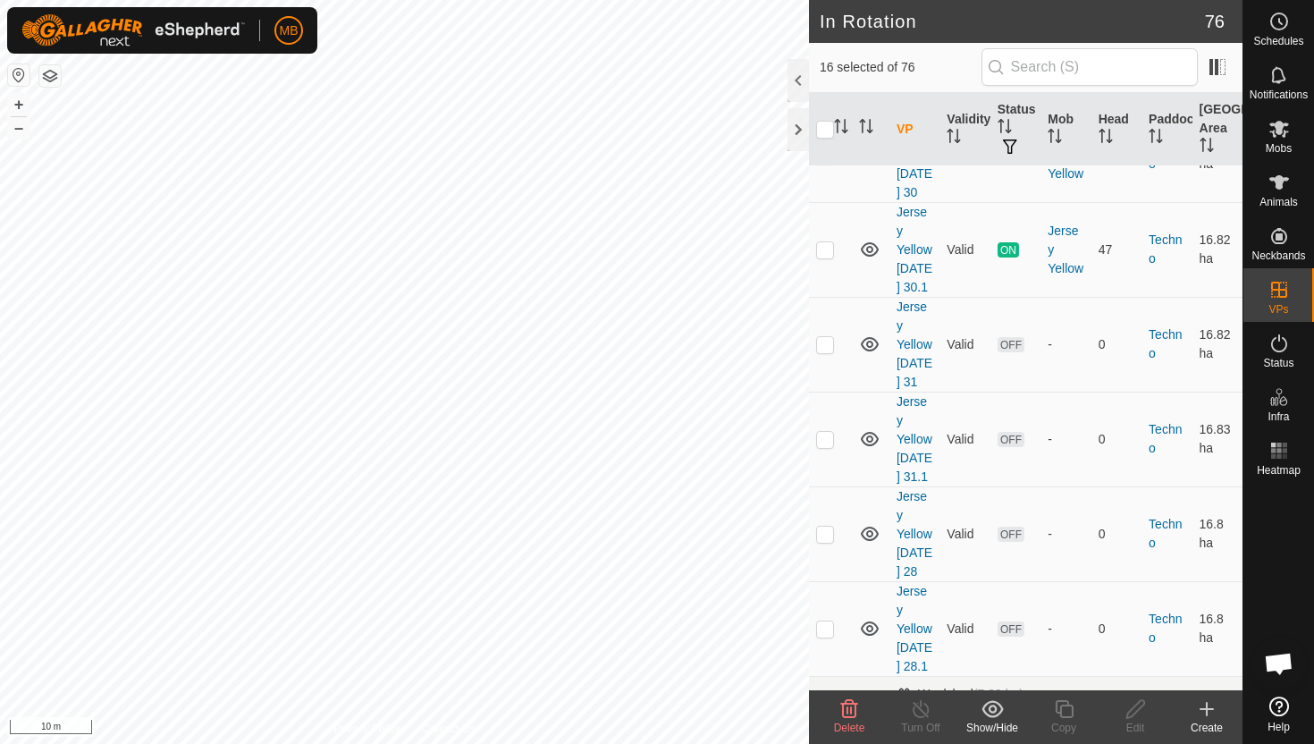
scroll to position [3530, 0]
click at [825, 624] on p-checkbox at bounding box center [825, 631] width 18 height 14
checkbox input "true"
click at [824, 529] on p-checkbox at bounding box center [825, 536] width 18 height 14
checkbox input "true"
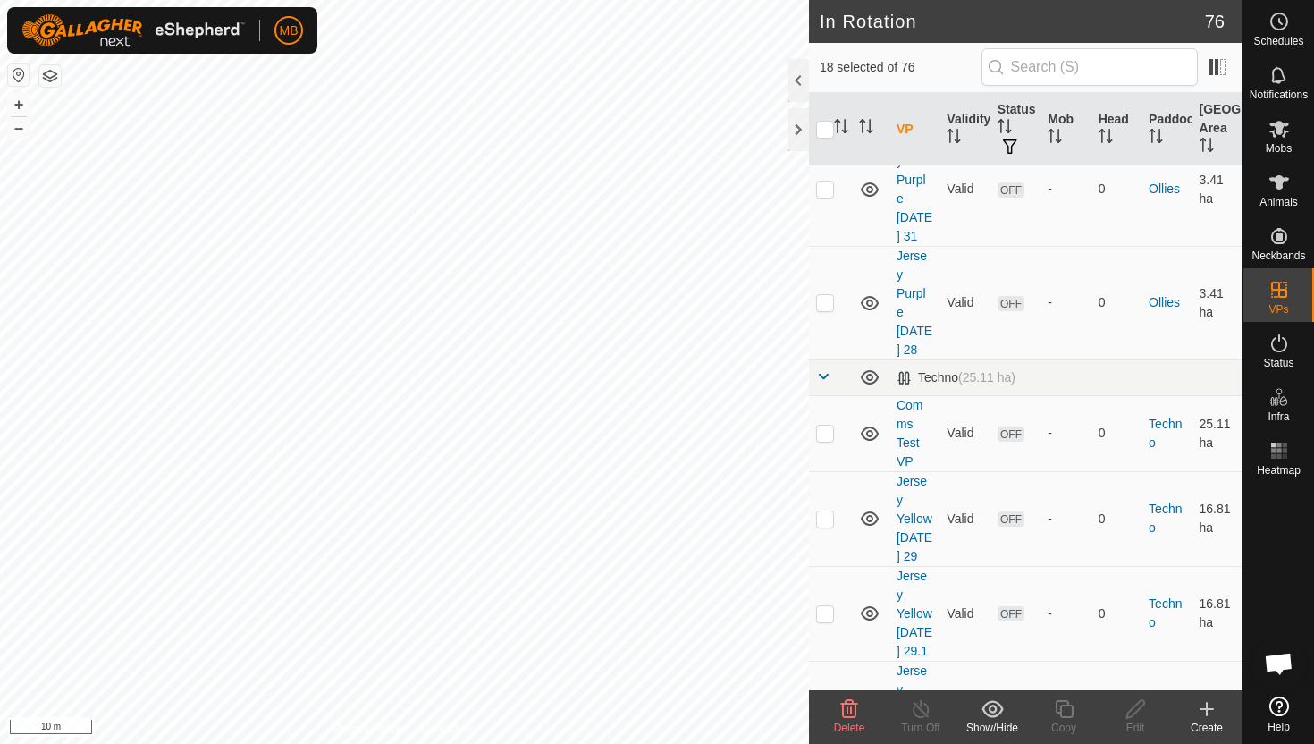
scroll to position [2785, 0]
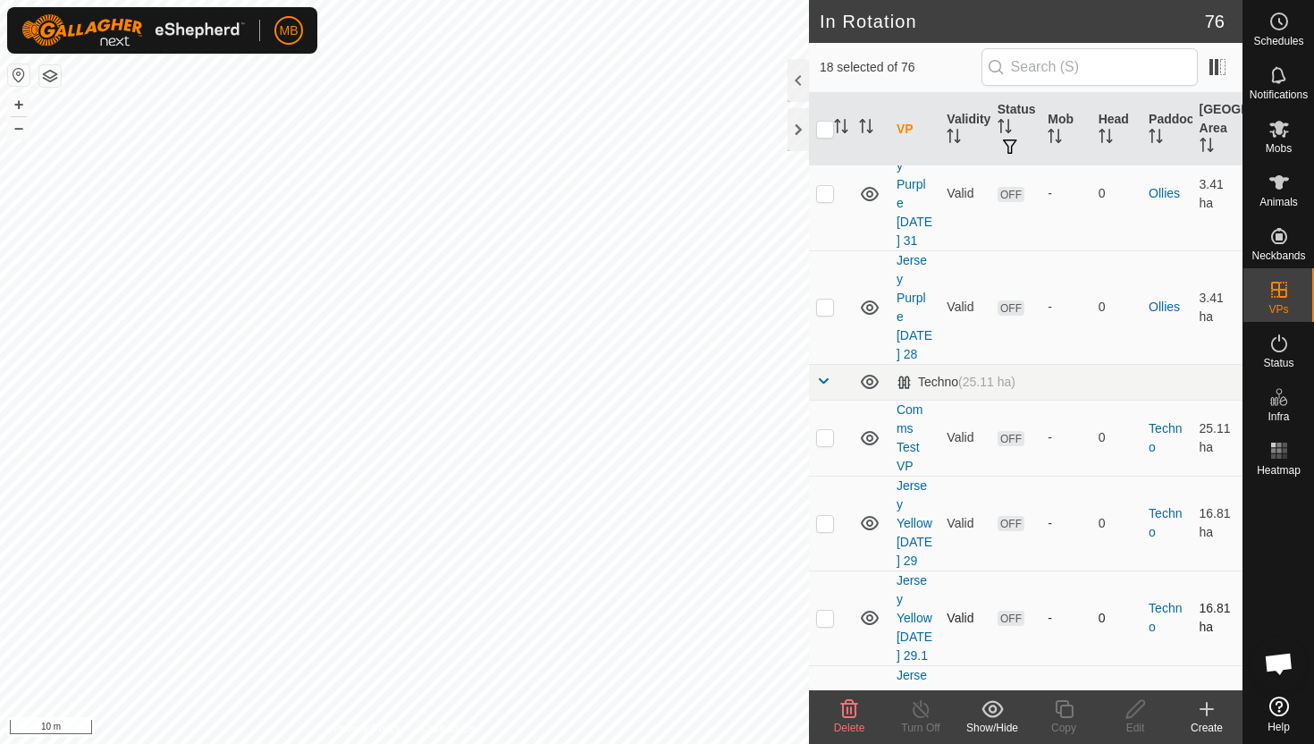
click at [822, 611] on p-checkbox at bounding box center [825, 618] width 18 height 14
checkbox input "true"
click at [826, 516] on p-checkbox at bounding box center [825, 523] width 18 height 14
checkbox input "true"
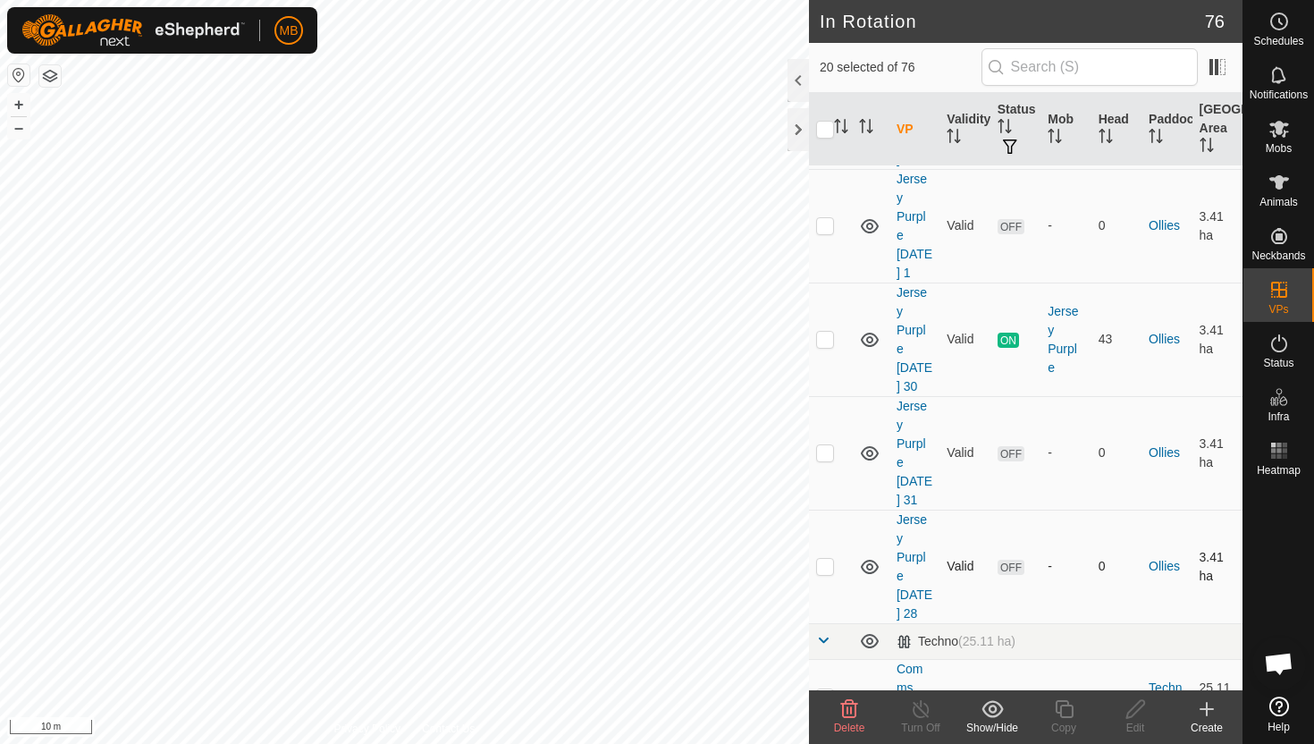
scroll to position [2501, 0]
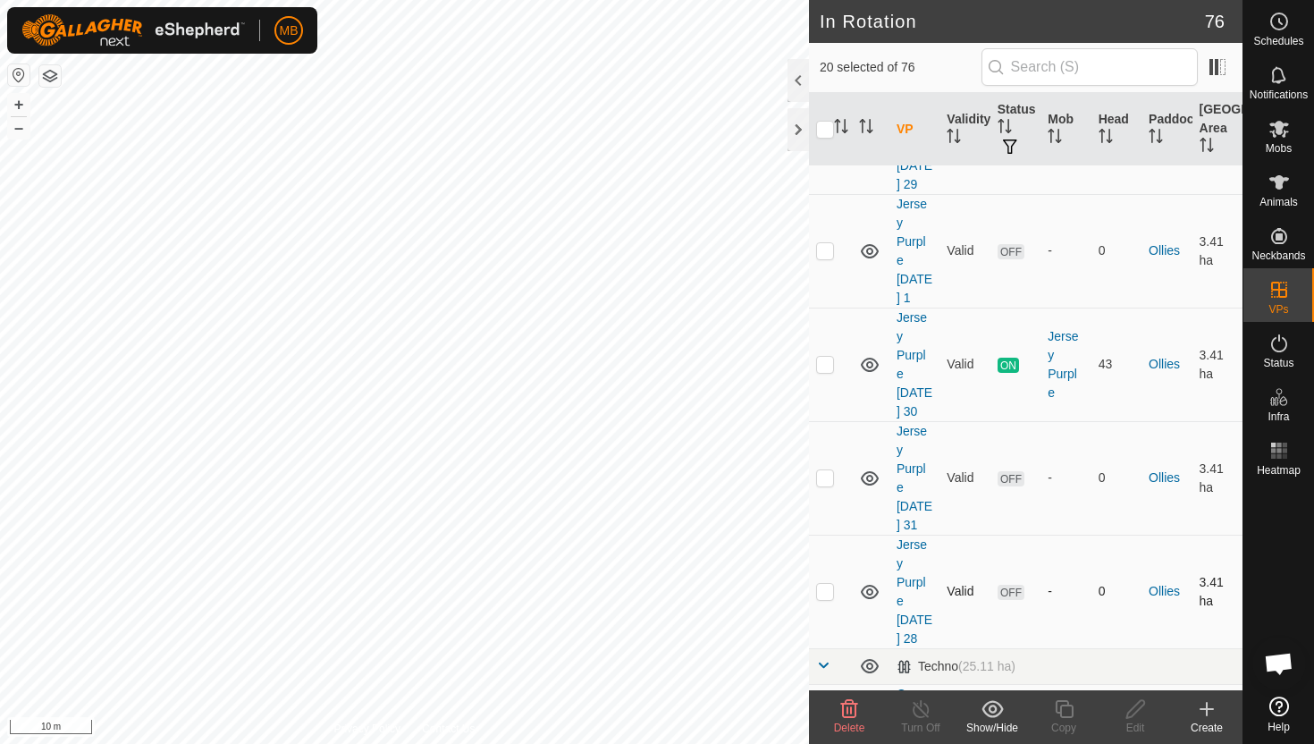
click at [828, 584] on p-checkbox at bounding box center [825, 591] width 18 height 14
checkbox input "true"
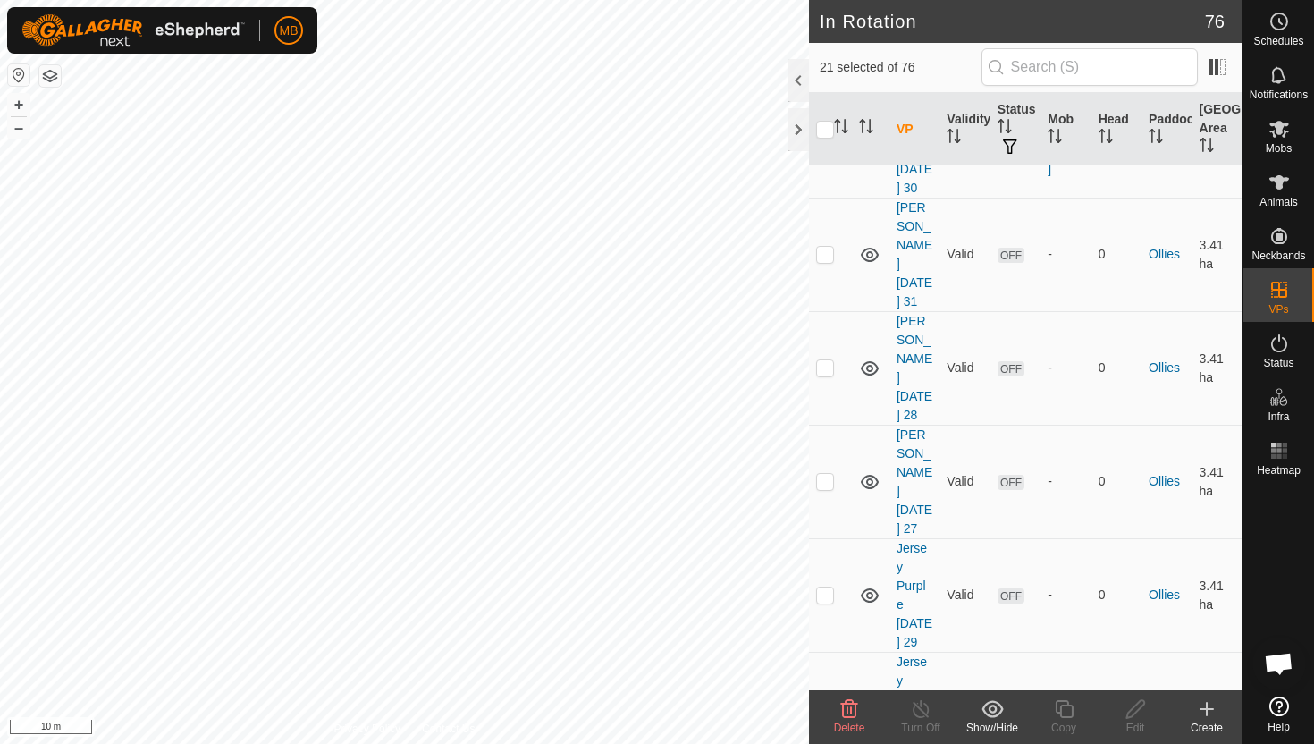
scroll to position [2032, 0]
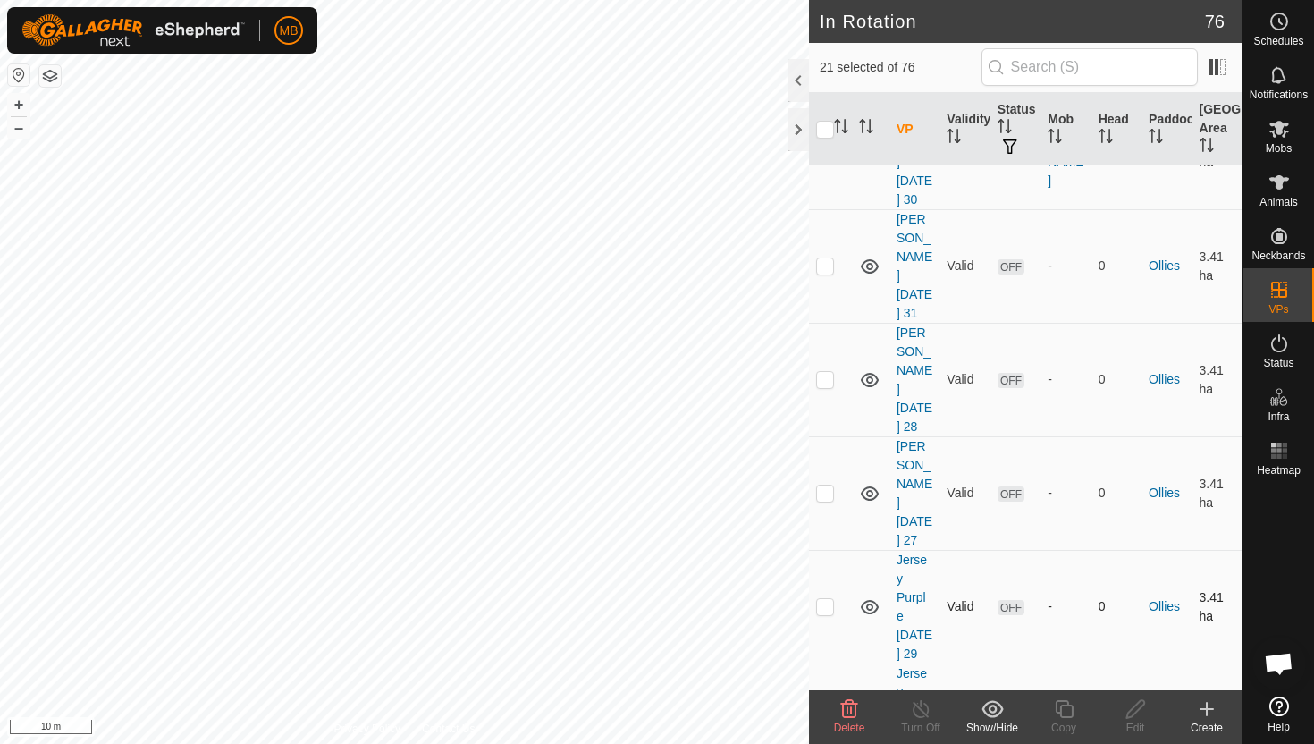
click at [826, 599] on p-checkbox at bounding box center [825, 606] width 18 height 14
checkbox input "true"
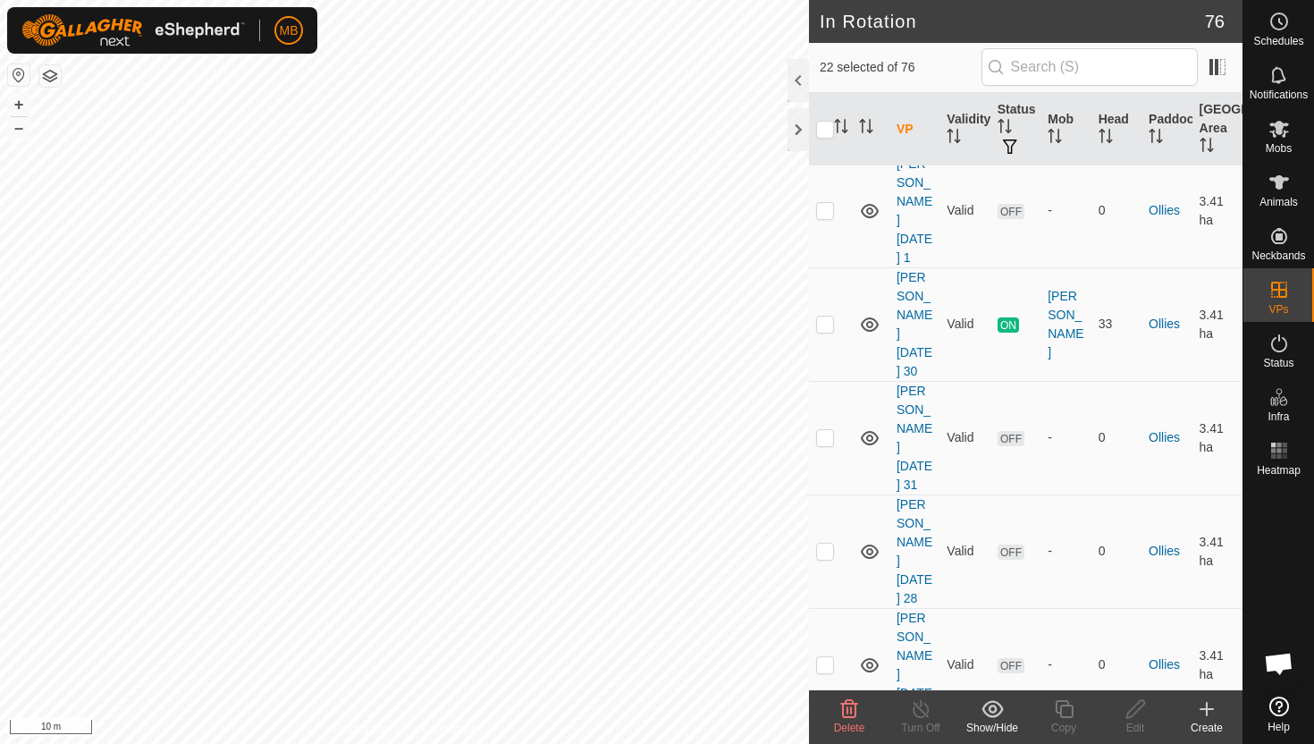
scroll to position [1854, 0]
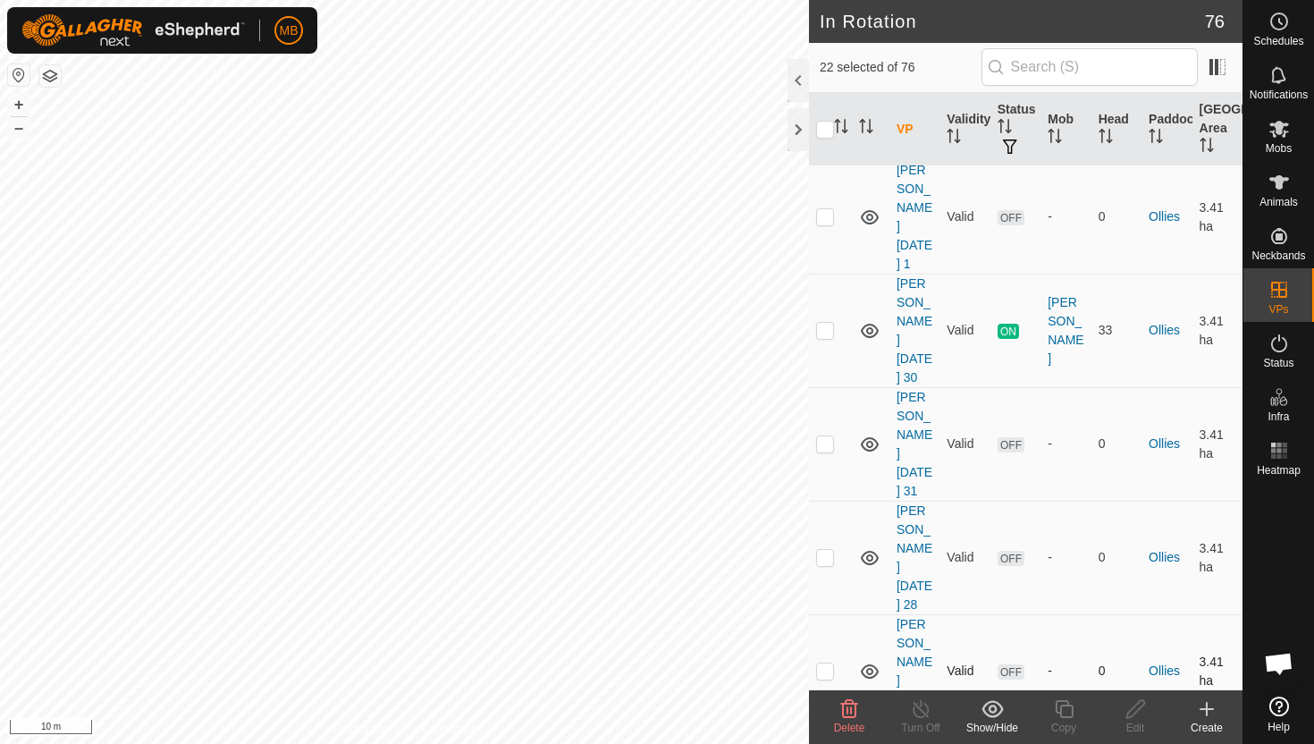
click at [824, 663] on p-checkbox at bounding box center [825, 670] width 18 height 14
checkbox input "true"
click at [830, 550] on p-checkbox at bounding box center [825, 557] width 18 height 14
checkbox input "true"
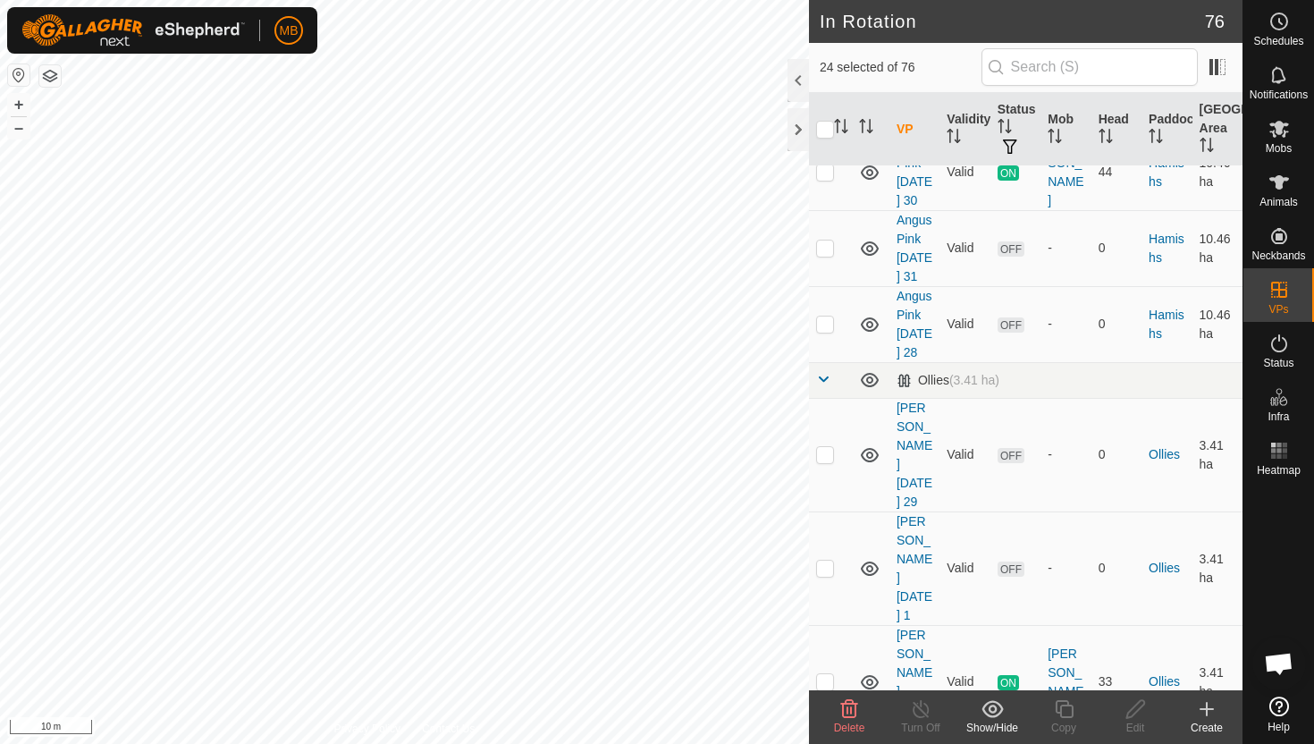
scroll to position [1499, 0]
click at [826, 451] on p-checkbox at bounding box center [825, 458] width 18 height 14
checkbox input "true"
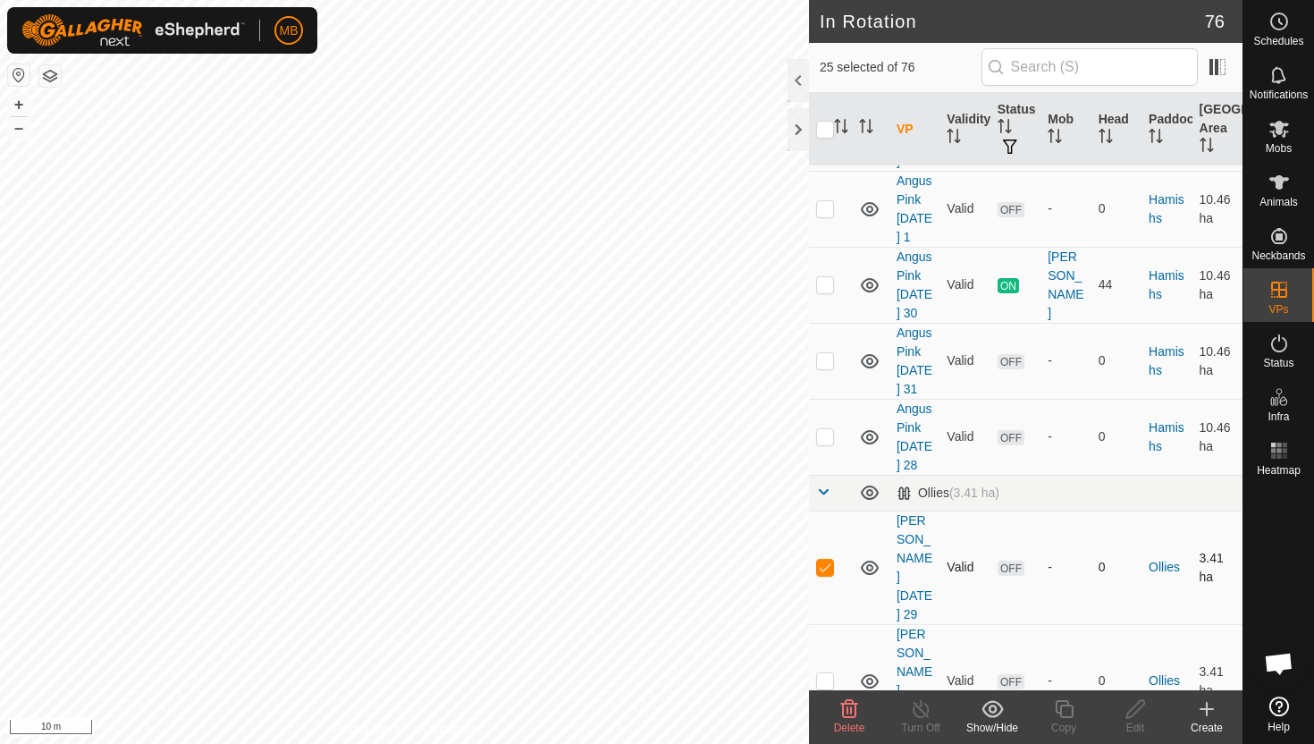
scroll to position [1384, 0]
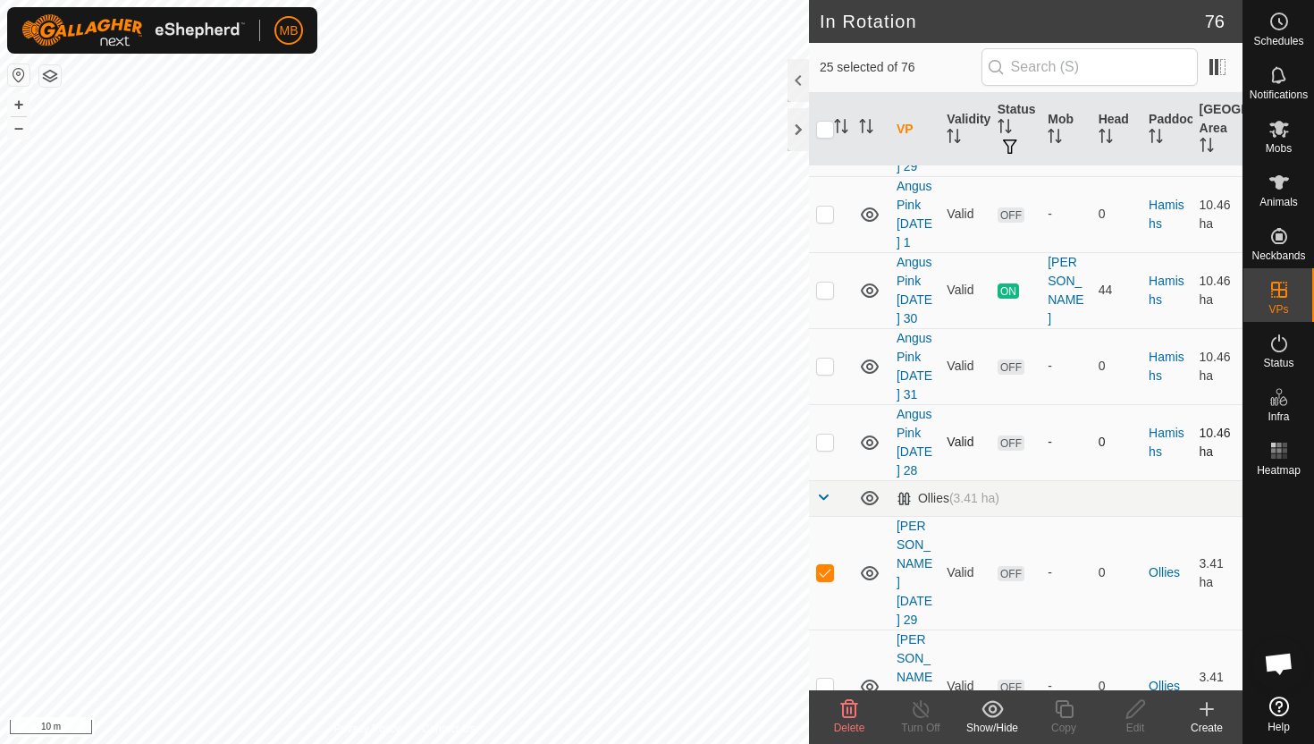
click at [823, 435] on p-checkbox at bounding box center [825, 442] width 18 height 14
checkbox input "true"
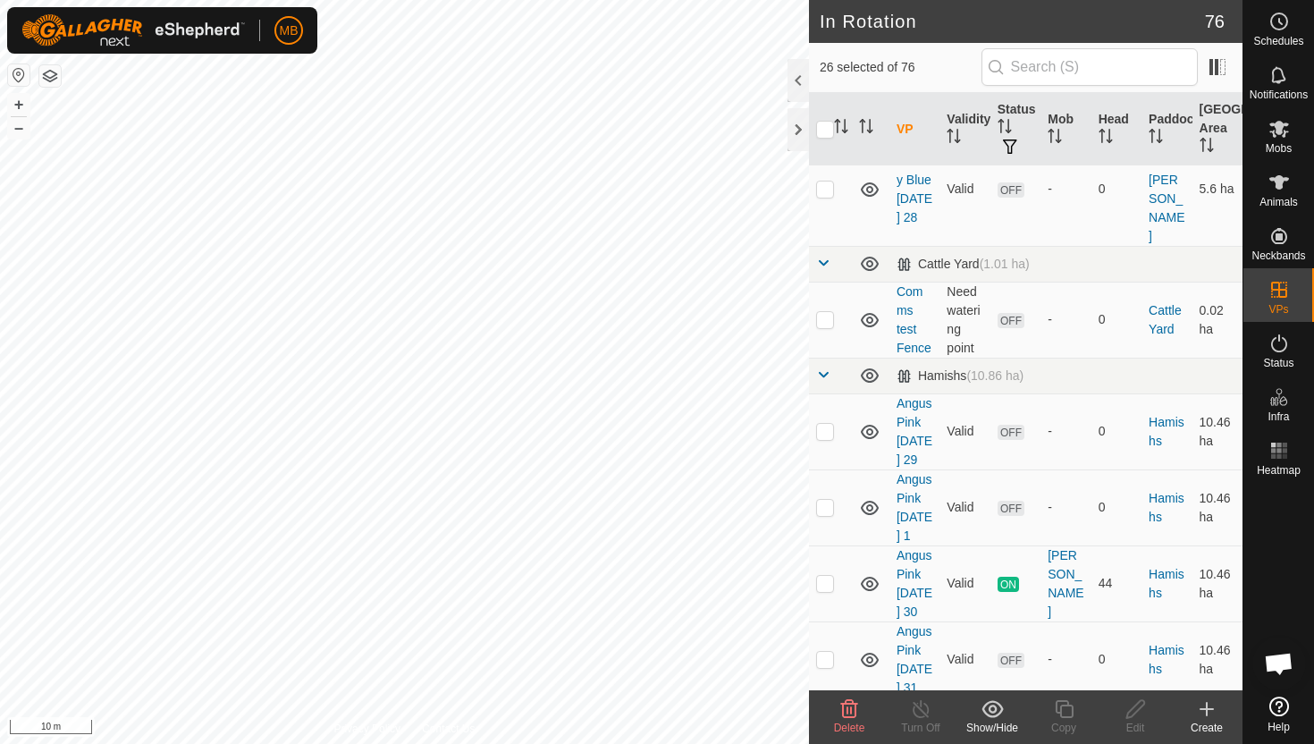
scroll to position [1090, 0]
click at [824, 425] on p-checkbox at bounding box center [825, 432] width 18 height 14
checkbox input "true"
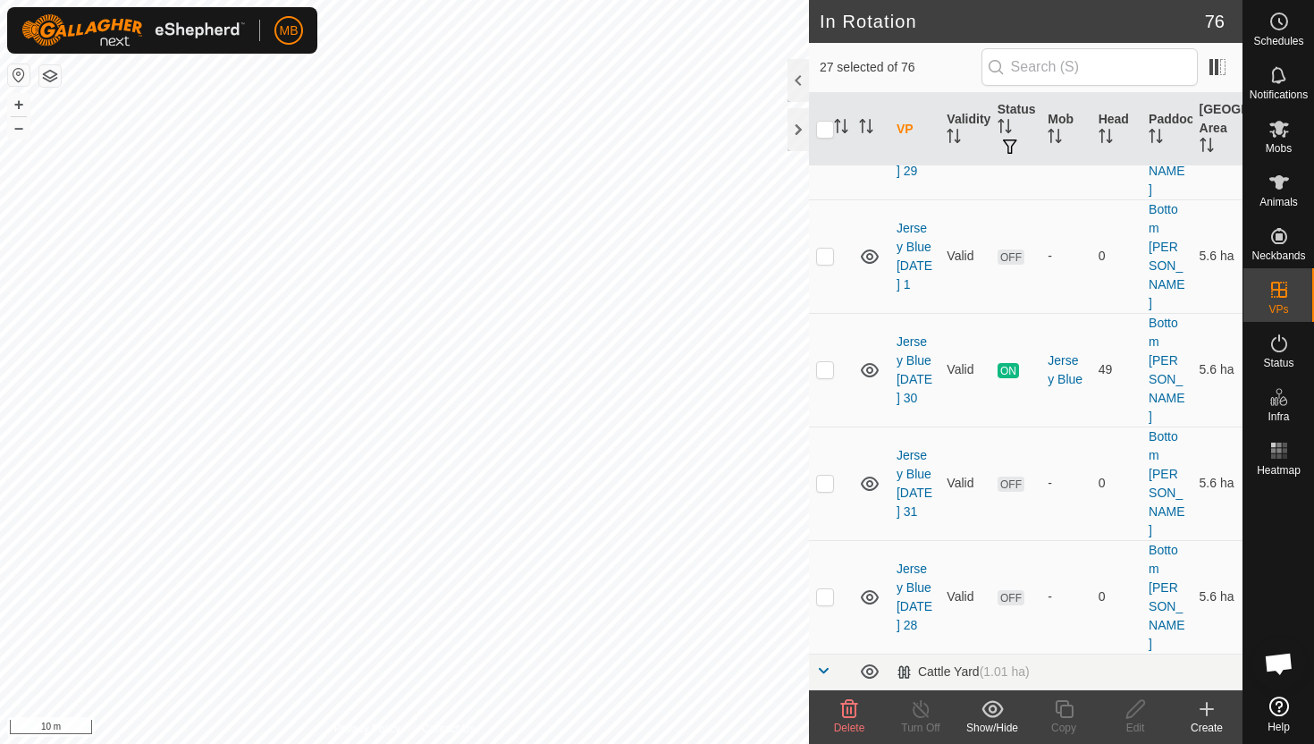
scroll to position [681, 0]
click at [828, 591] on p-checkbox at bounding box center [825, 598] width 18 height 14
checkbox input "true"
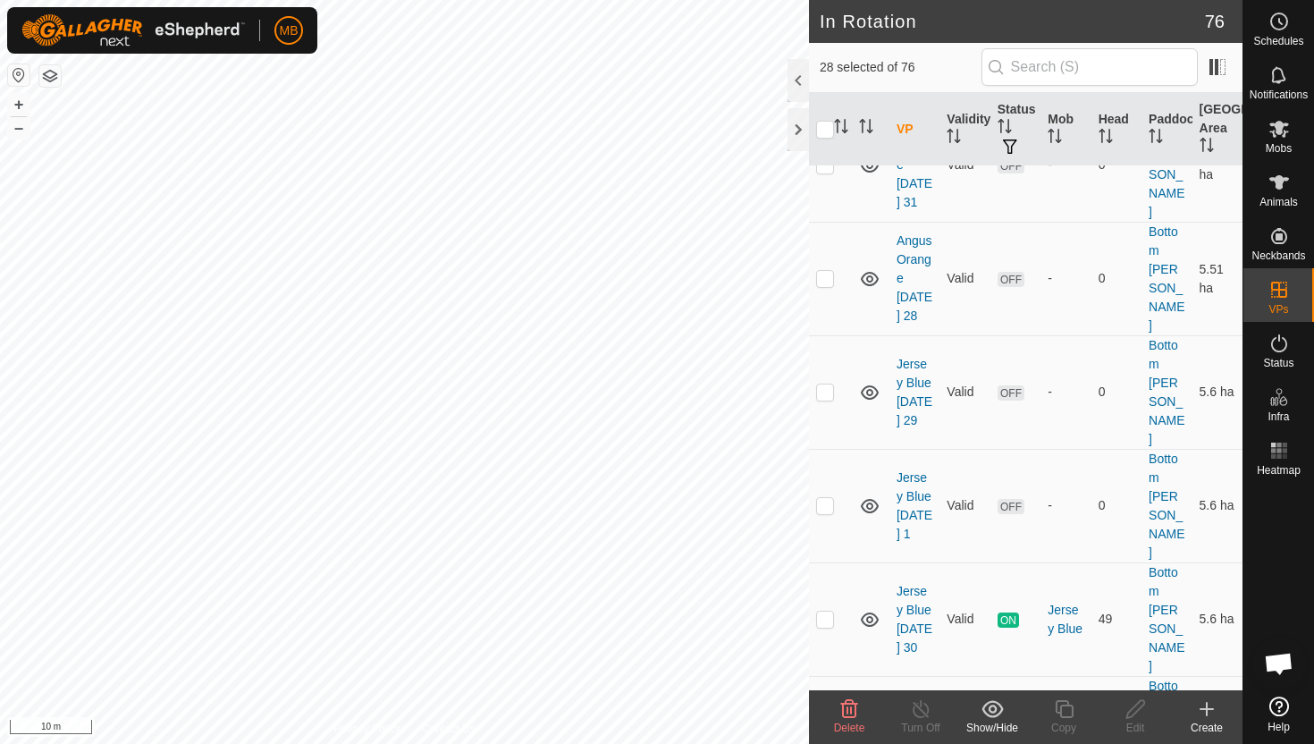
scroll to position [433, 0]
click at [826, 385] on p-checkbox at bounding box center [825, 392] width 18 height 14
checkbox input "true"
click at [824, 272] on p-checkbox at bounding box center [825, 279] width 18 height 14
checkbox input "true"
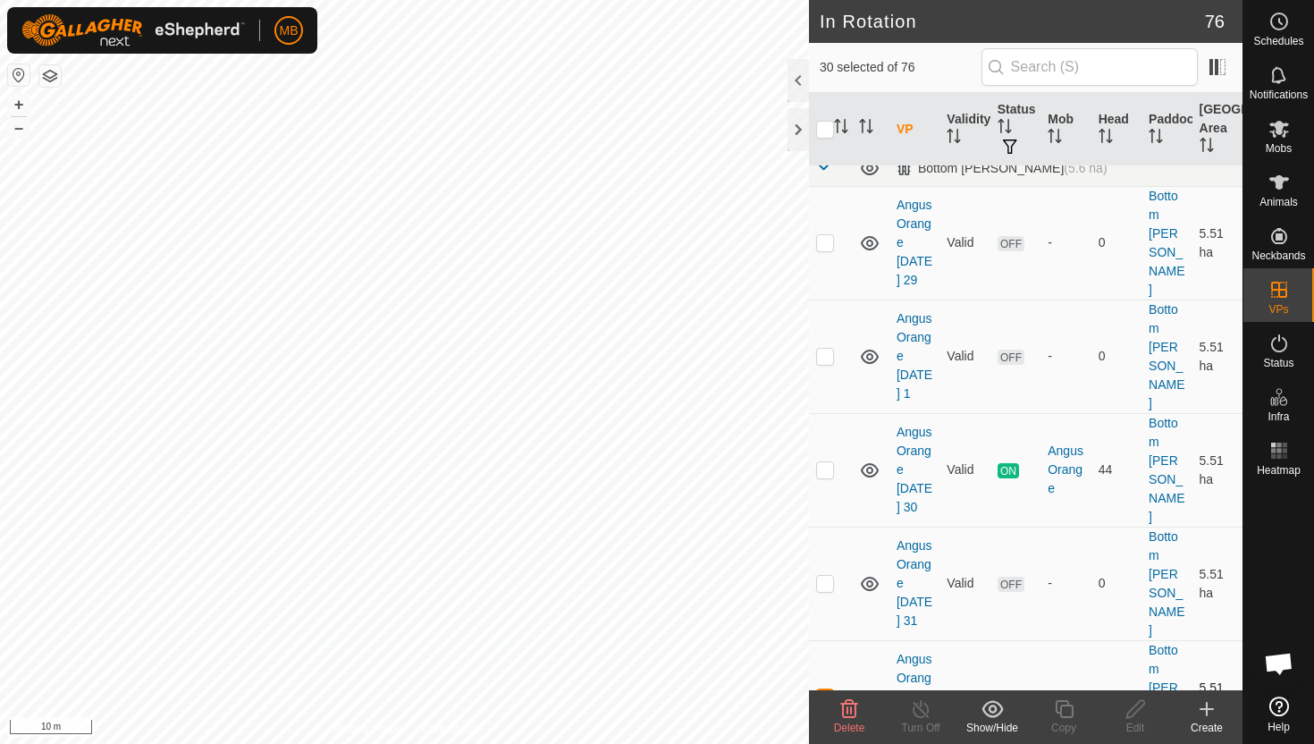
scroll to position [0, 0]
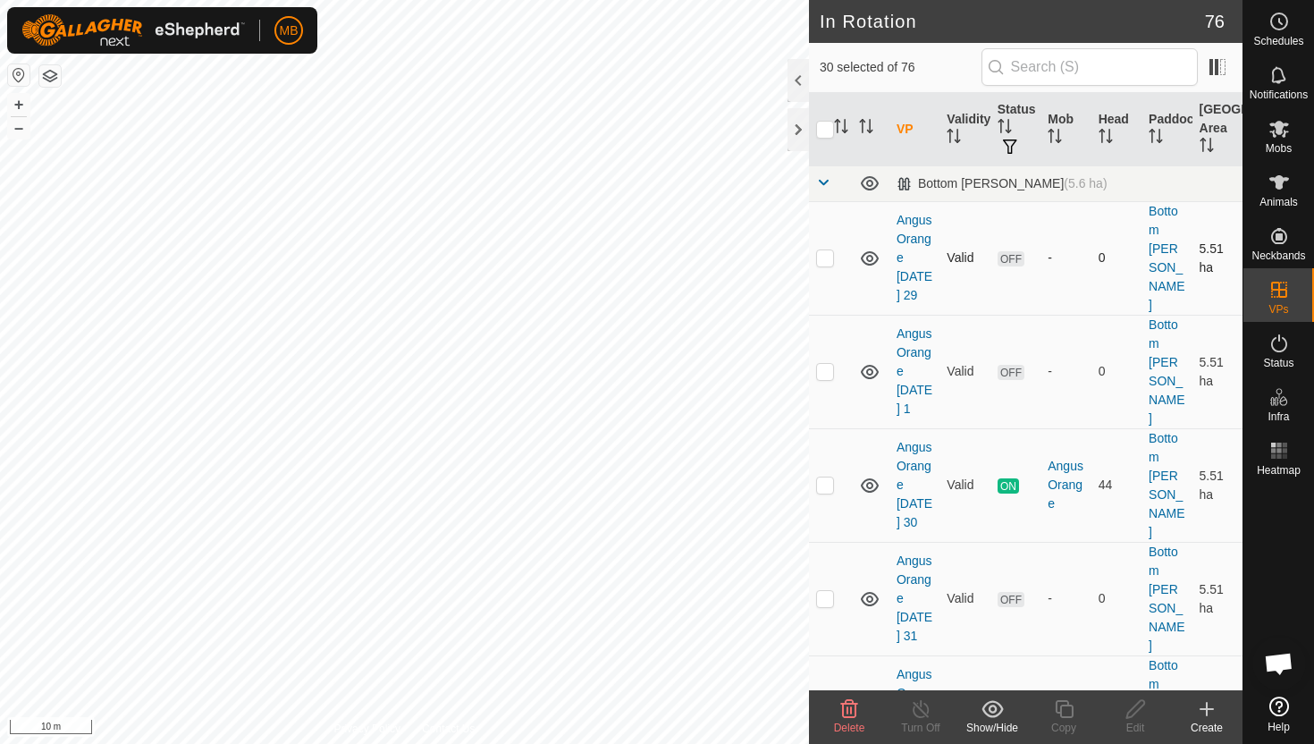
click at [828, 250] on p-checkbox at bounding box center [825, 257] width 18 height 14
click at [849, 711] on icon at bounding box center [849, 708] width 21 height 21
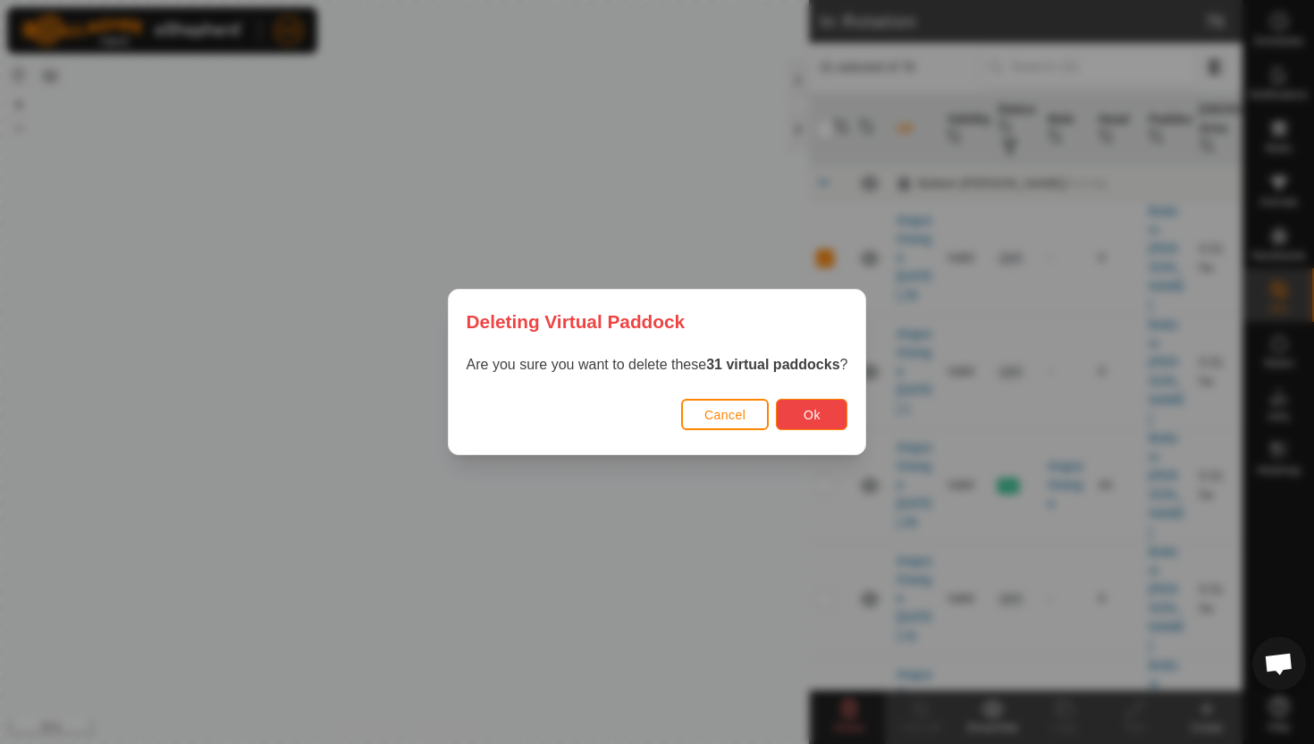
click at [811, 419] on span "Ok" at bounding box center [812, 415] width 17 height 14
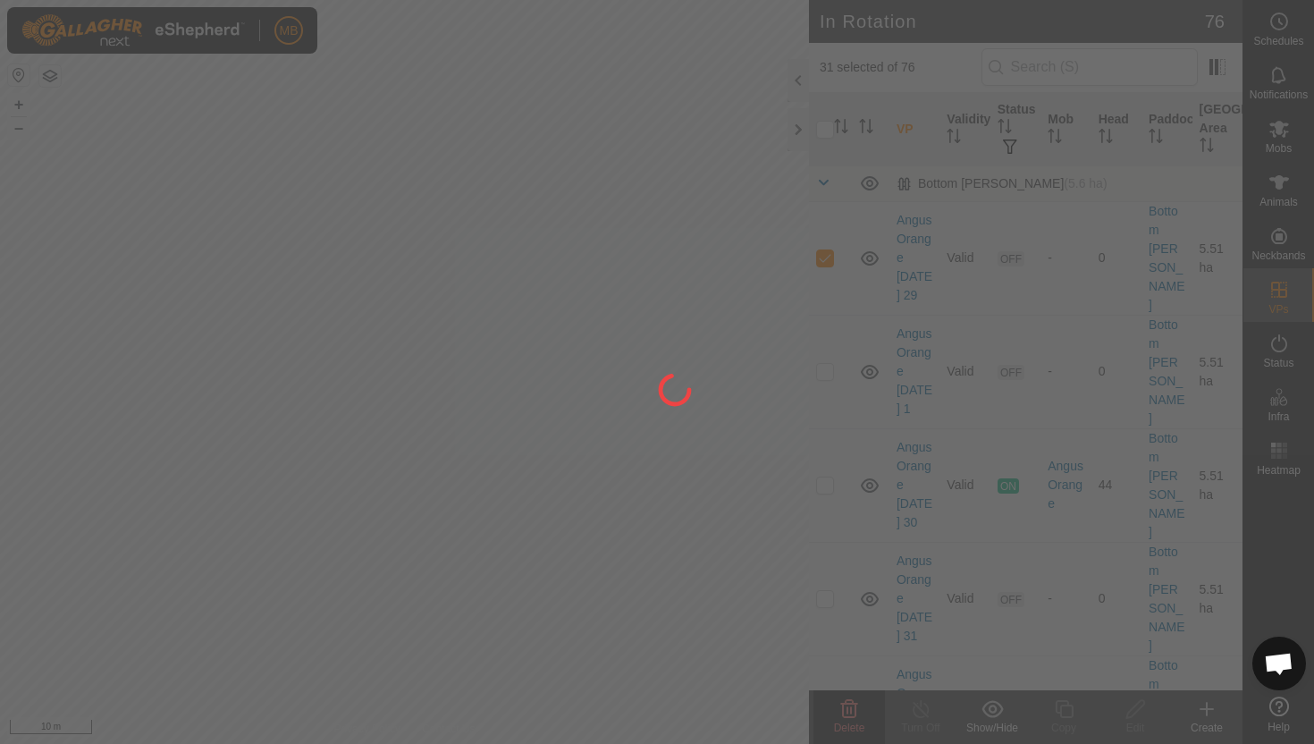
checkbox input "false"
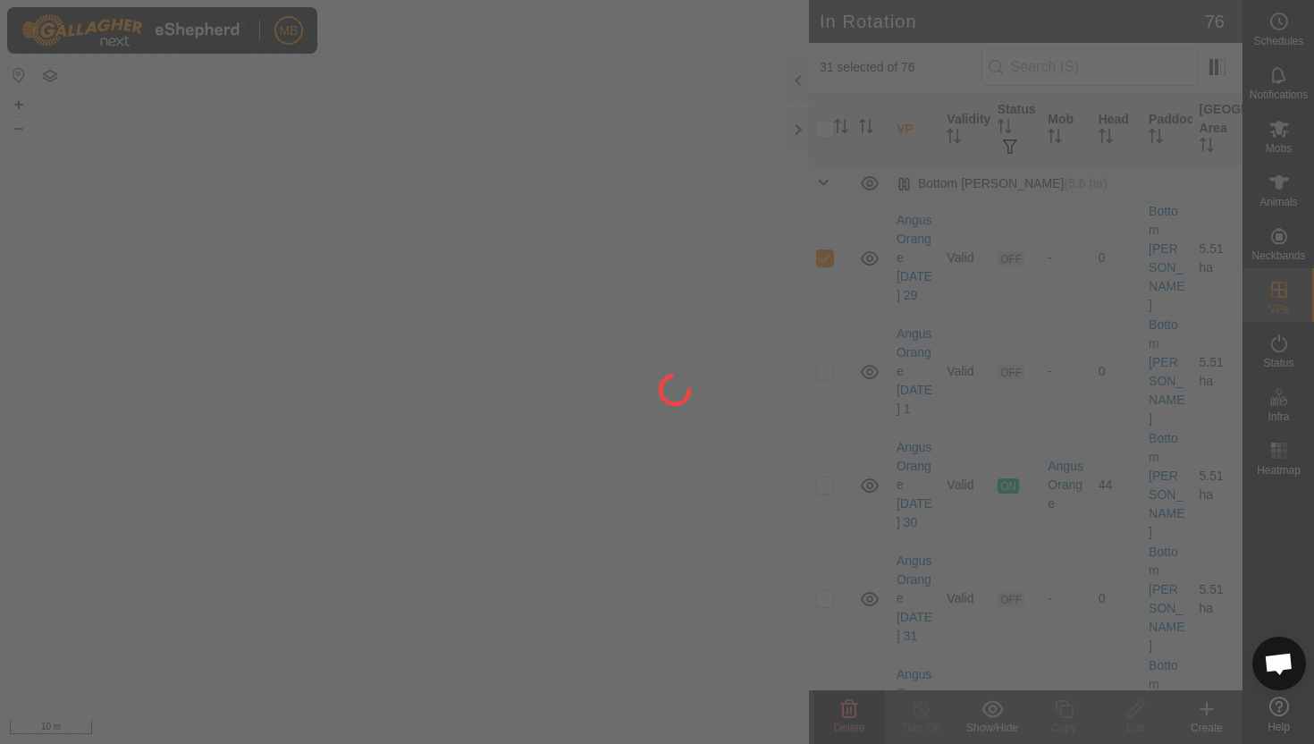
checkbox input "false"
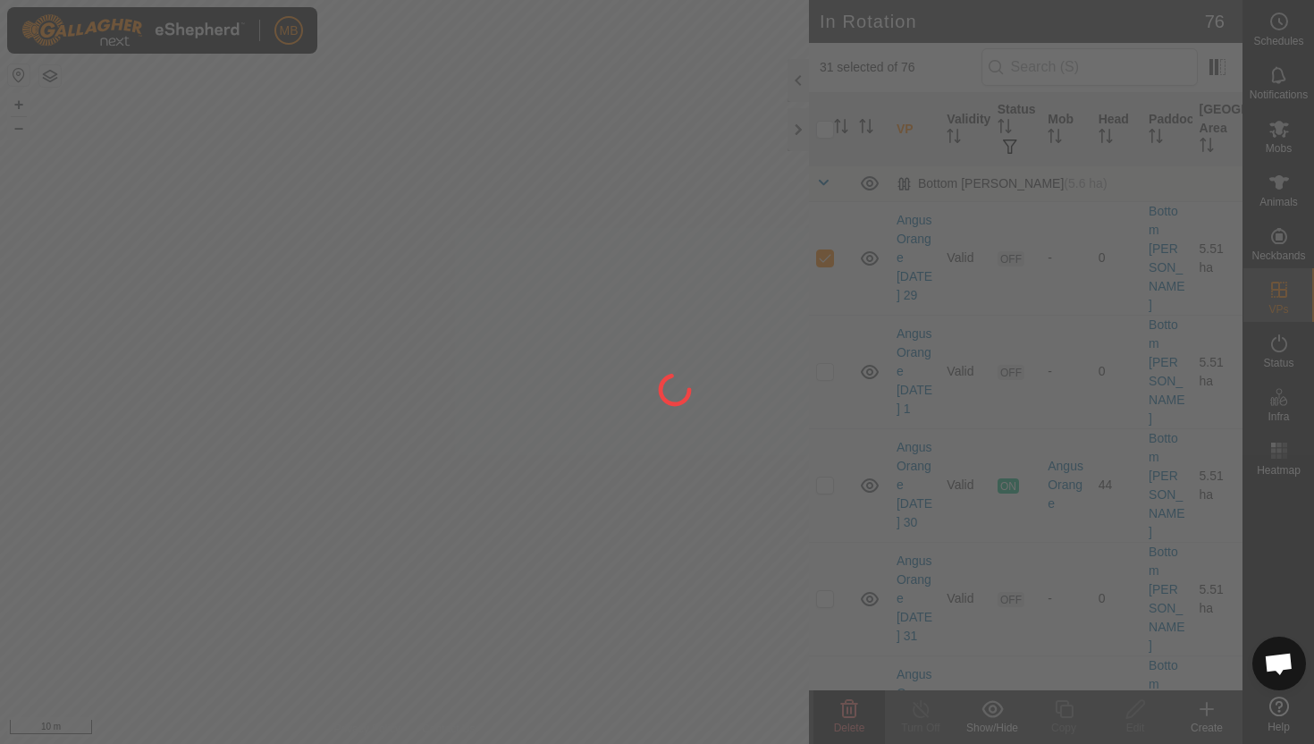
checkbox input "false"
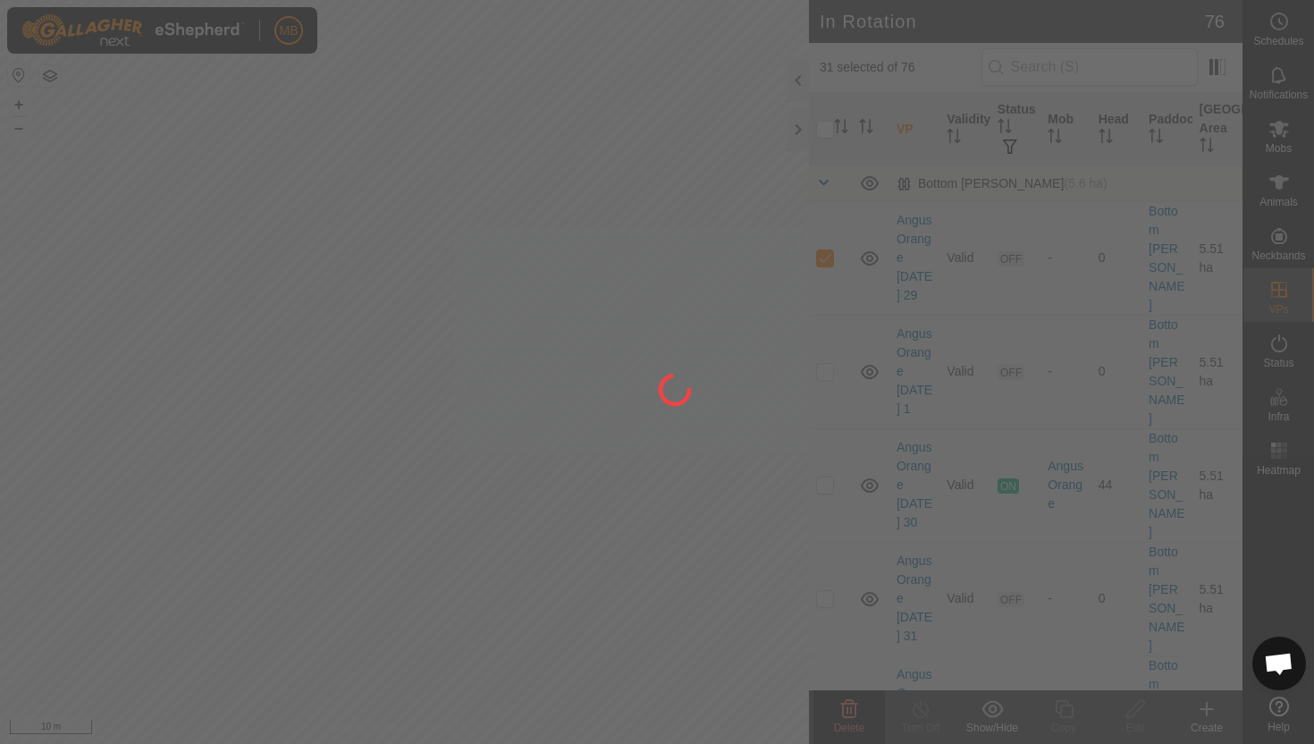
checkbox input "false"
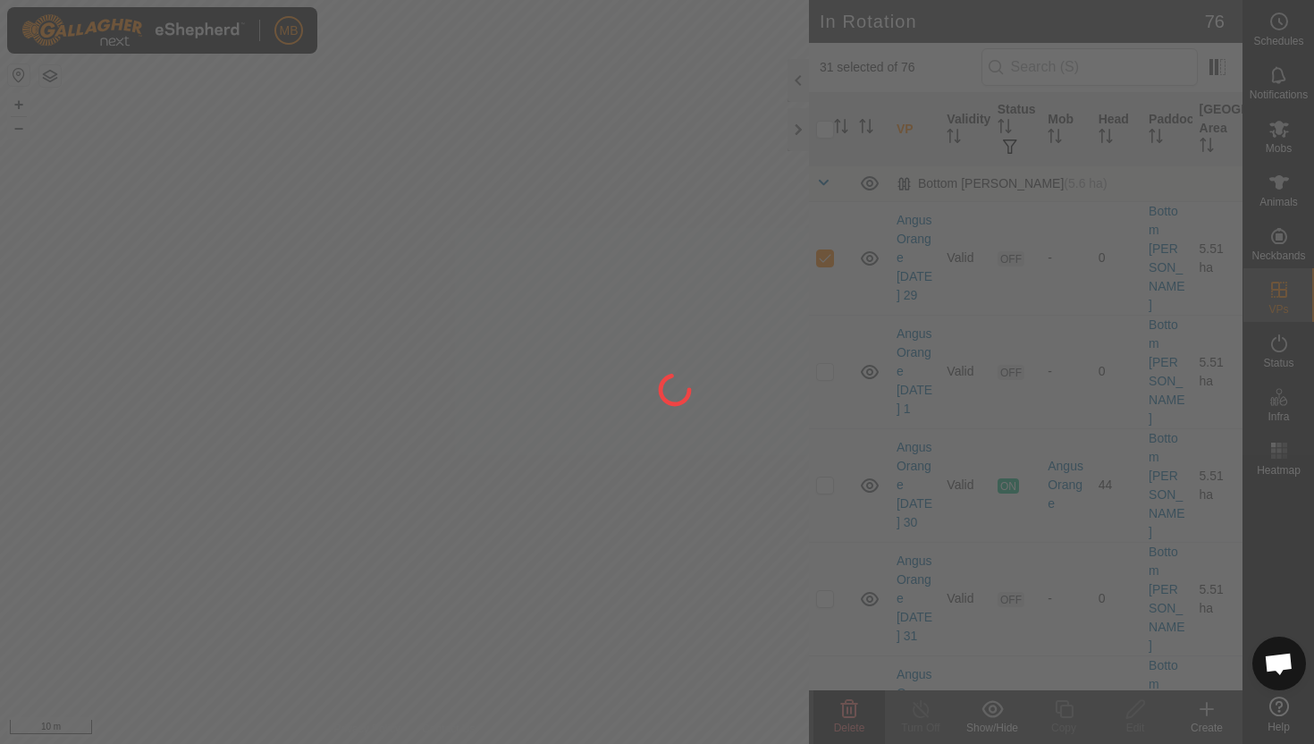
checkbox input "false"
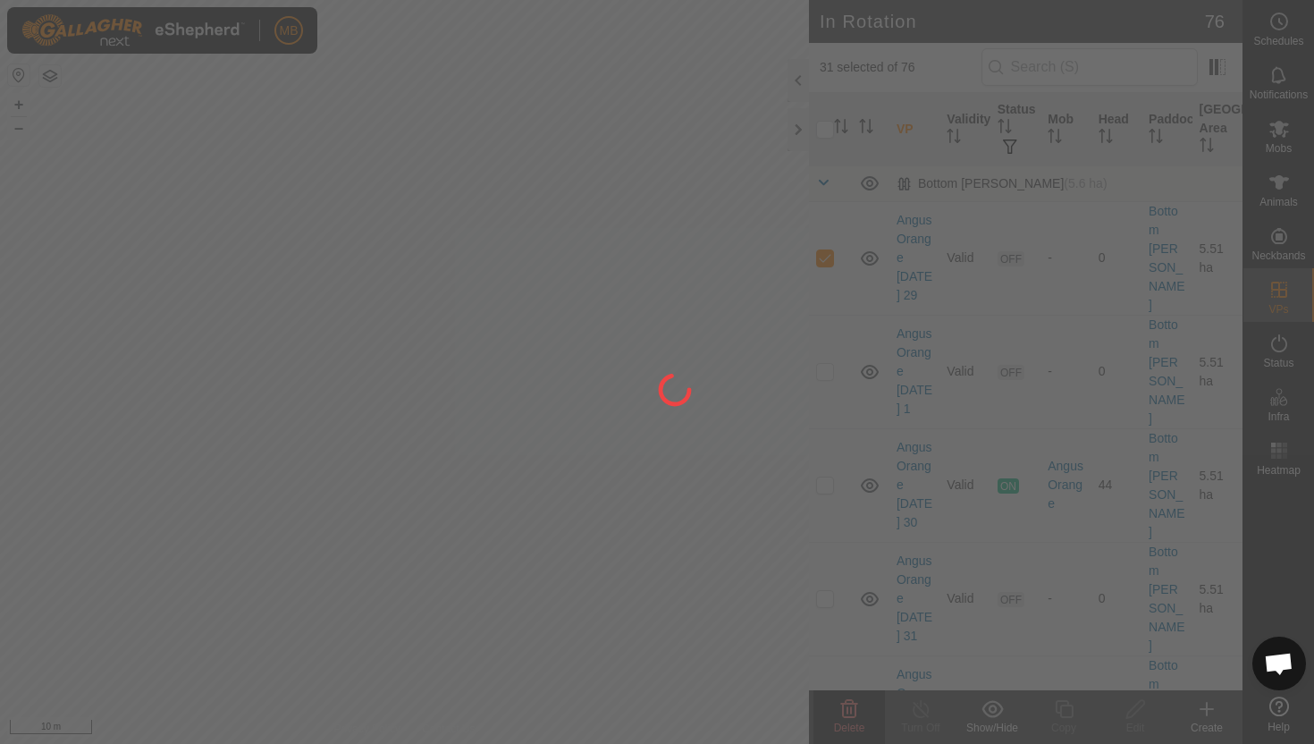
checkbox input "false"
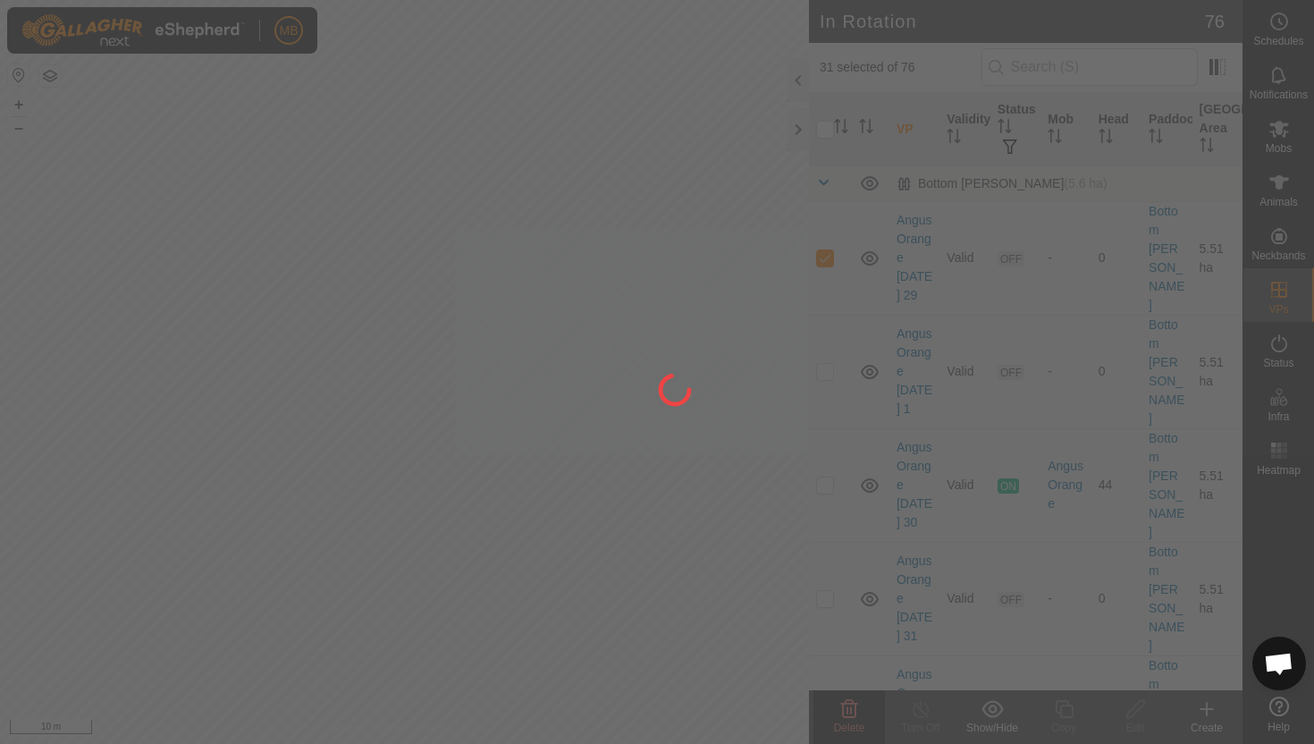
checkbox input "false"
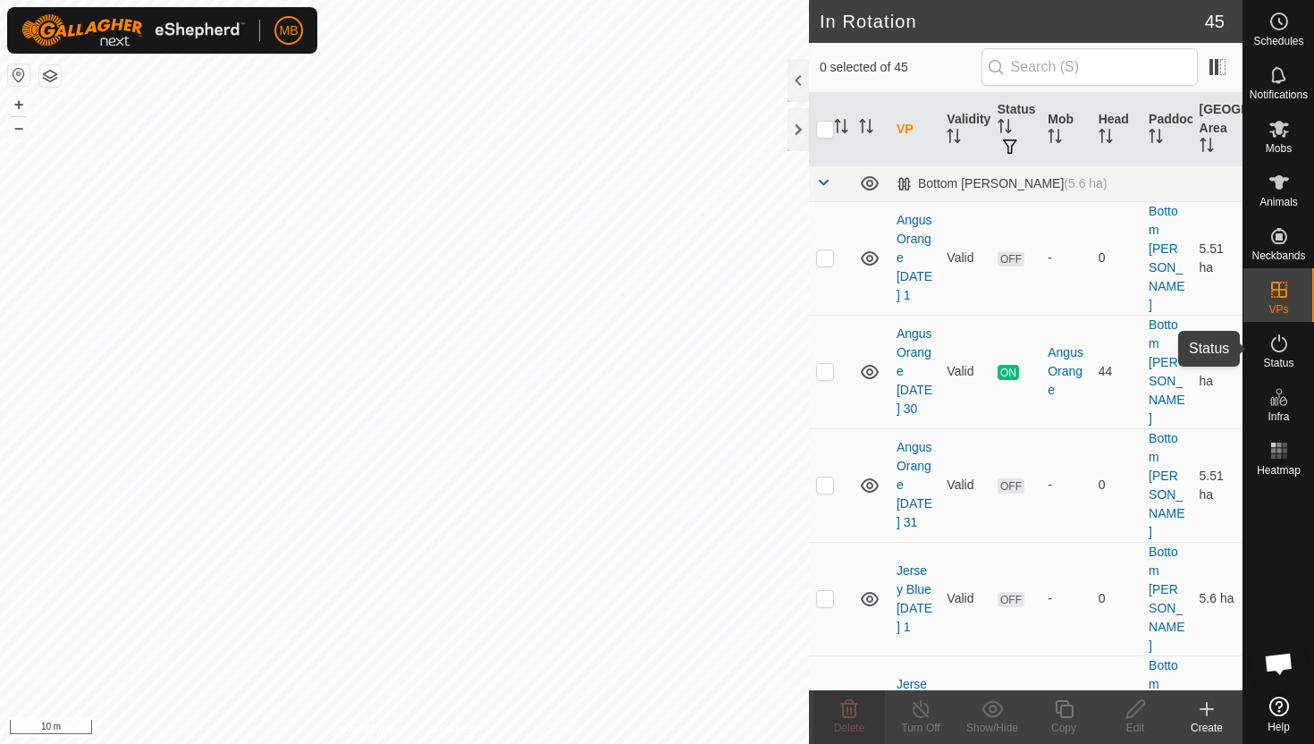
click at [1283, 342] on icon at bounding box center [1279, 343] width 21 height 21
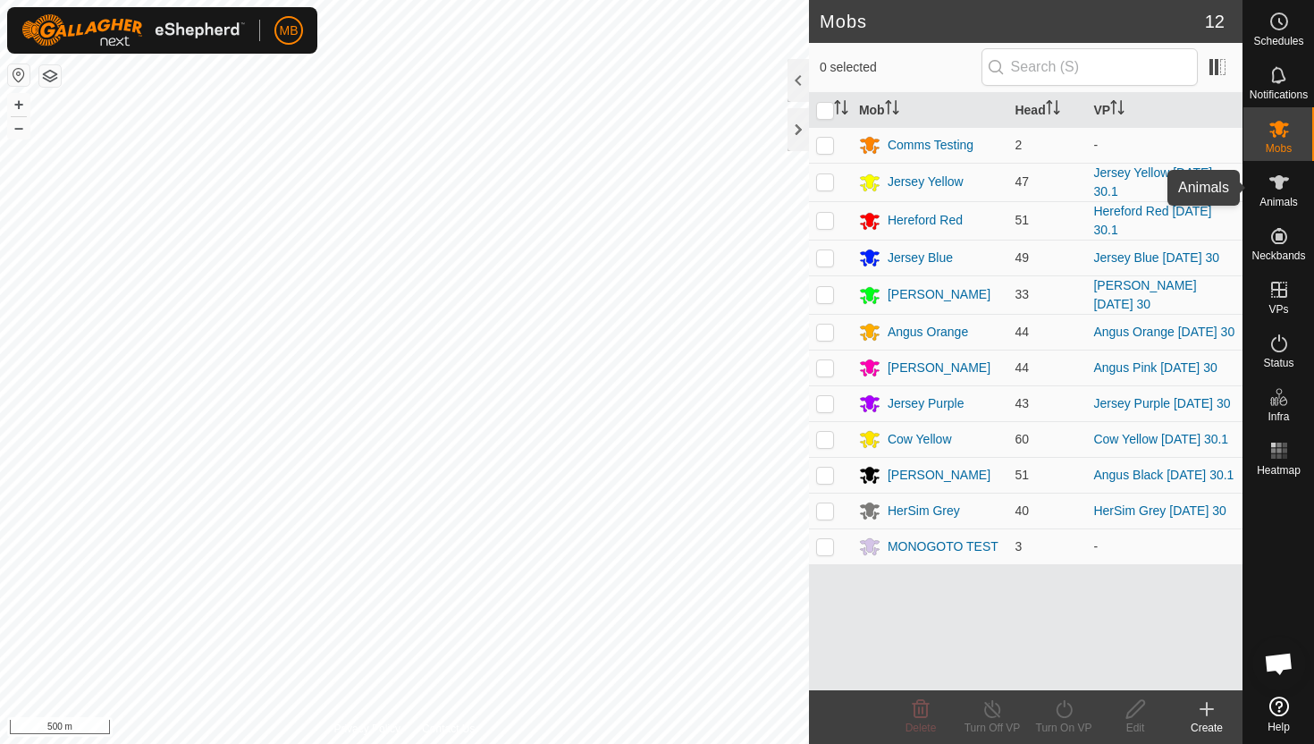
click at [1283, 192] on icon at bounding box center [1279, 182] width 21 height 21
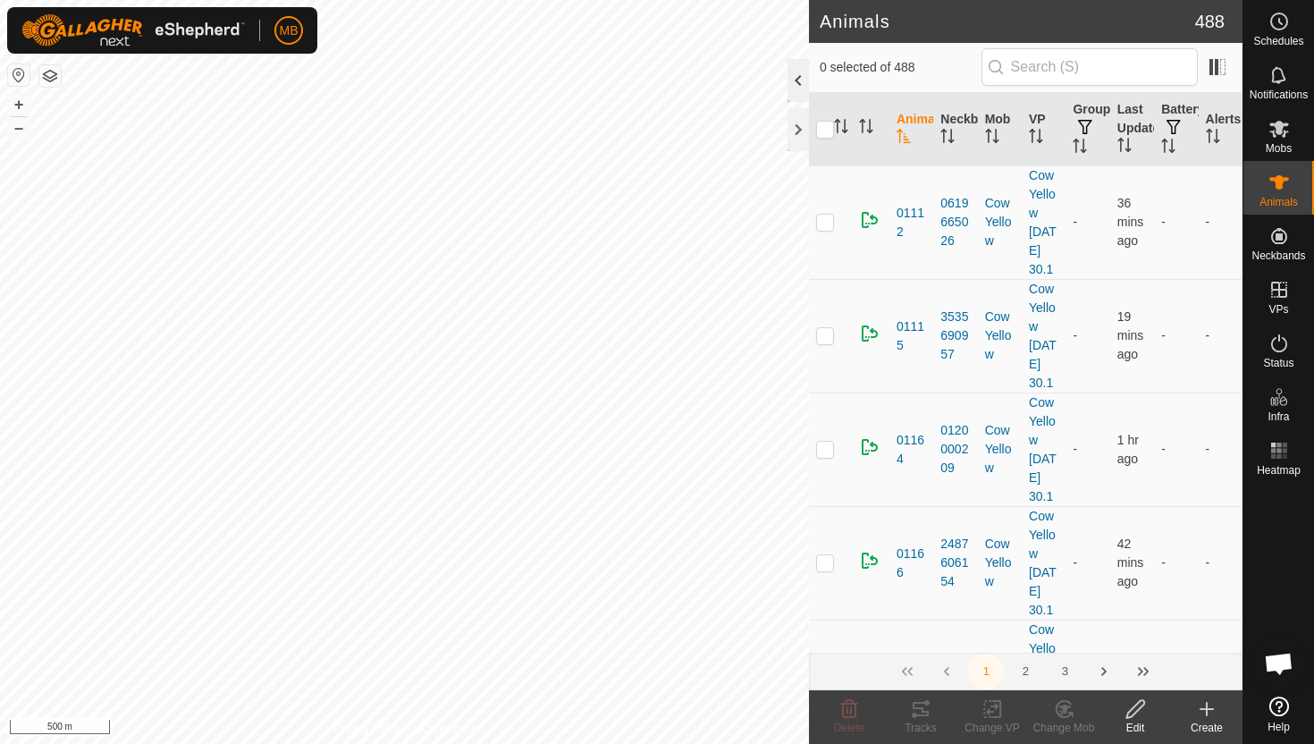
click at [806, 79] on div at bounding box center [798, 80] width 21 height 43
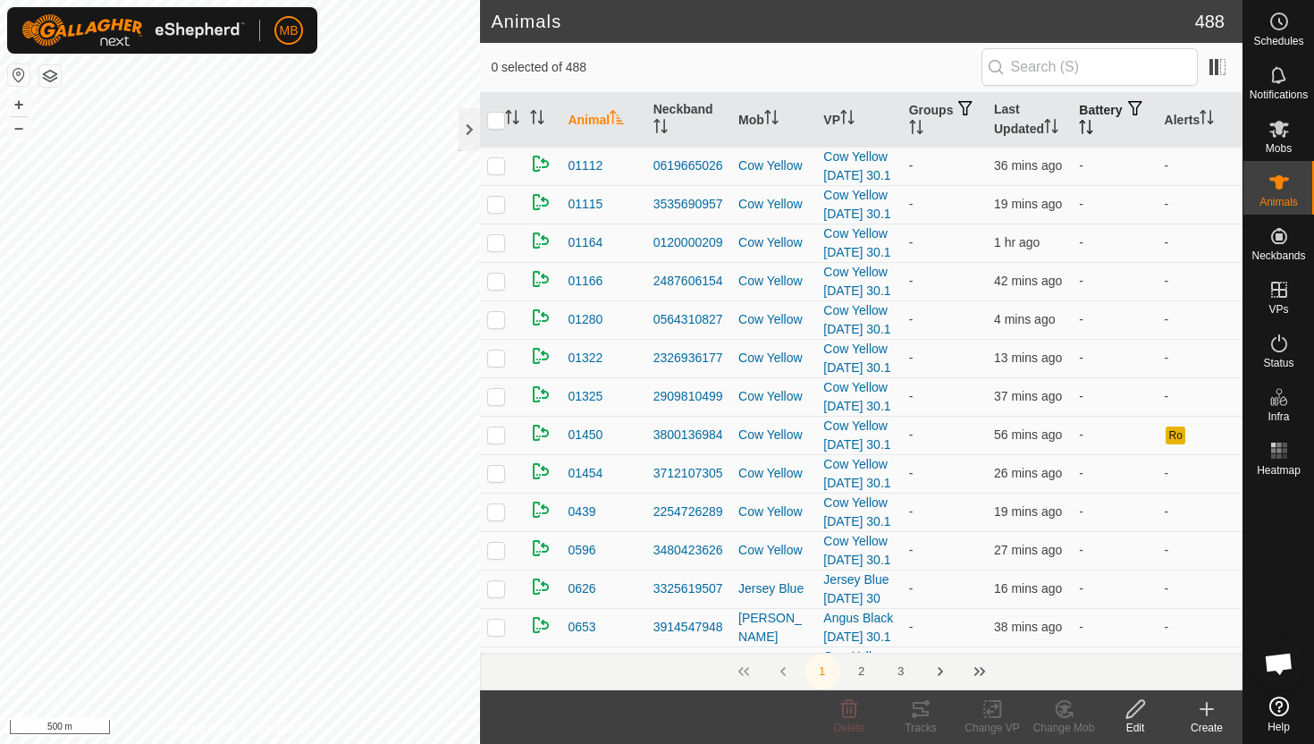
click at [1094, 126] on icon "Activate to sort" at bounding box center [1086, 127] width 14 height 14
click at [1094, 126] on icon "Activate to sort" at bounding box center [1086, 127] width 13 height 14
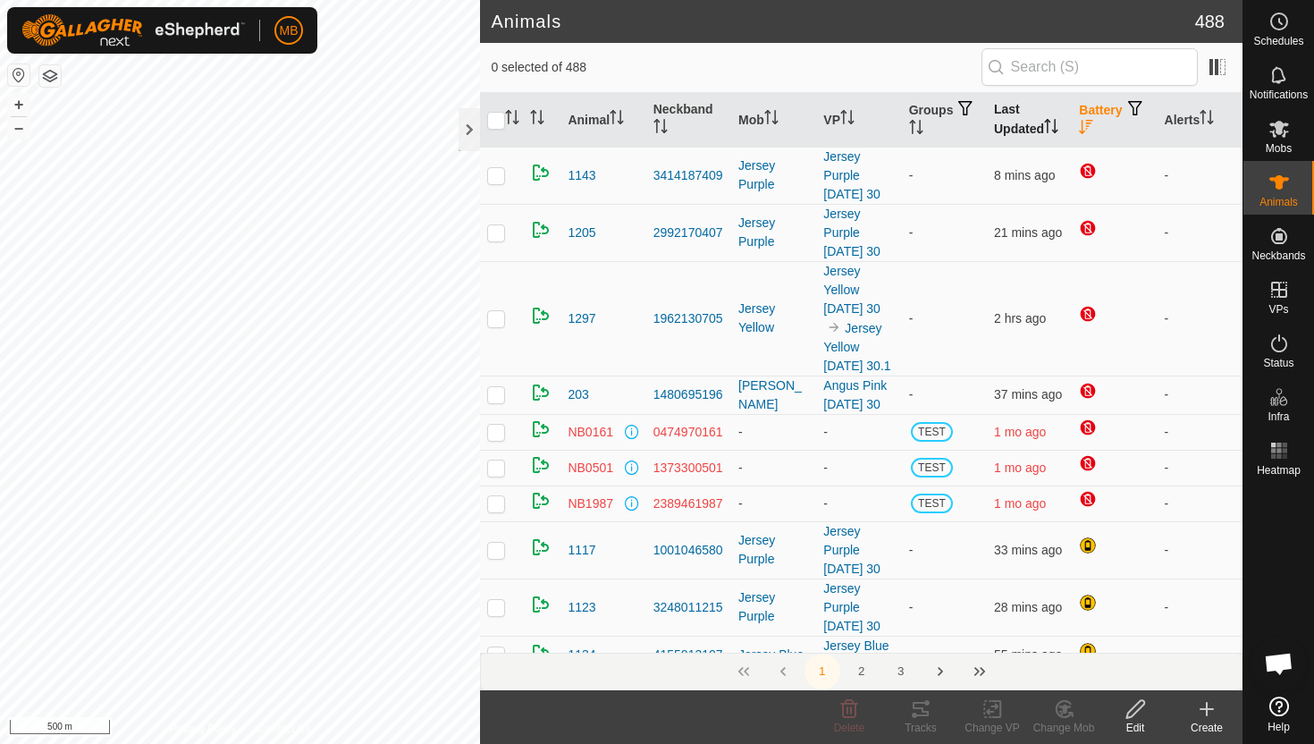
click at [1052, 123] on icon "Activate to sort" at bounding box center [1051, 126] width 14 height 14
click at [1004, 111] on th "Last Updated" at bounding box center [1029, 120] width 85 height 55
click at [1023, 122] on th "Last Updated" at bounding box center [1029, 120] width 85 height 55
click at [1034, 127] on th "Last Updated" at bounding box center [1029, 120] width 85 height 55
click at [1193, 118] on th "Alerts" at bounding box center [1200, 120] width 85 height 55
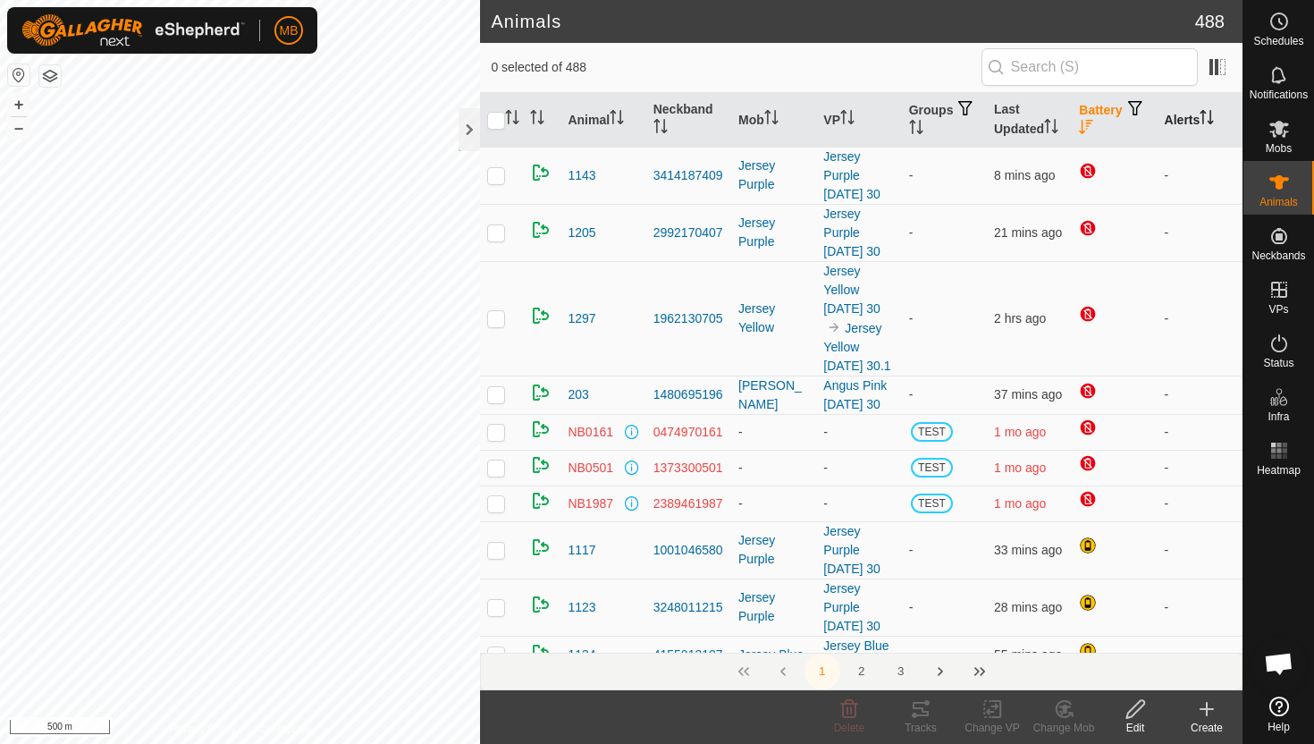
click at [1193, 118] on th "Alerts" at bounding box center [1200, 120] width 85 height 55
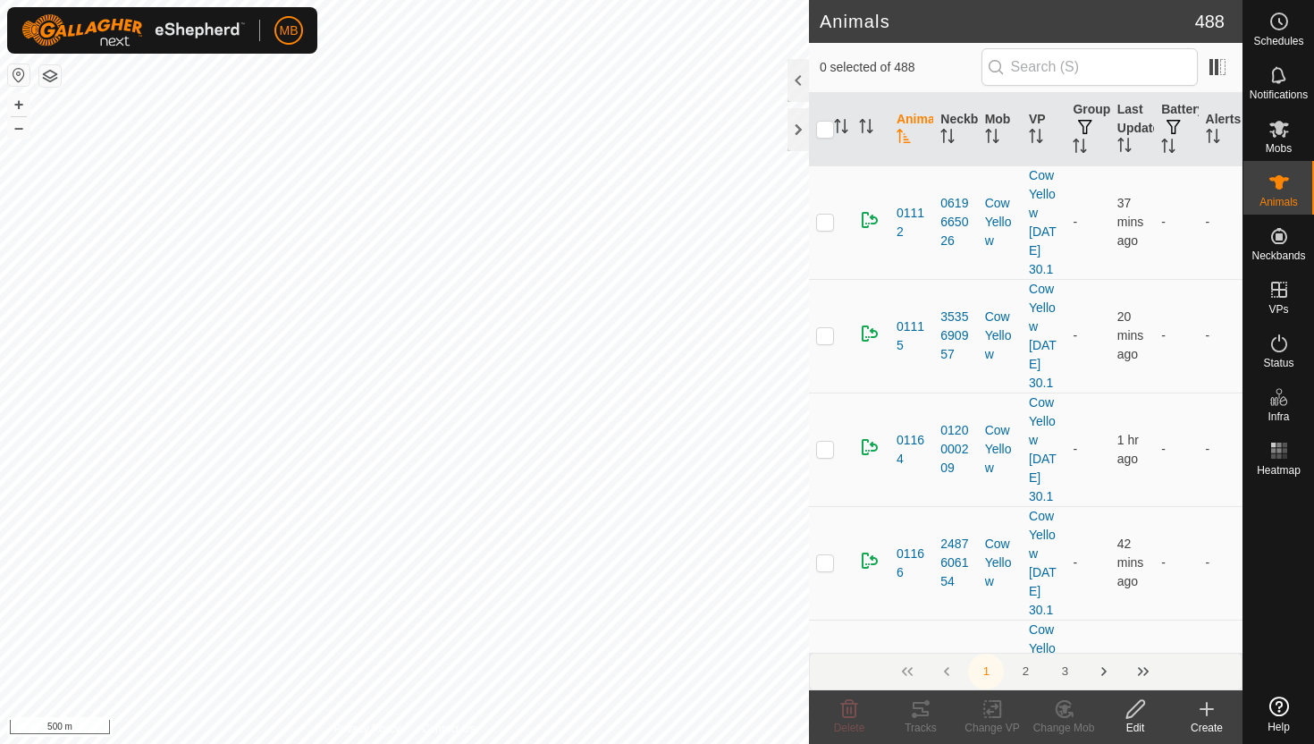
click at [796, 89] on div at bounding box center [798, 80] width 21 height 43
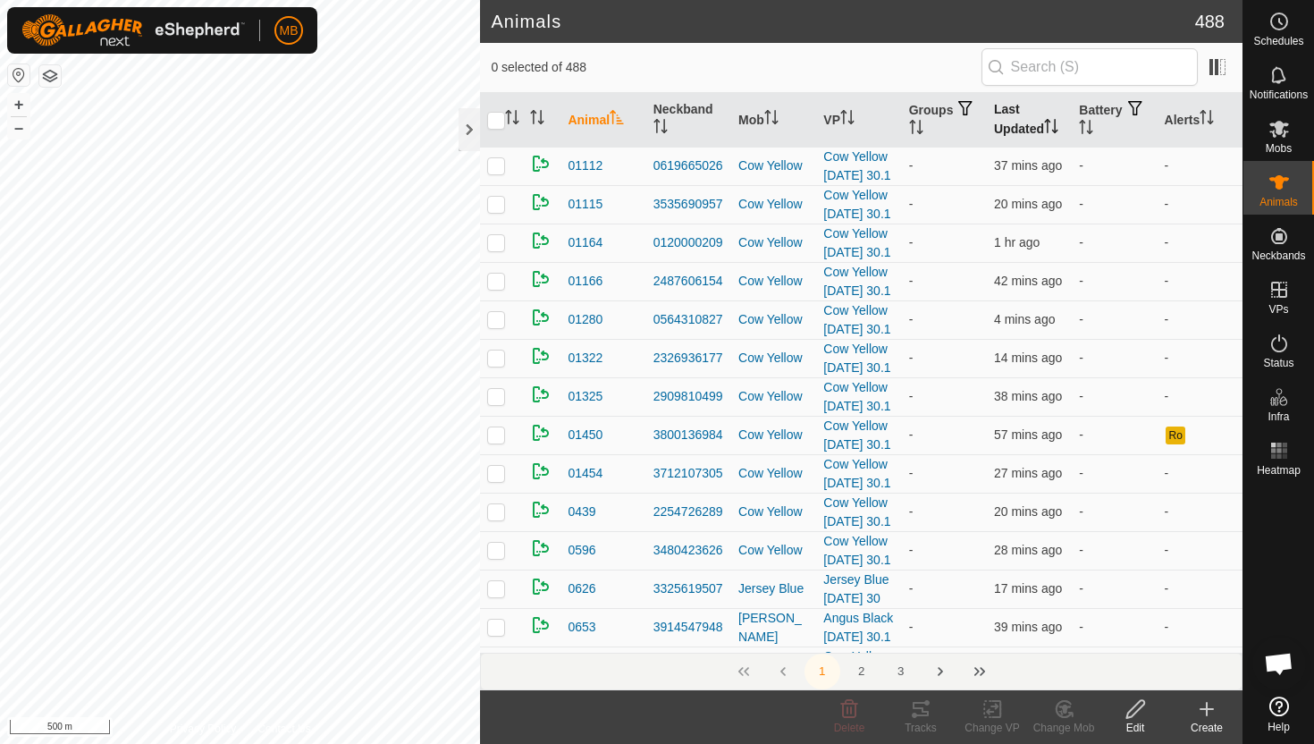
click at [1052, 124] on icon "Activate to sort" at bounding box center [1051, 126] width 14 height 14
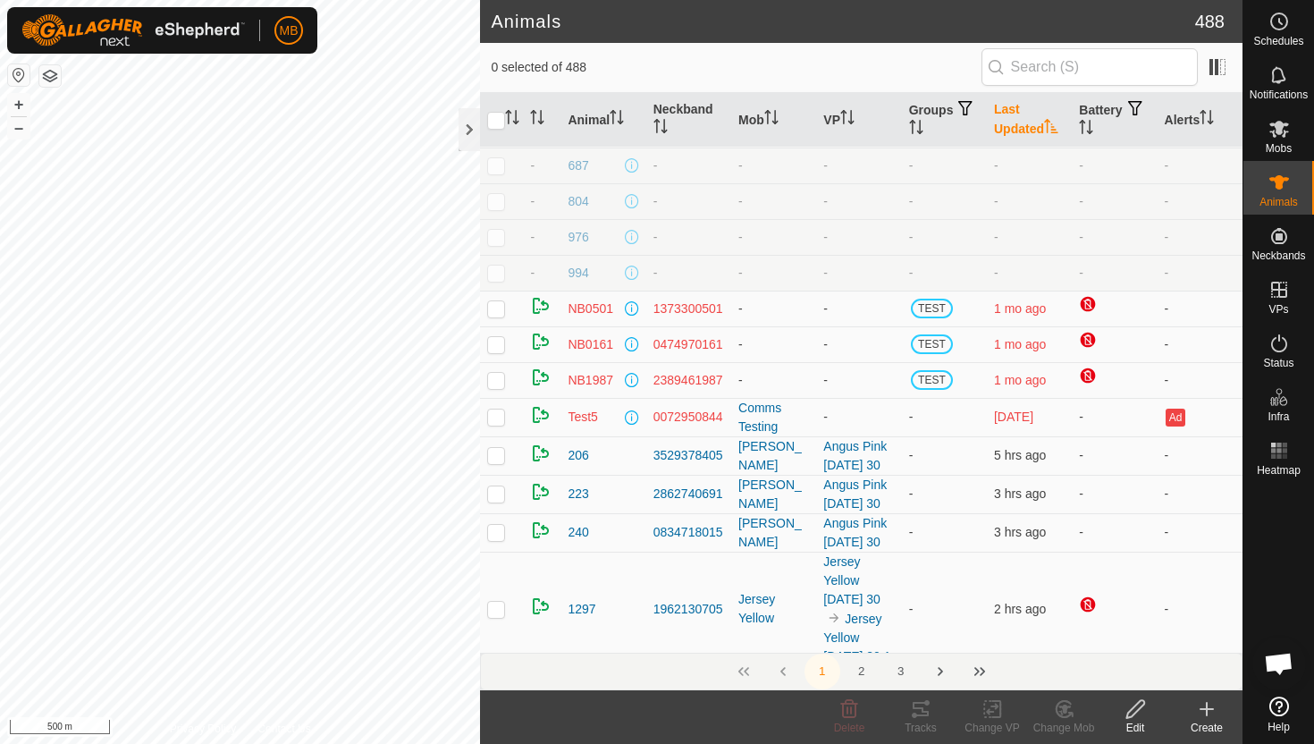
scroll to position [429, 0]
click at [1213, 115] on icon "Activate to sort" at bounding box center [1207, 117] width 14 height 14
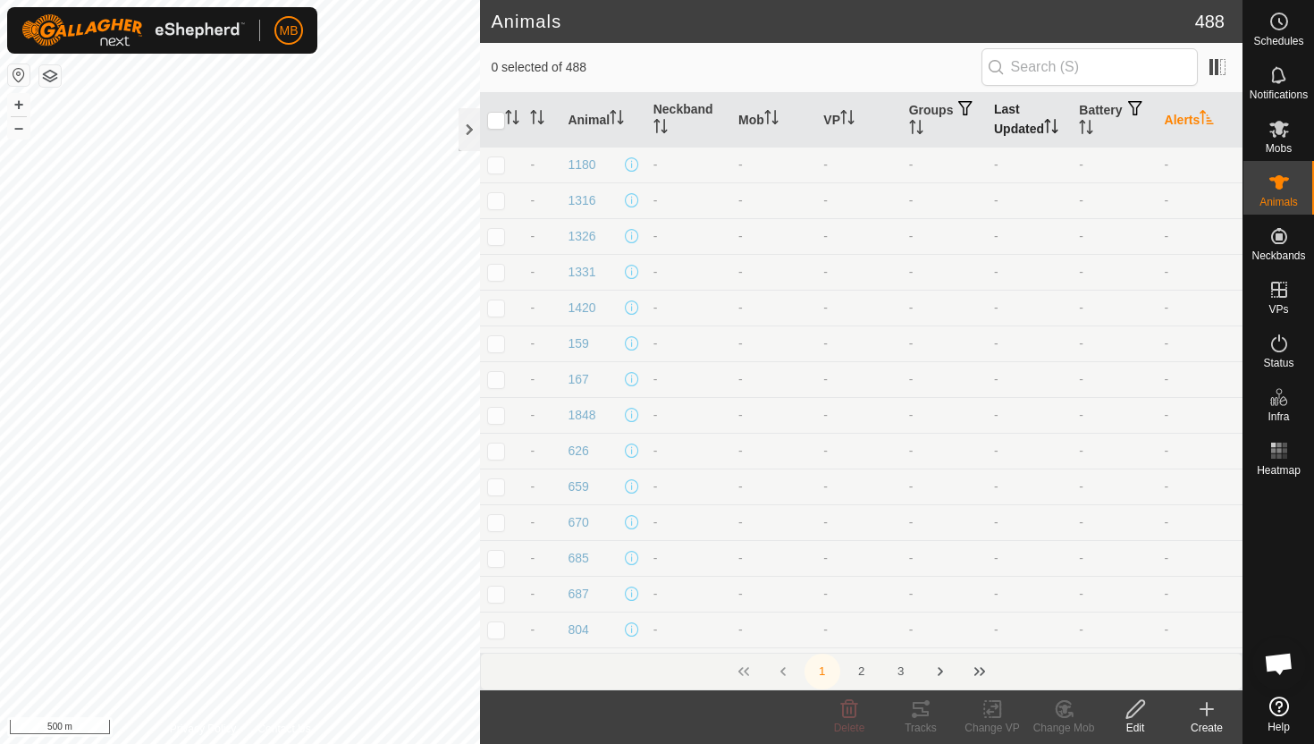
click at [1213, 115] on icon "Activate to sort" at bounding box center [1207, 117] width 14 height 14
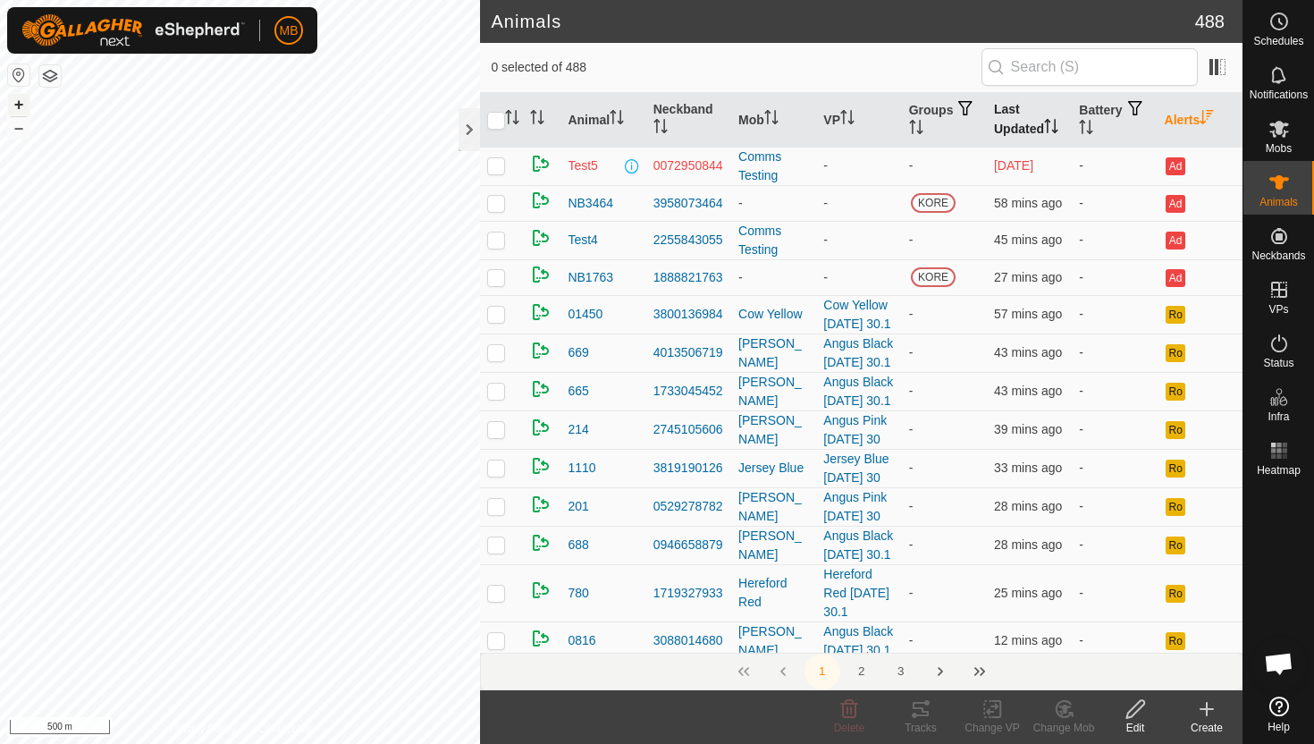
click at [18, 104] on button "+" at bounding box center [18, 104] width 21 height 21
click at [221, 49] on div "MB Schedules Notifications Mobs Animals Neckbands VPs Status Infra Heatmap Help…" at bounding box center [657, 372] width 1314 height 744
click at [22, 104] on button "+" at bounding box center [18, 104] width 21 height 21
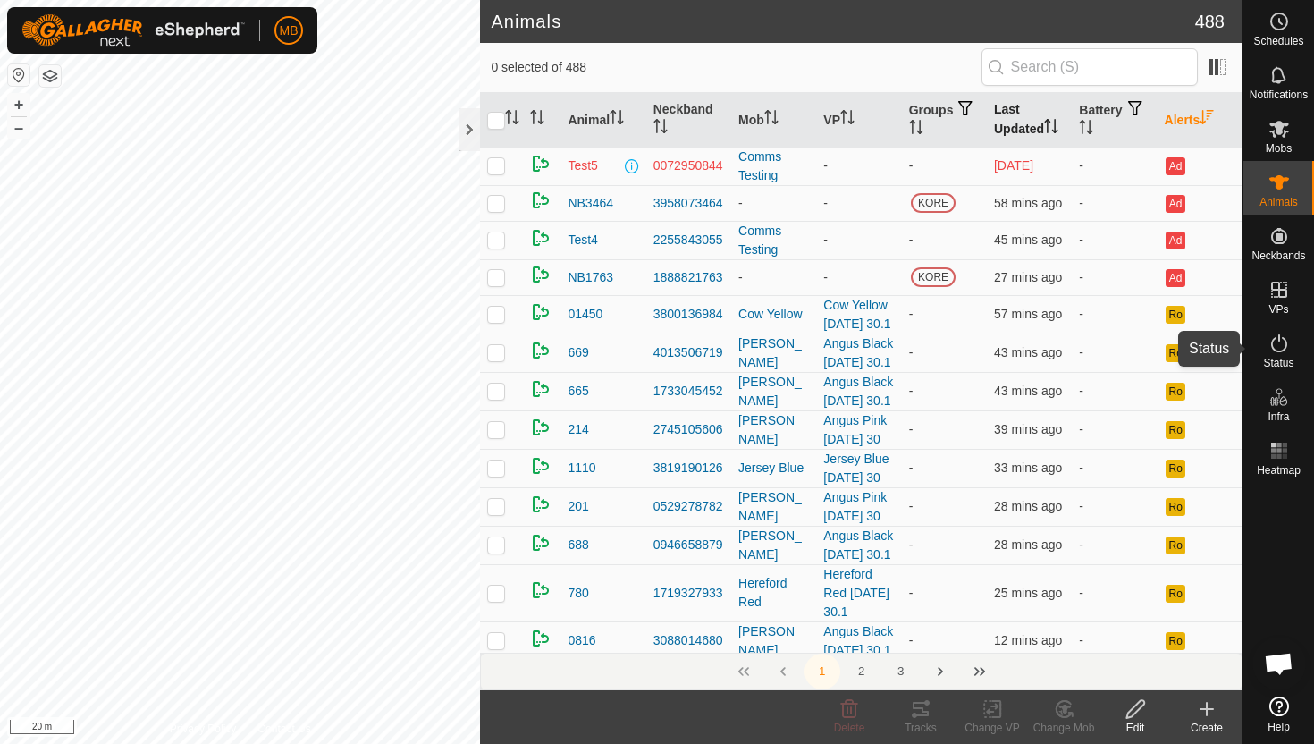
click at [1275, 340] on icon at bounding box center [1279, 343] width 21 height 21
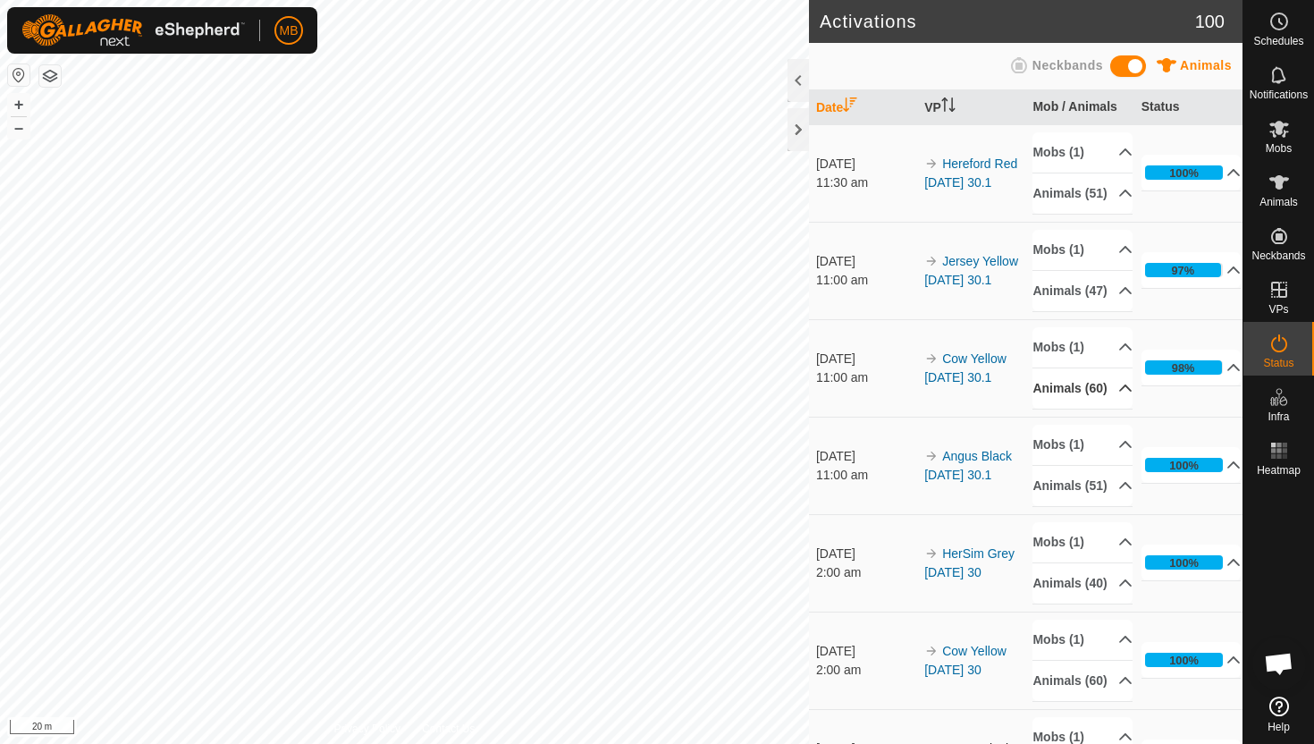
click at [1120, 409] on p-accordion-header "Animals (60)" at bounding box center [1083, 388] width 100 height 40
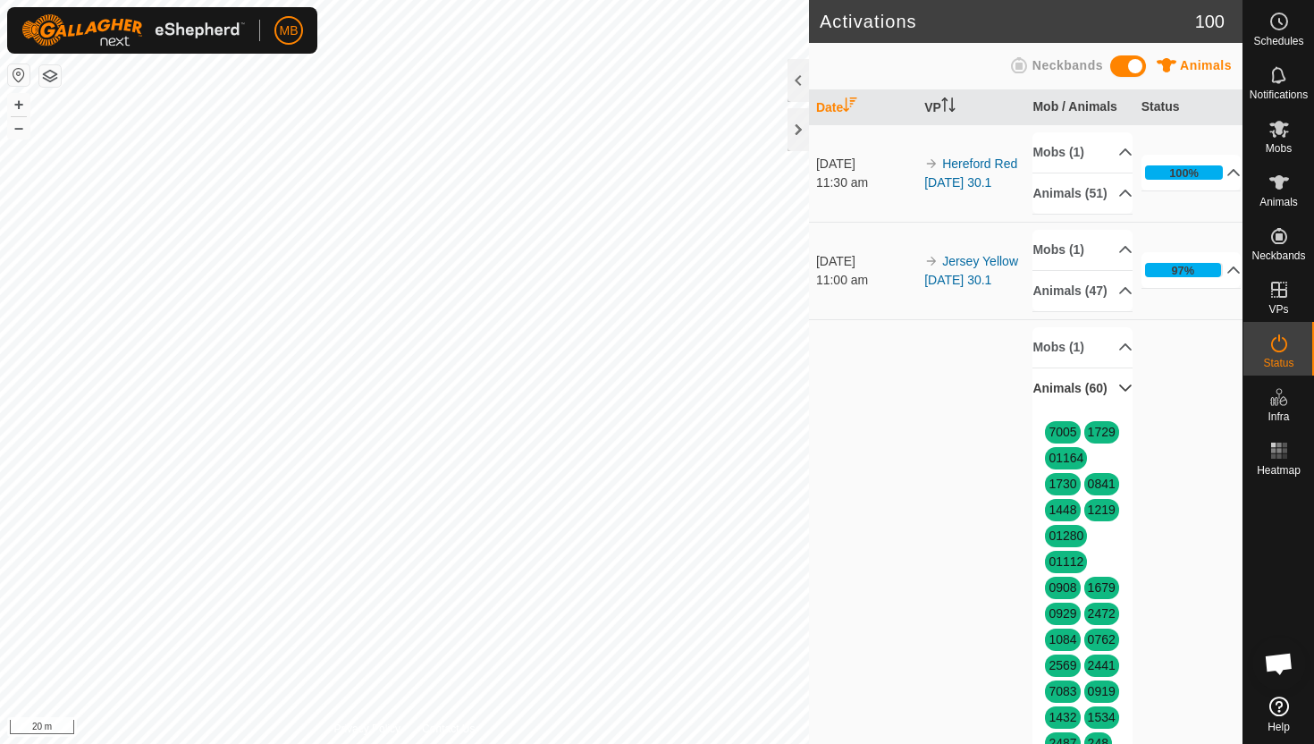
click at [1112, 409] on p-accordion-header "Animals (60)" at bounding box center [1083, 388] width 100 height 40
